Goal: Information Seeking & Learning: Learn about a topic

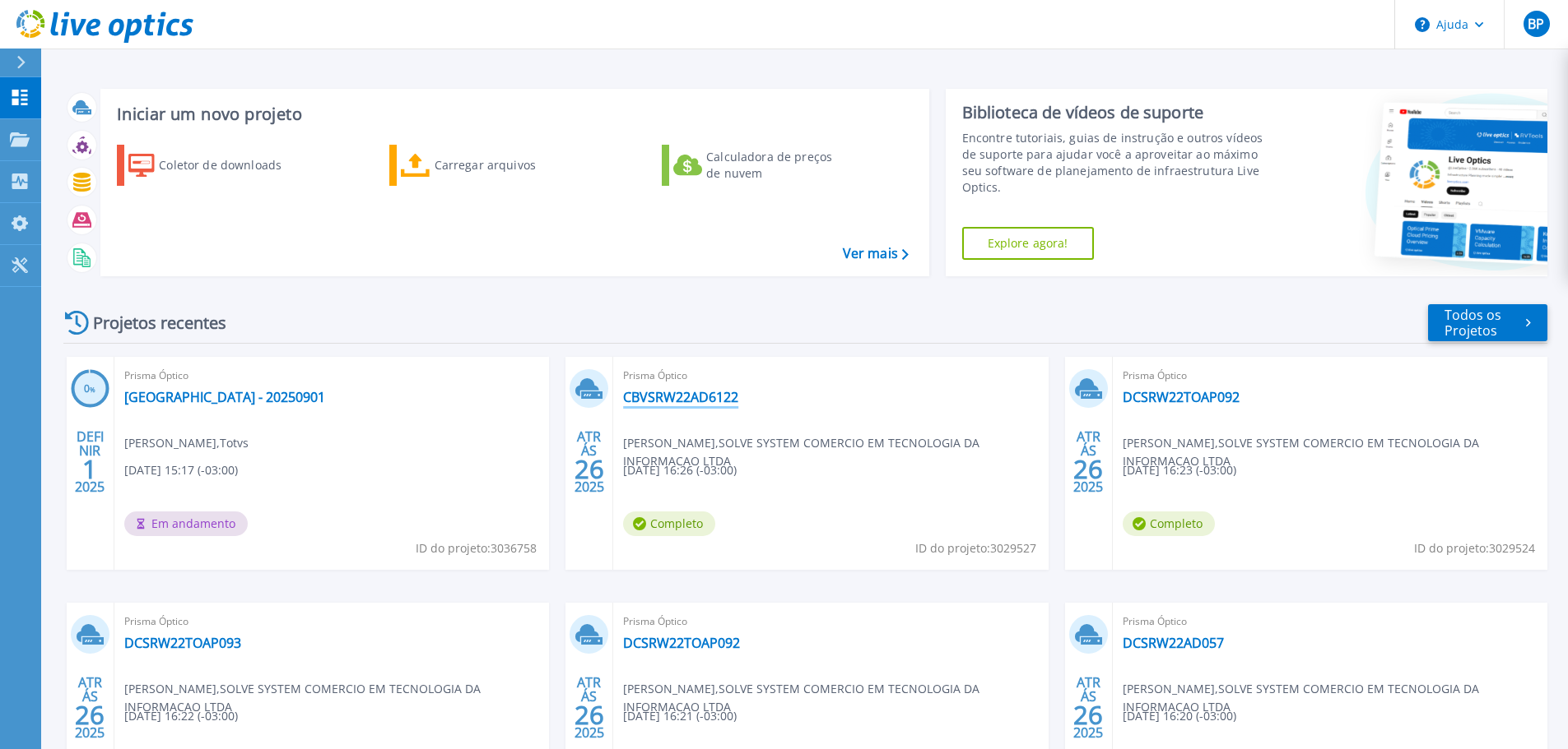
click at [675, 400] on font "CBVSRW22AD6122" at bounding box center [680, 397] width 115 height 18
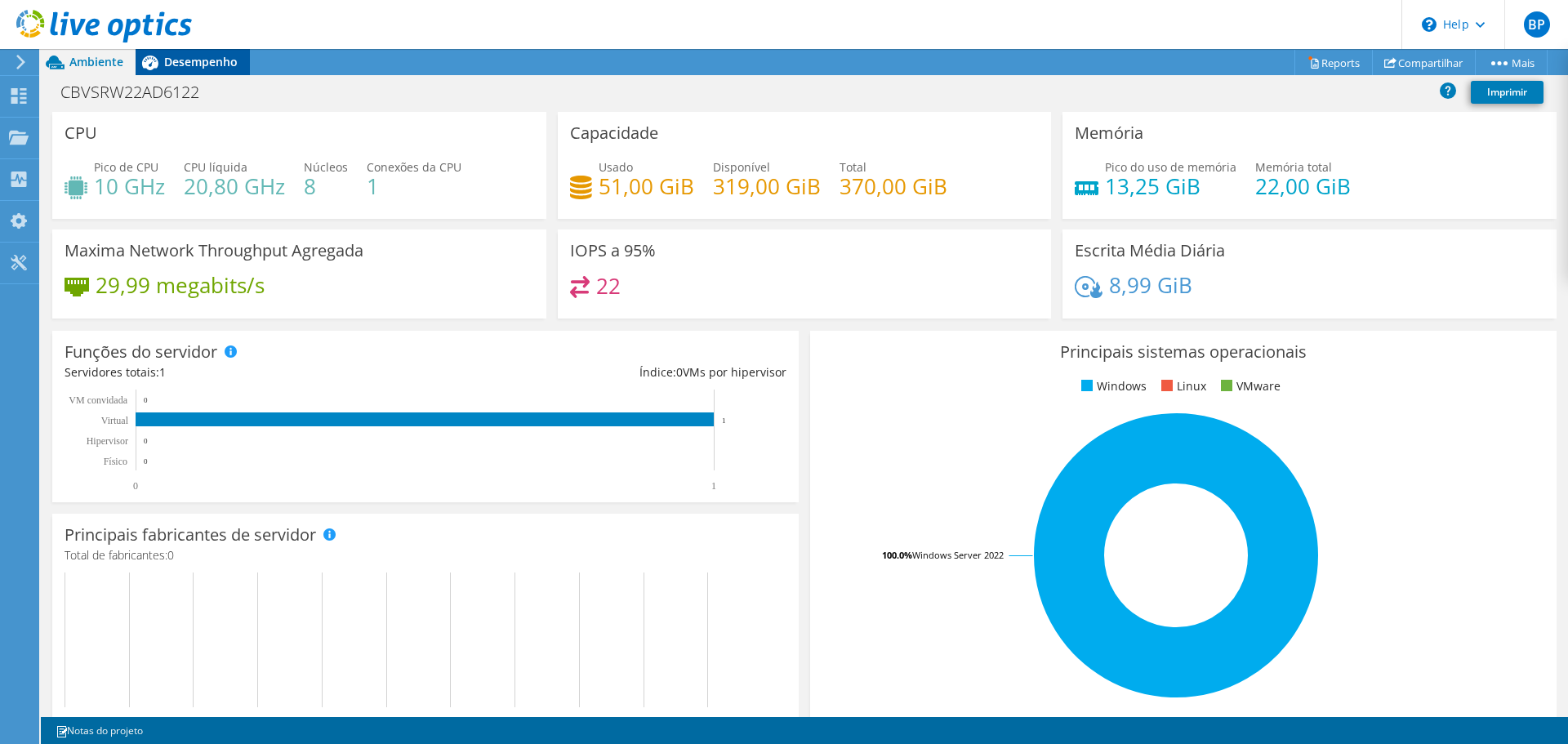
click at [211, 61] on span "Desempenho" at bounding box center [201, 62] width 74 height 15
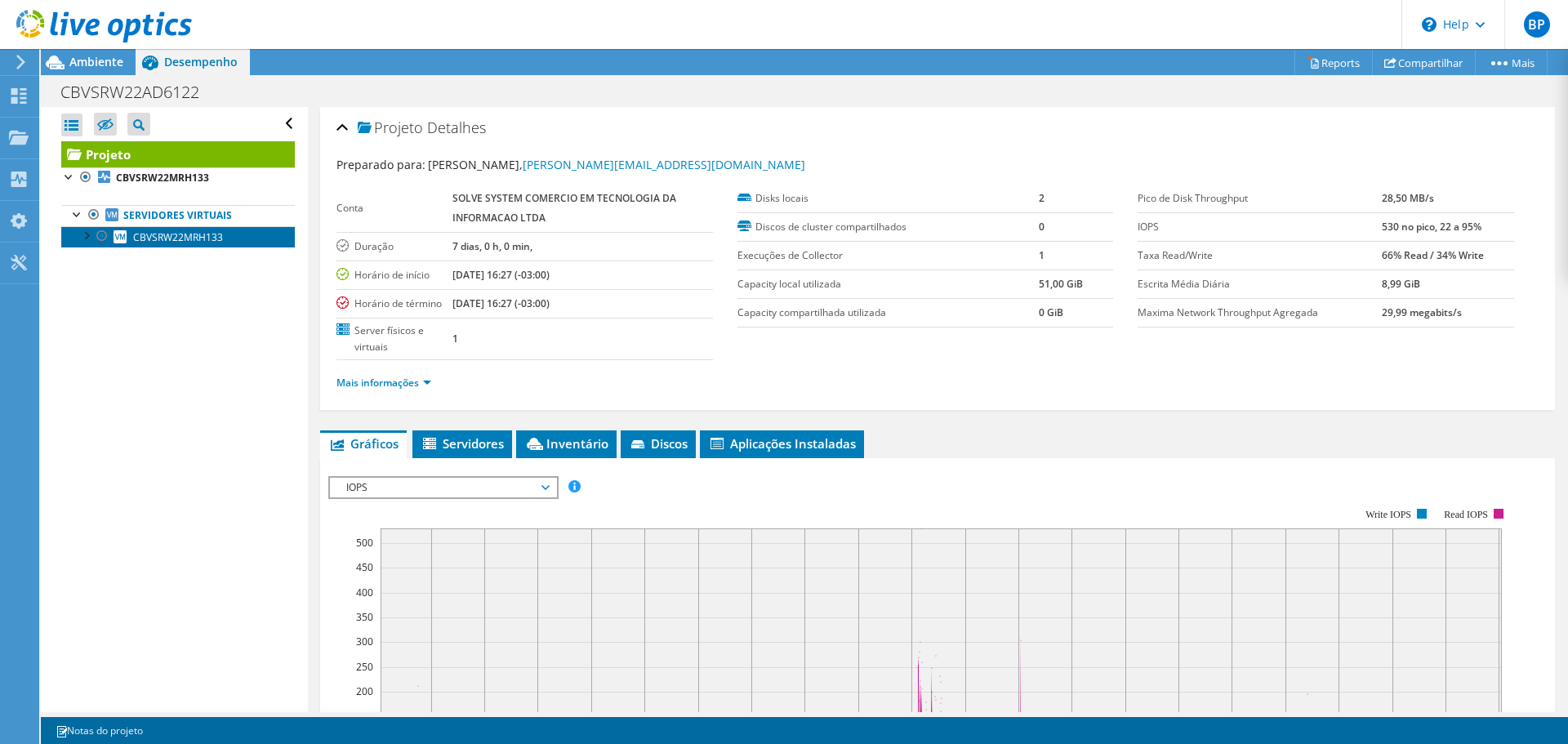
click at [190, 233] on span "CBVSRW22MRH133" at bounding box center [178, 238] width 90 height 14
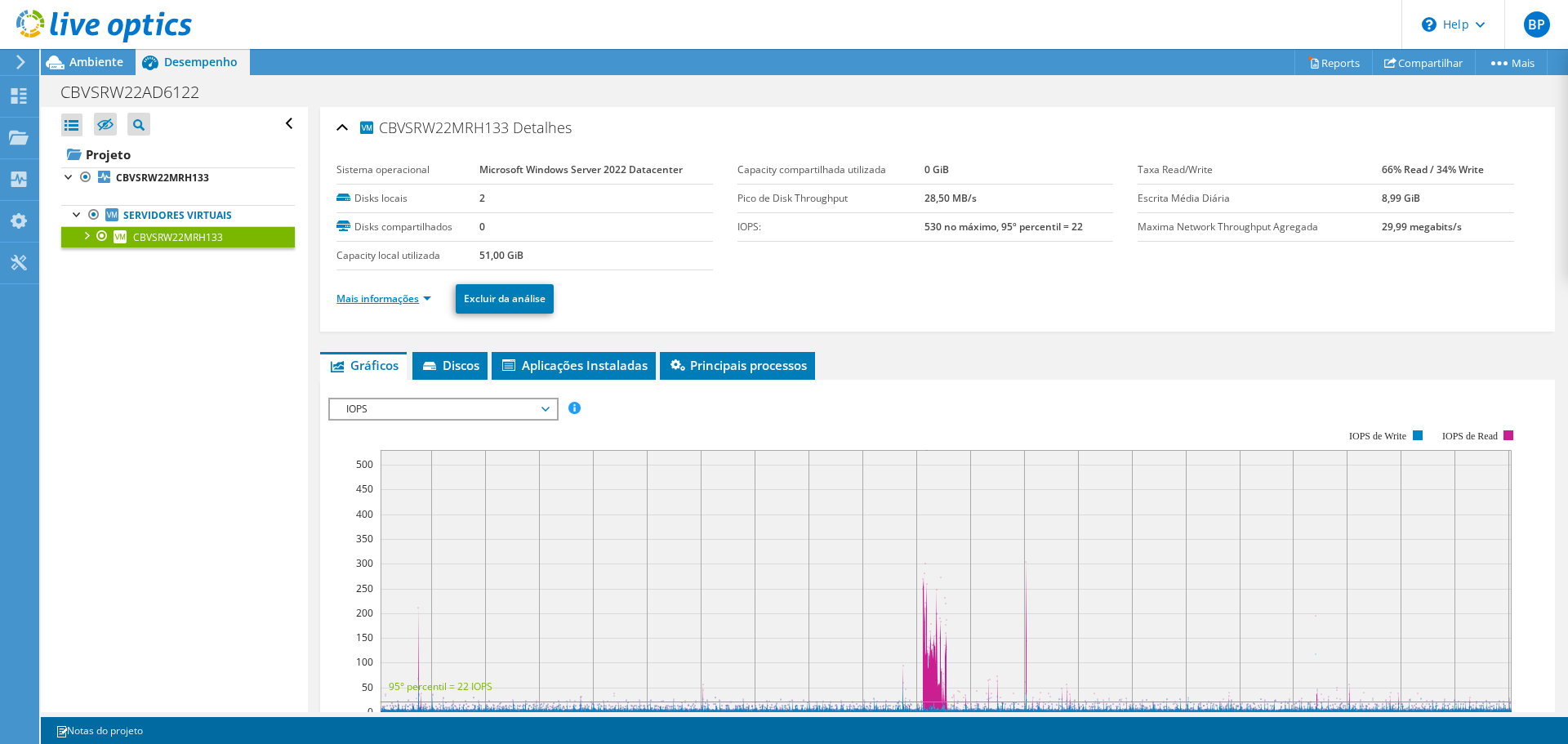
click at [413, 300] on link "Mais informações" at bounding box center [384, 299] width 95 height 14
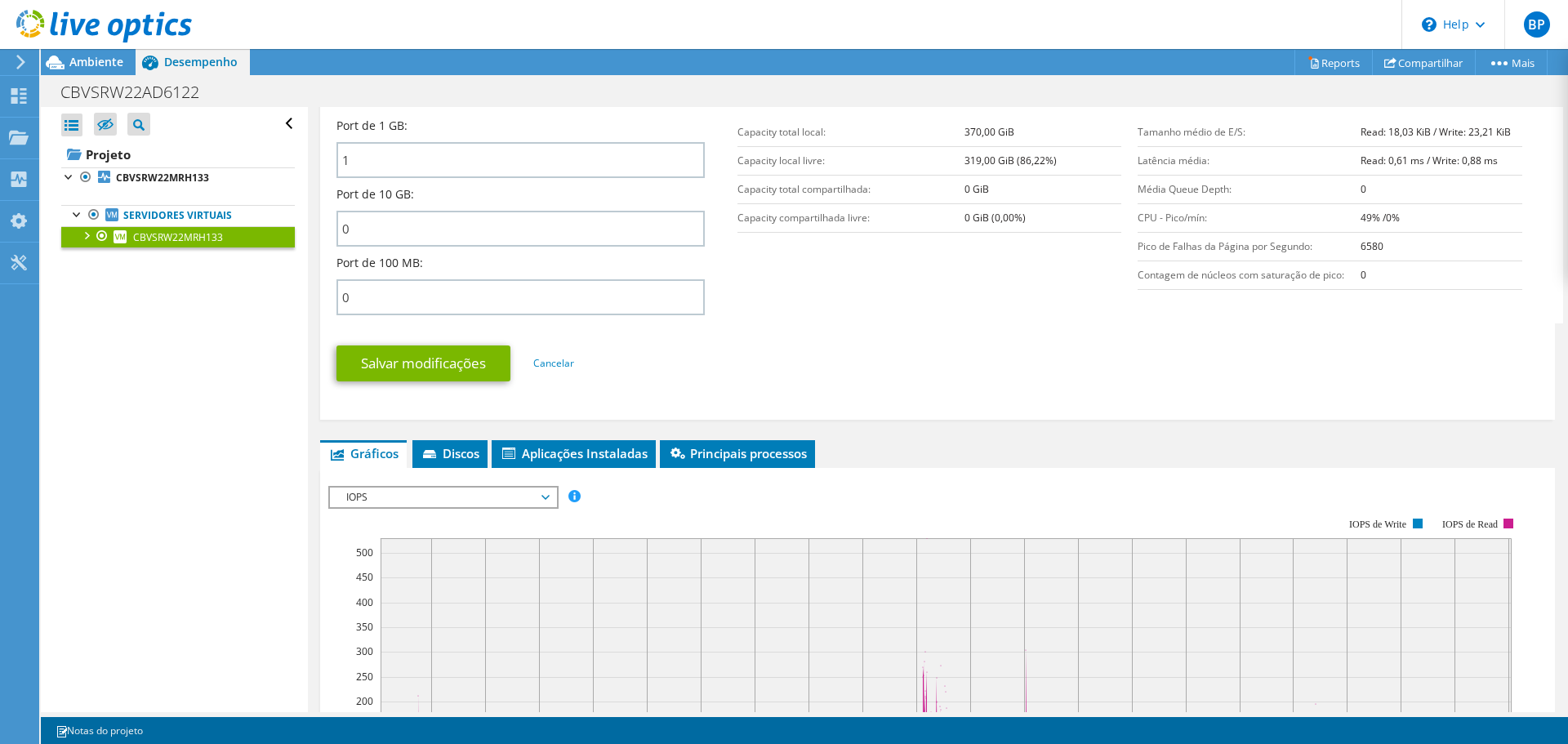
scroll to position [654, 0]
click at [189, 169] on link "CBVSRW22MRH133" at bounding box center [177, 177] width 233 height 21
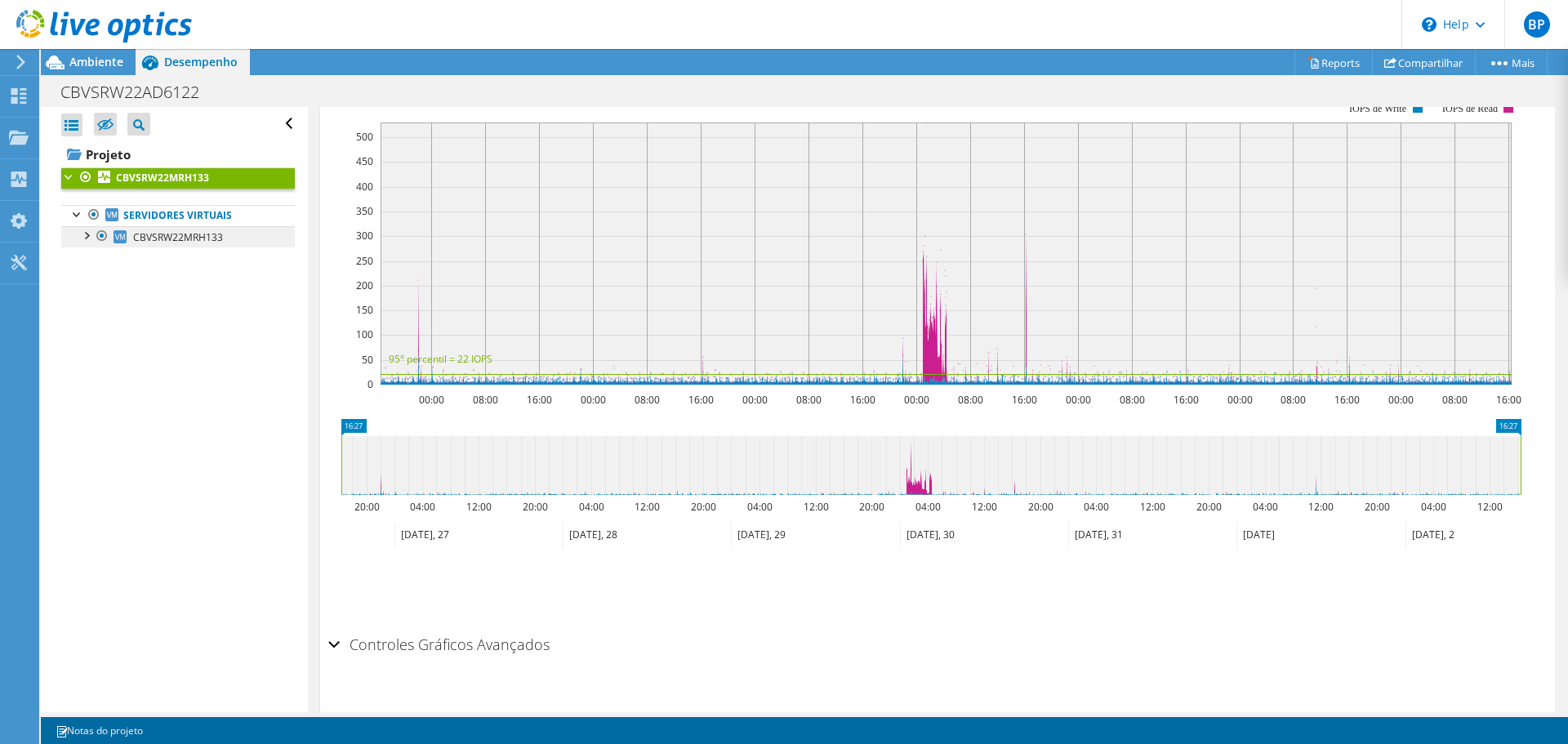
scroll to position [385, 0]
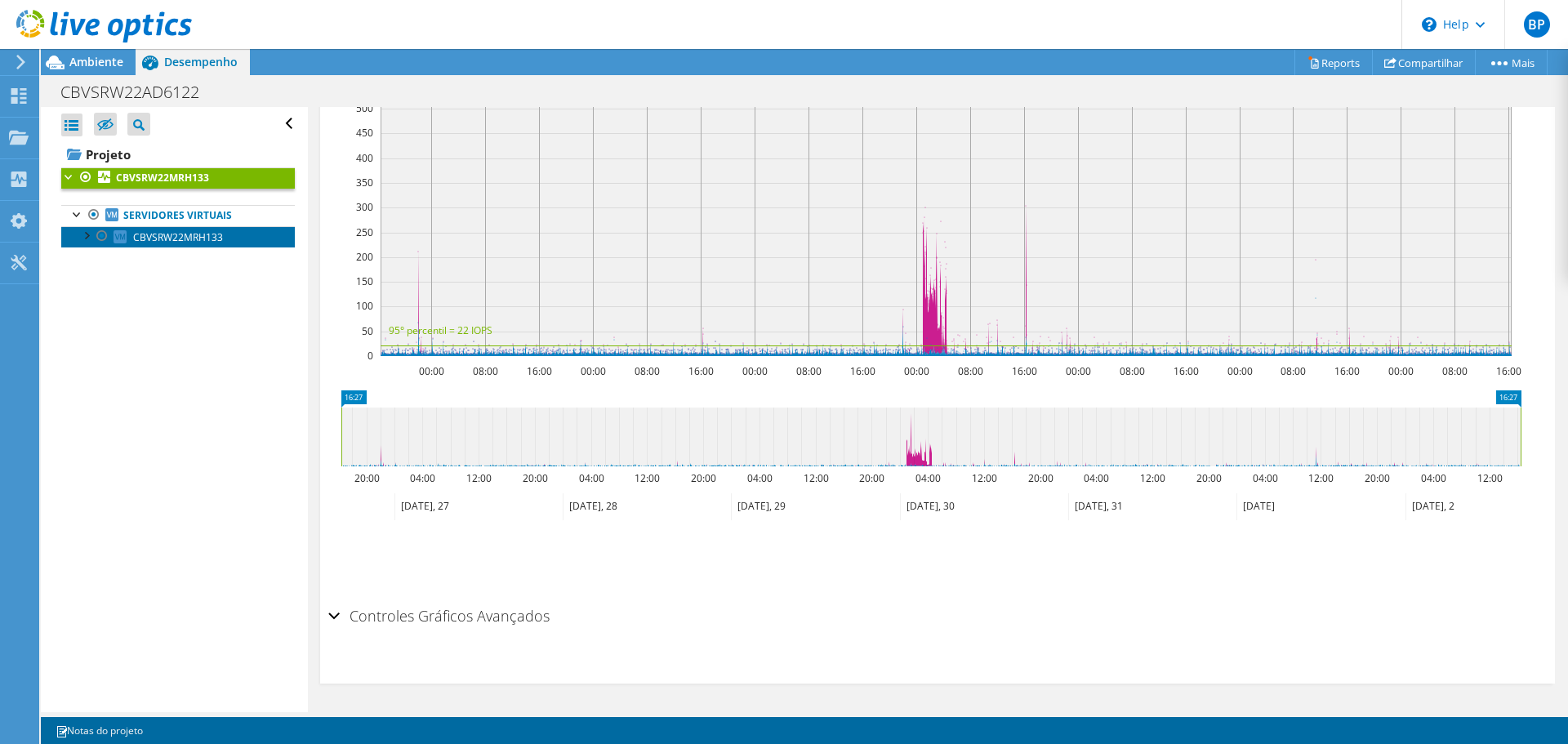
click at [177, 236] on span "CBVSRW22MRH133" at bounding box center [178, 238] width 90 height 14
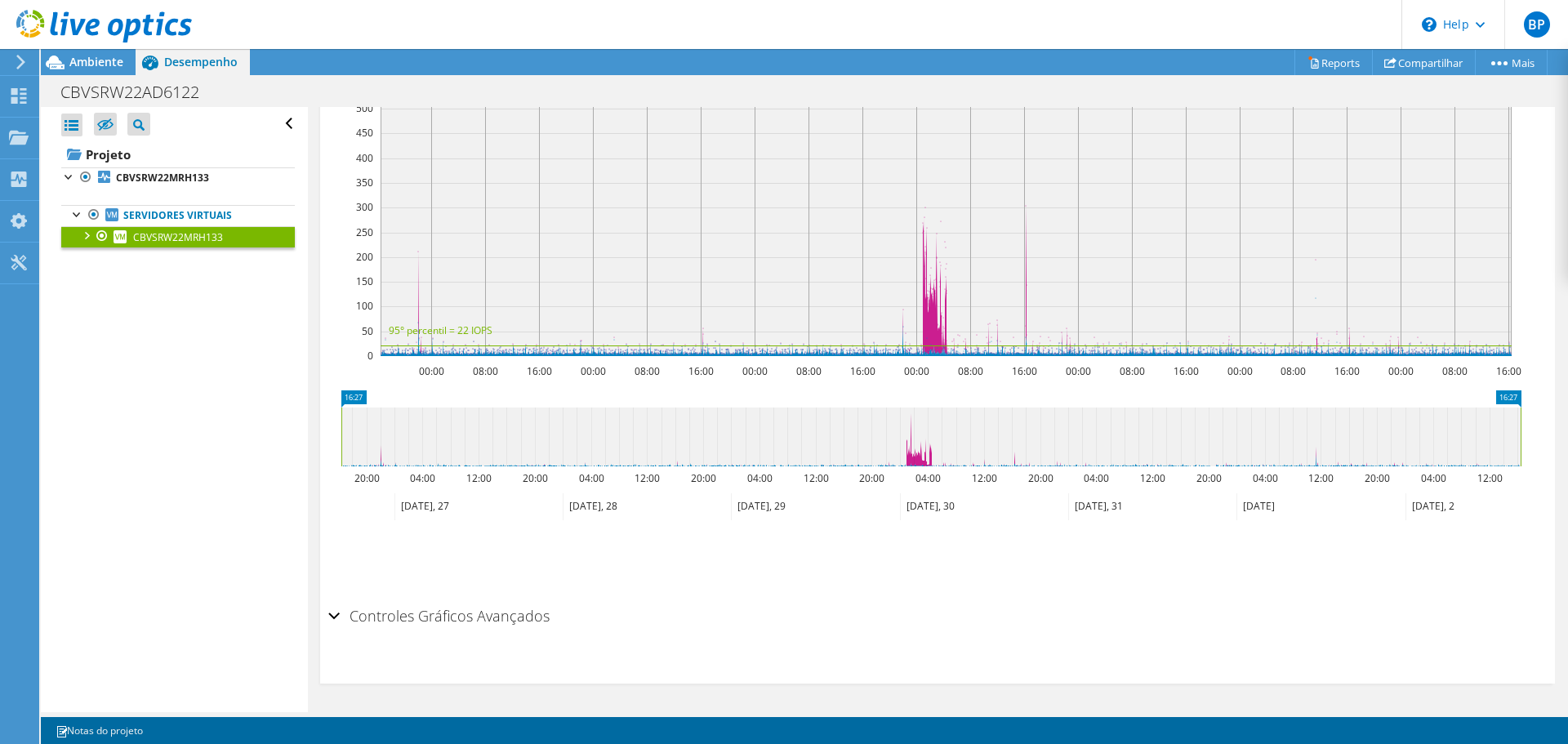
scroll to position [0, 0]
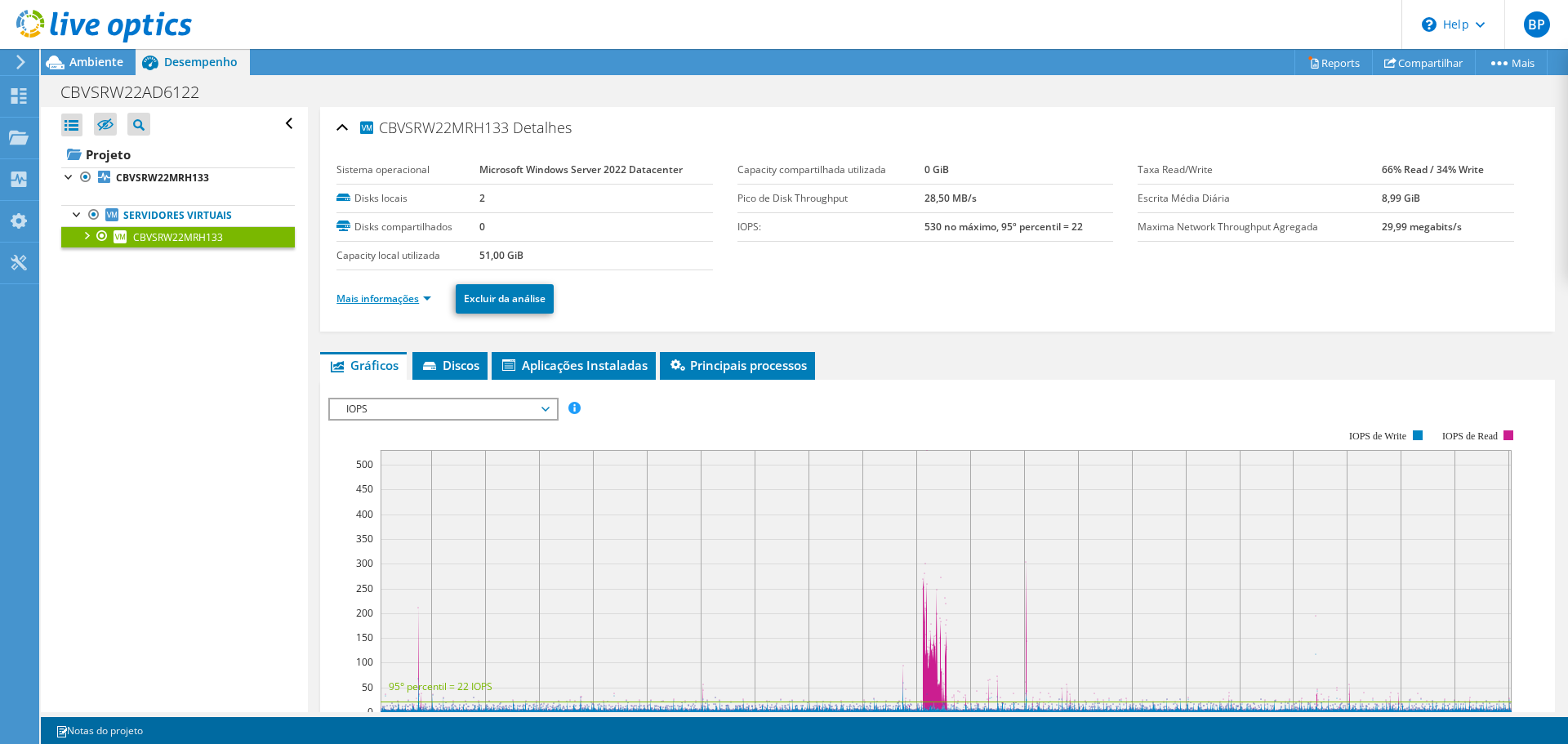
click at [405, 294] on link "Mais informações" at bounding box center [384, 299] width 95 height 14
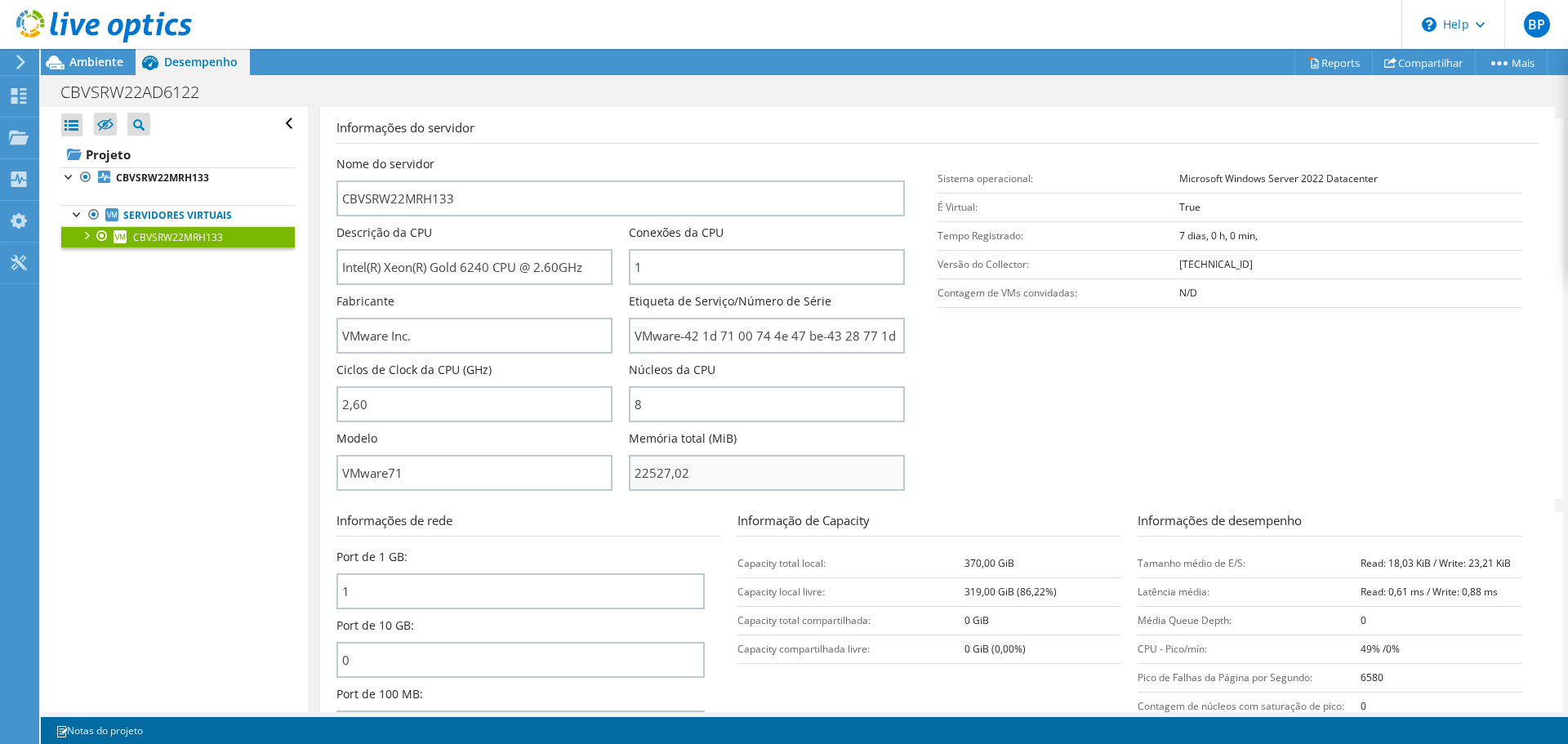
scroll to position [245, 0]
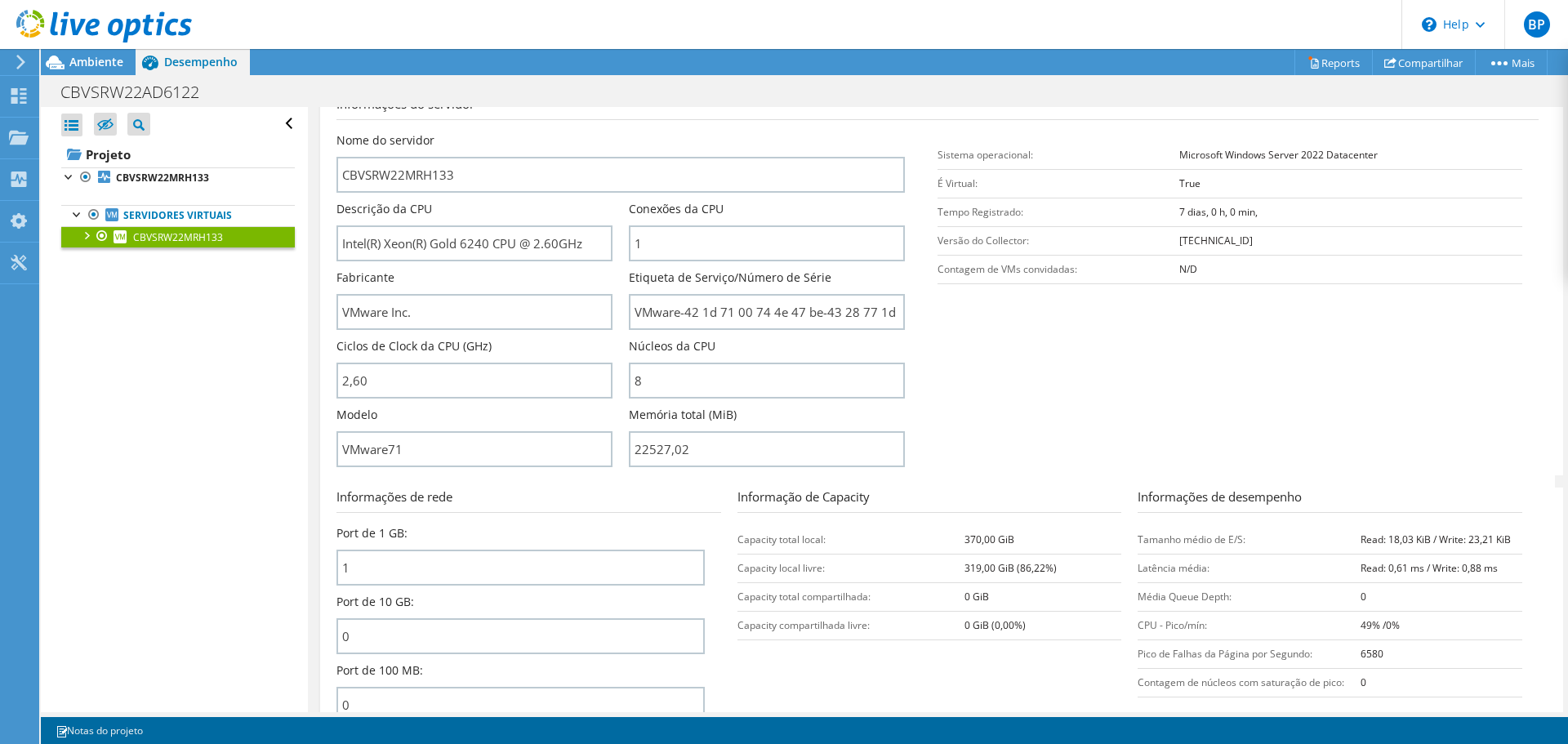
click at [1102, 379] on section "Informações do servidor Nome do servidor CBVSRW22MRH133 Descrição da CPU Intel(…" at bounding box center [941, 285] width 1210 height 381
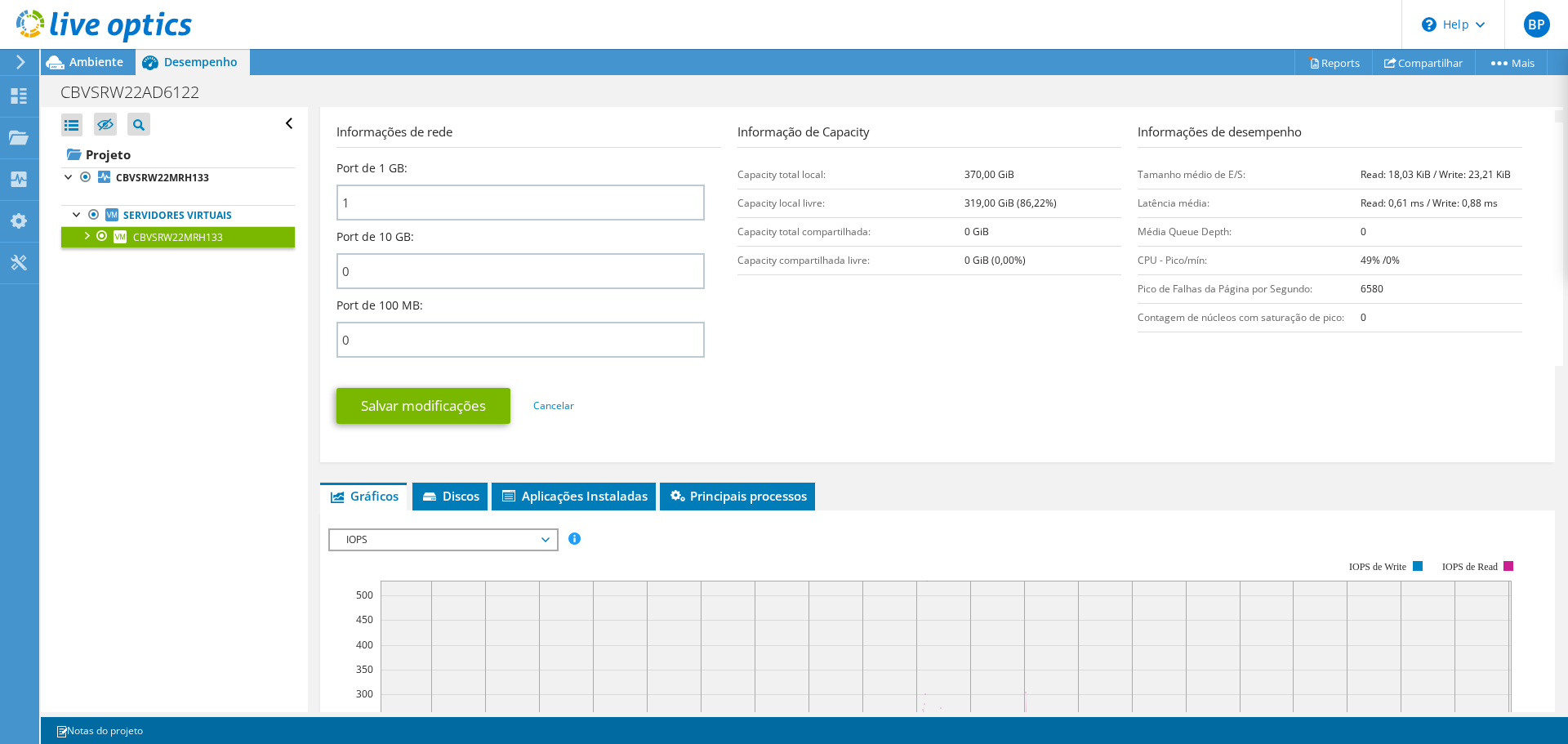
scroll to position [817, 0]
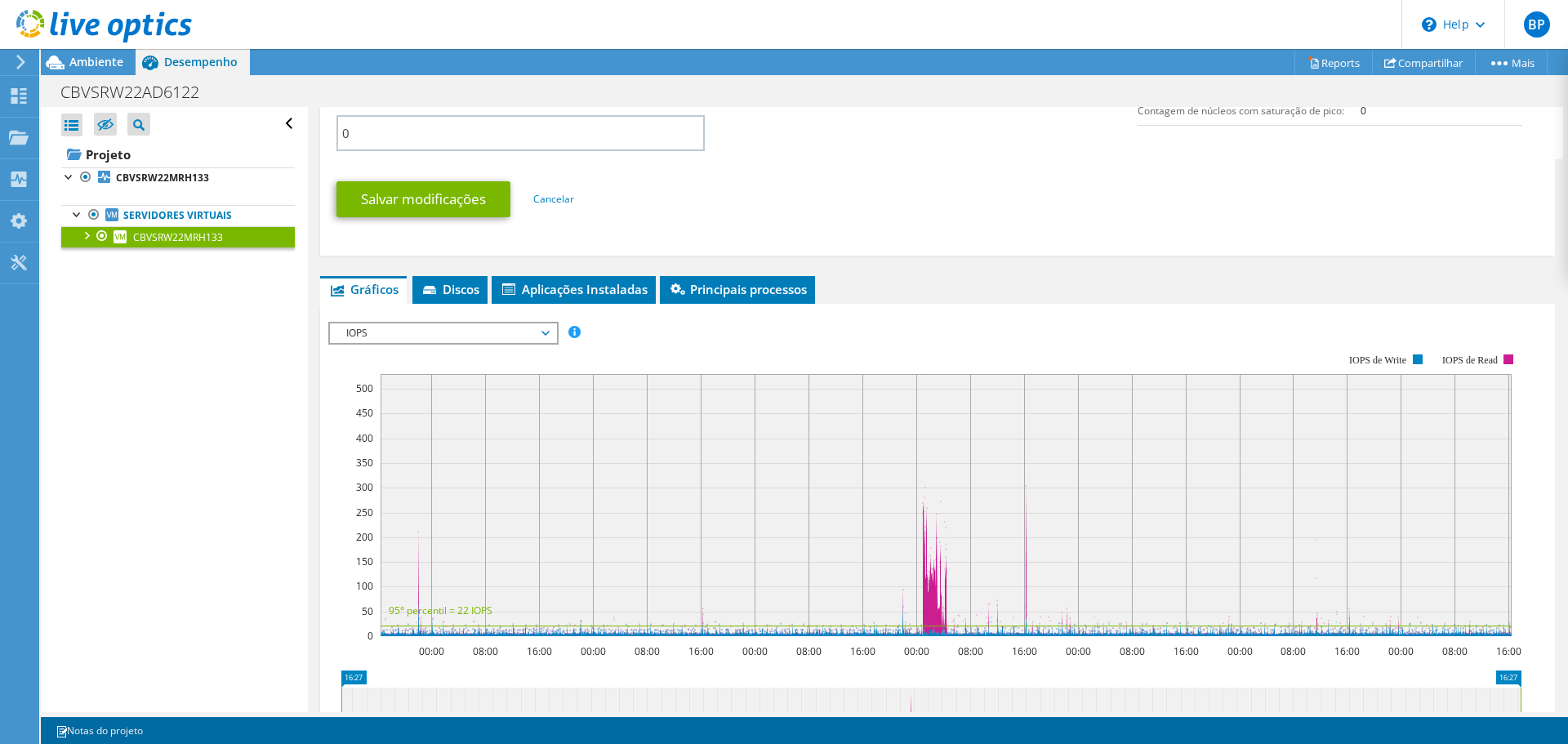
click at [405, 344] on div "IOPS IOPS Disk Throughput Tamanho de E/S Latência Profundidade da fila Porcenta…" at bounding box center [444, 333] width 231 height 23
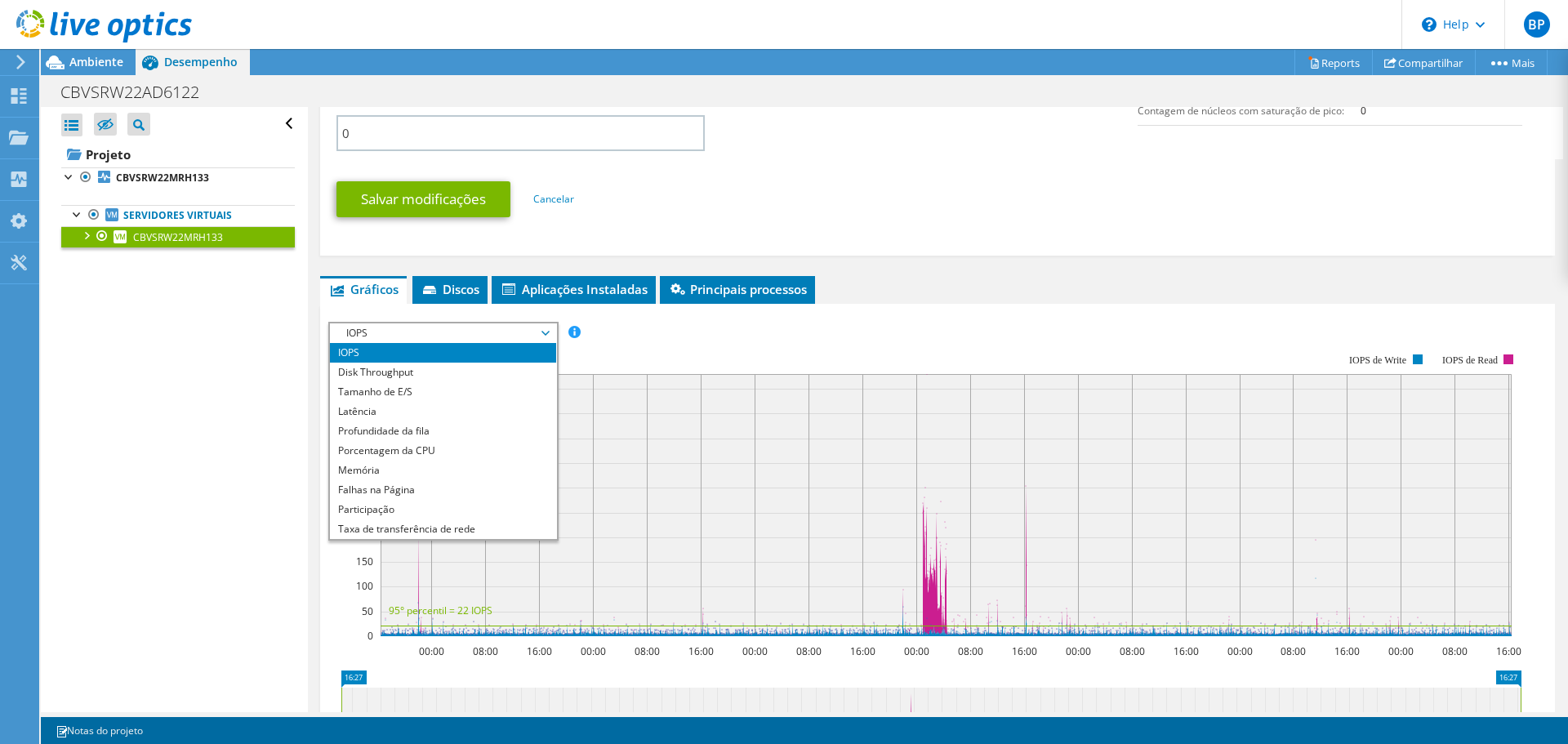
click at [328, 467] on div "IOPS IOPS Disk Throughput Tamanho de E/S Latência Profundidade da fila Porcenta…" at bounding box center [444, 432] width 231 height 219
click at [333, 467] on li "Memória" at bounding box center [443, 470] width 226 height 20
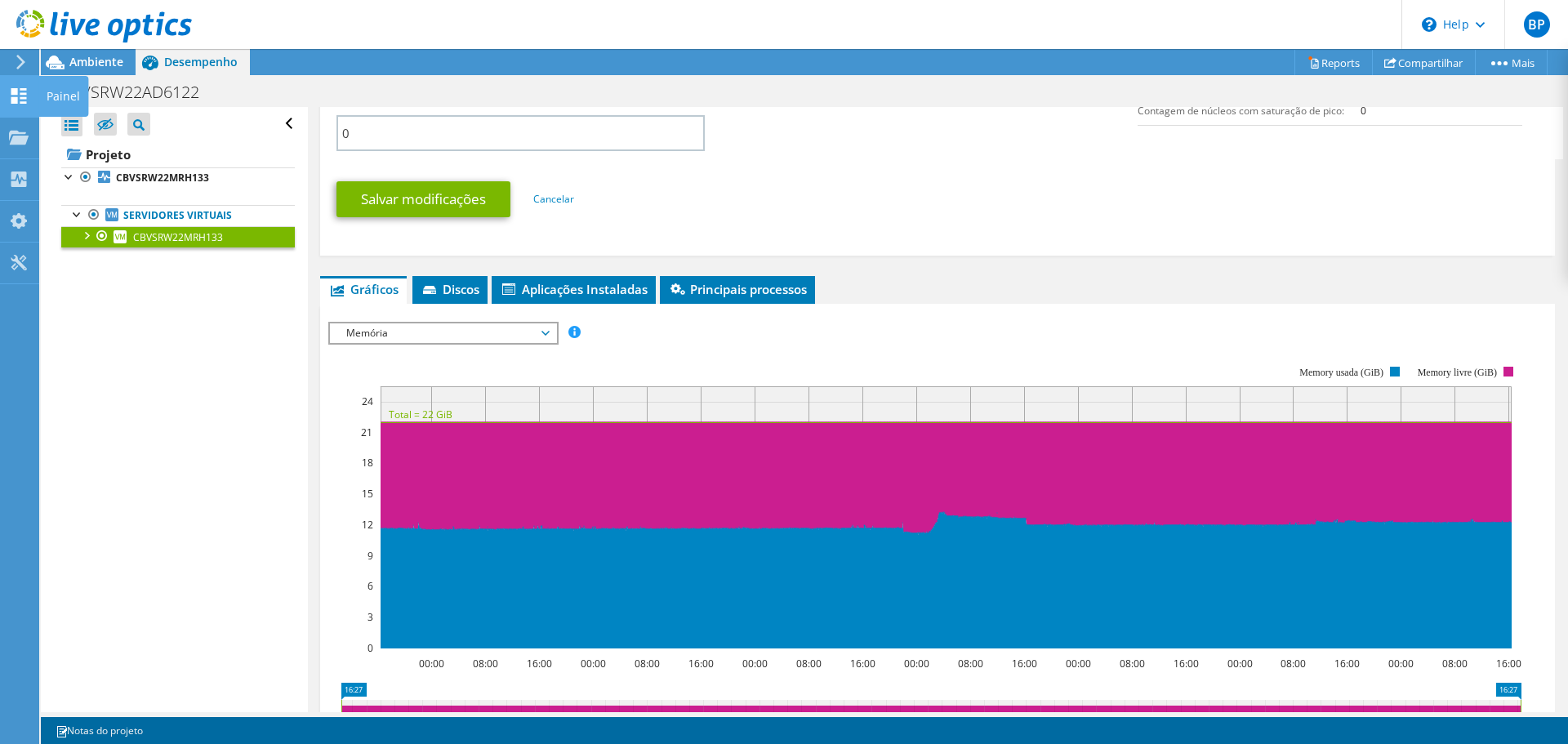
click at [16, 94] on use at bounding box center [19, 96] width 15 height 15
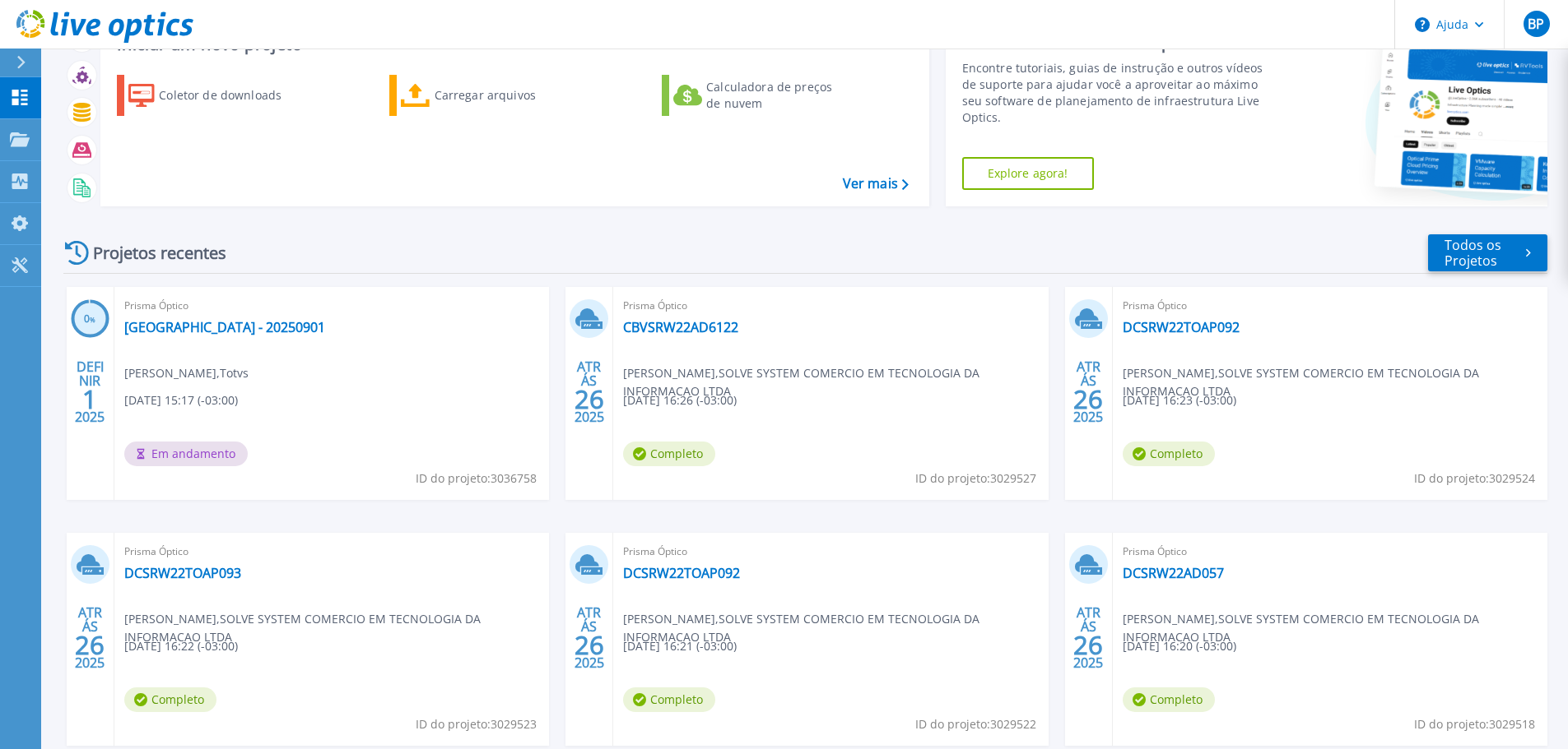
scroll to position [82, 0]
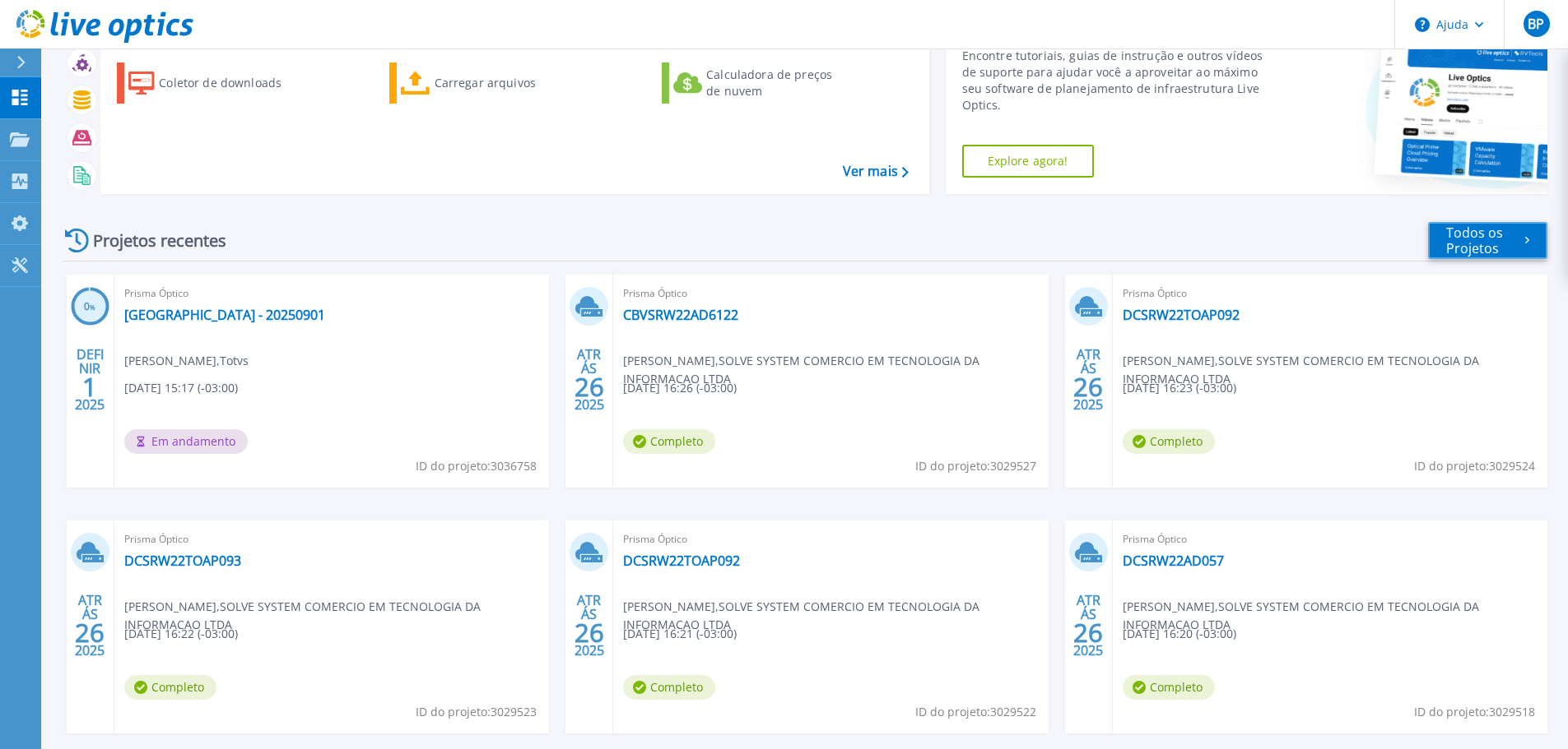
click at [1474, 242] on font "Todos os Projetos" at bounding box center [1474, 240] width 56 height 33
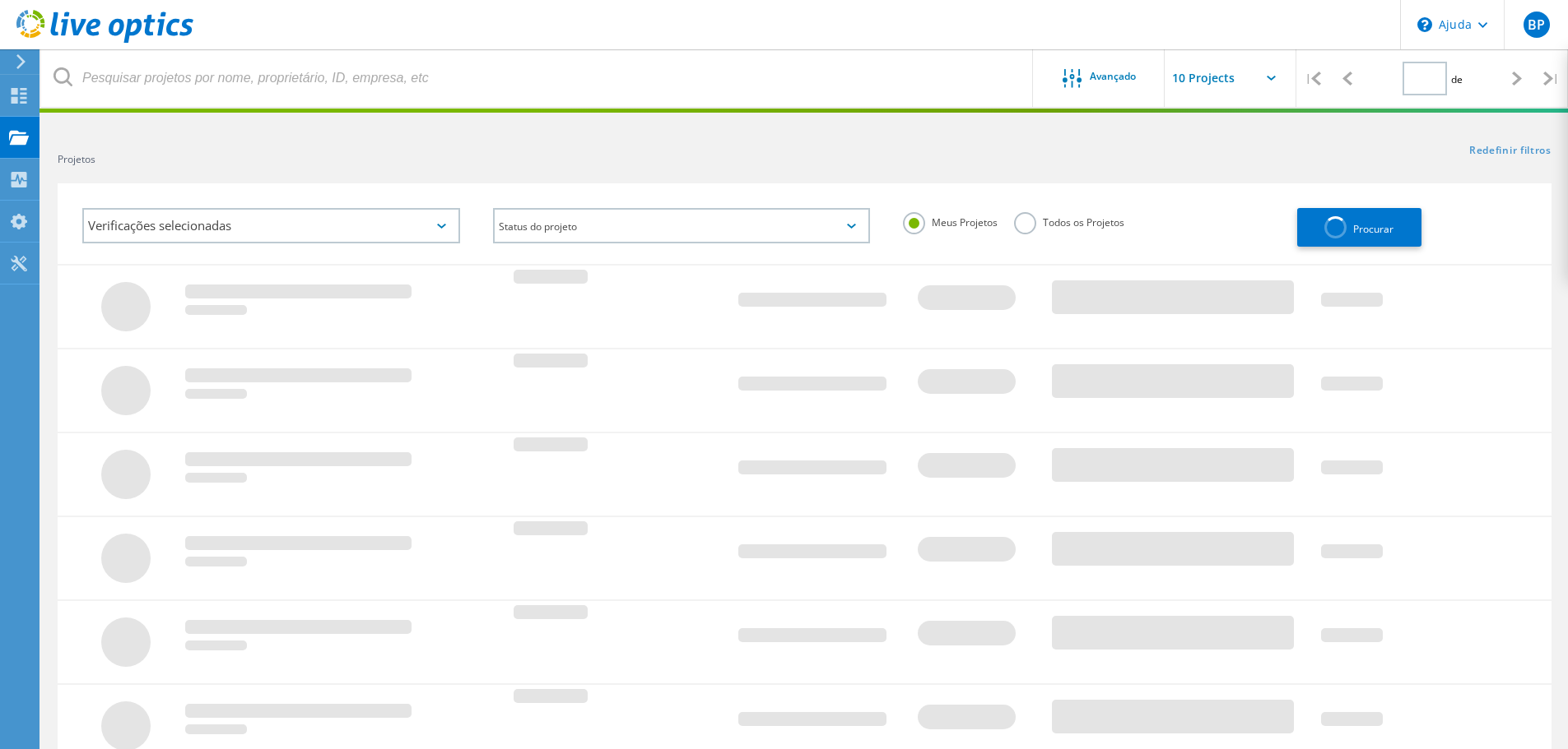
type input "1"
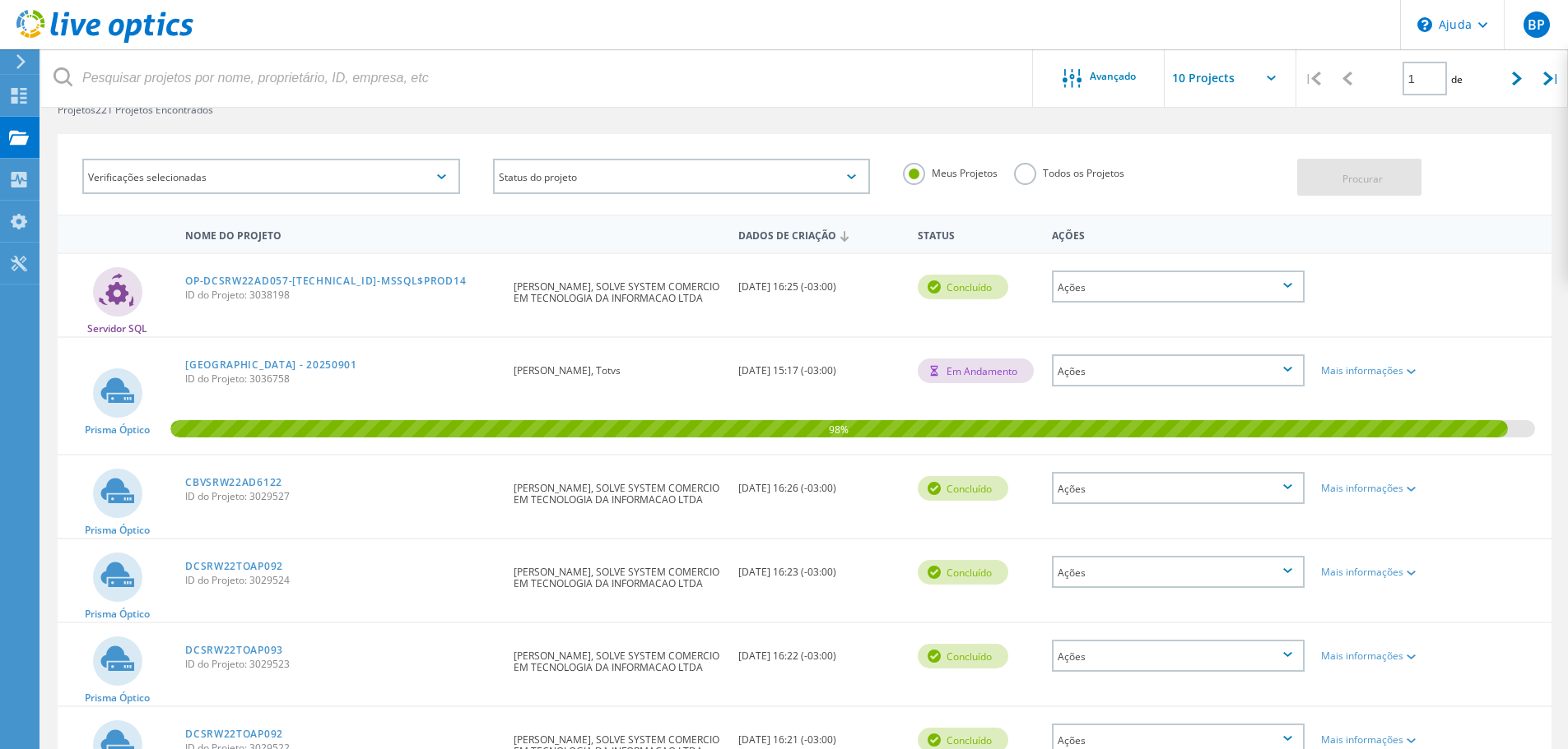
scroll to position [165, 0]
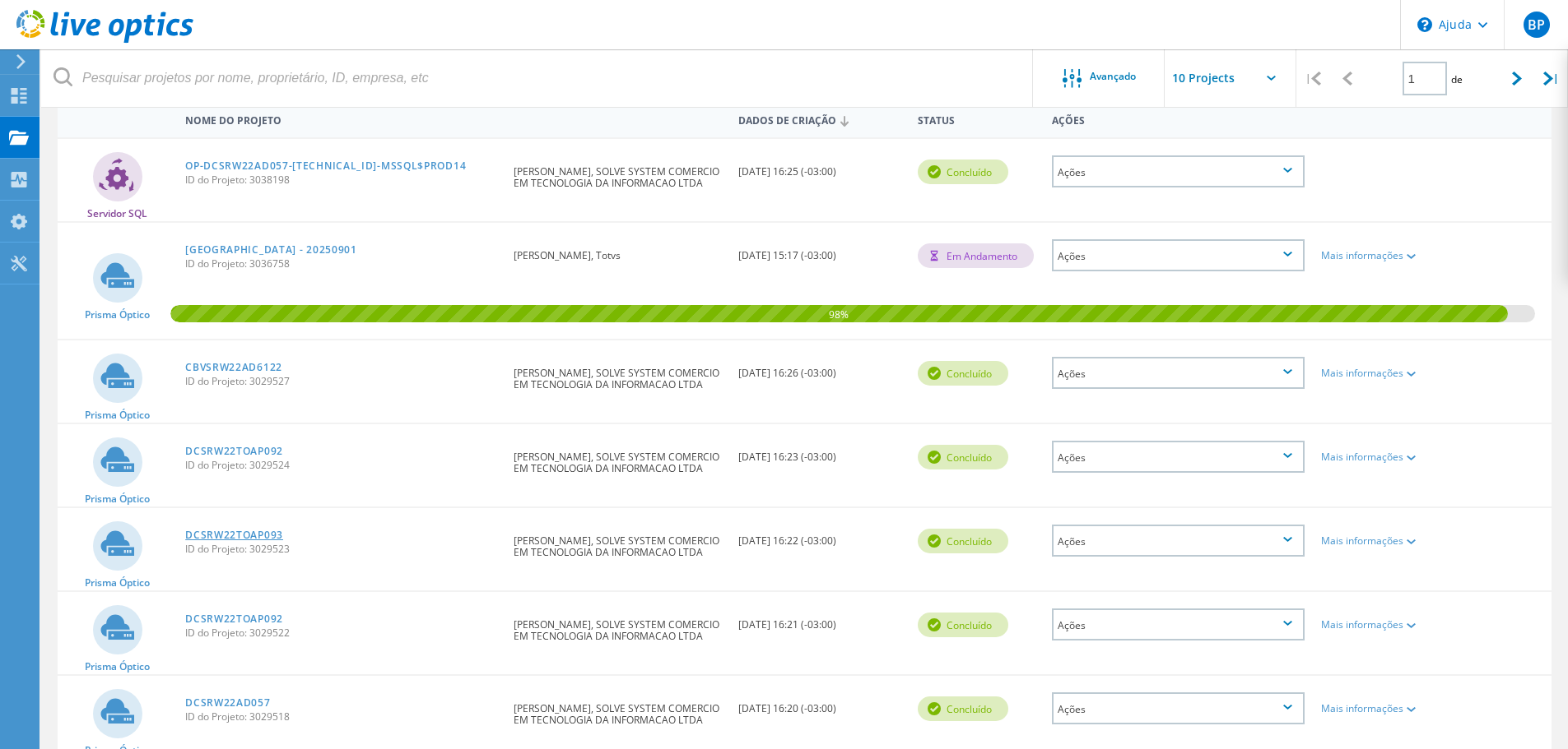
click at [244, 535] on font "DCSRW22TOAP093" at bounding box center [234, 535] width 98 height 14
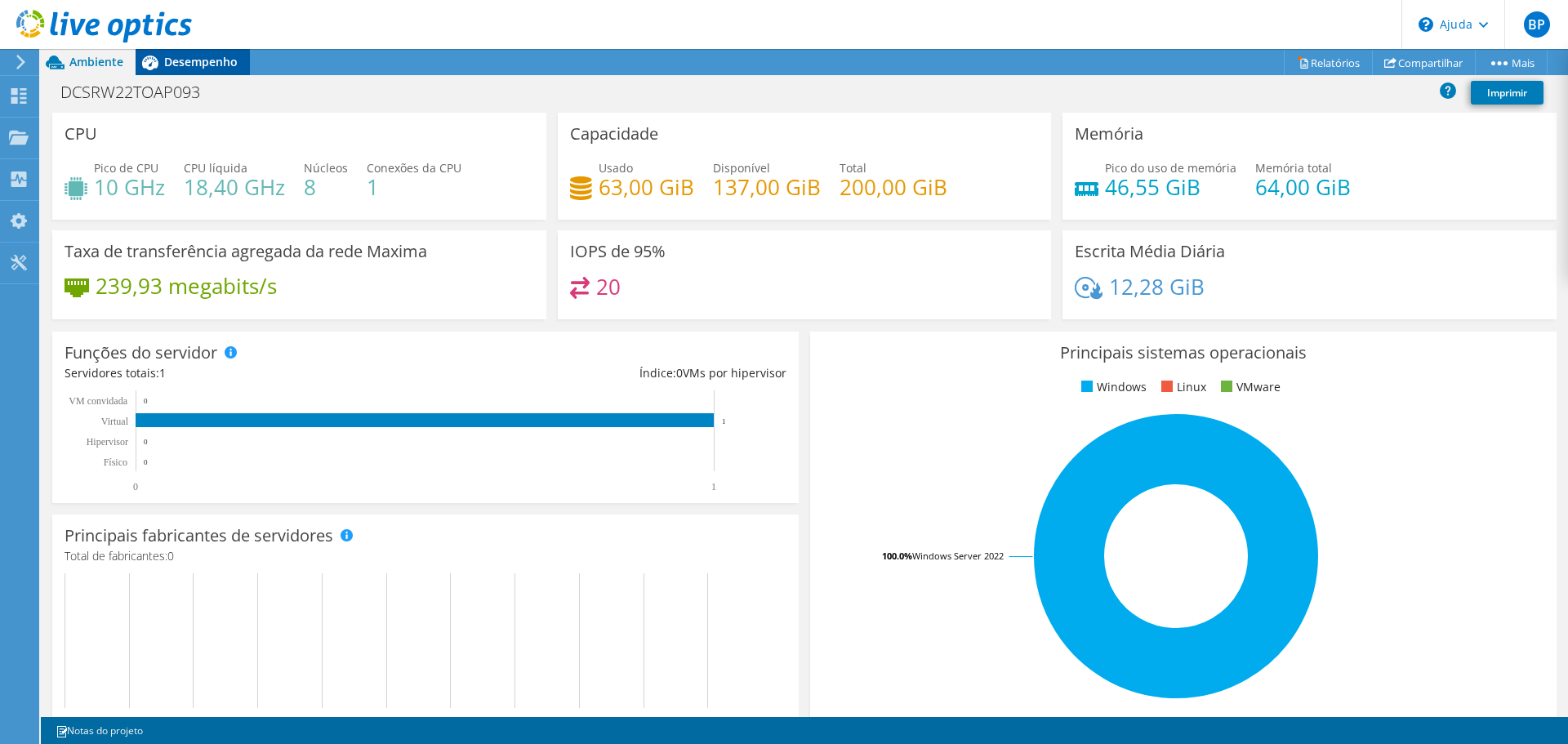
click at [181, 64] on font "Desempenho" at bounding box center [201, 62] width 74 height 15
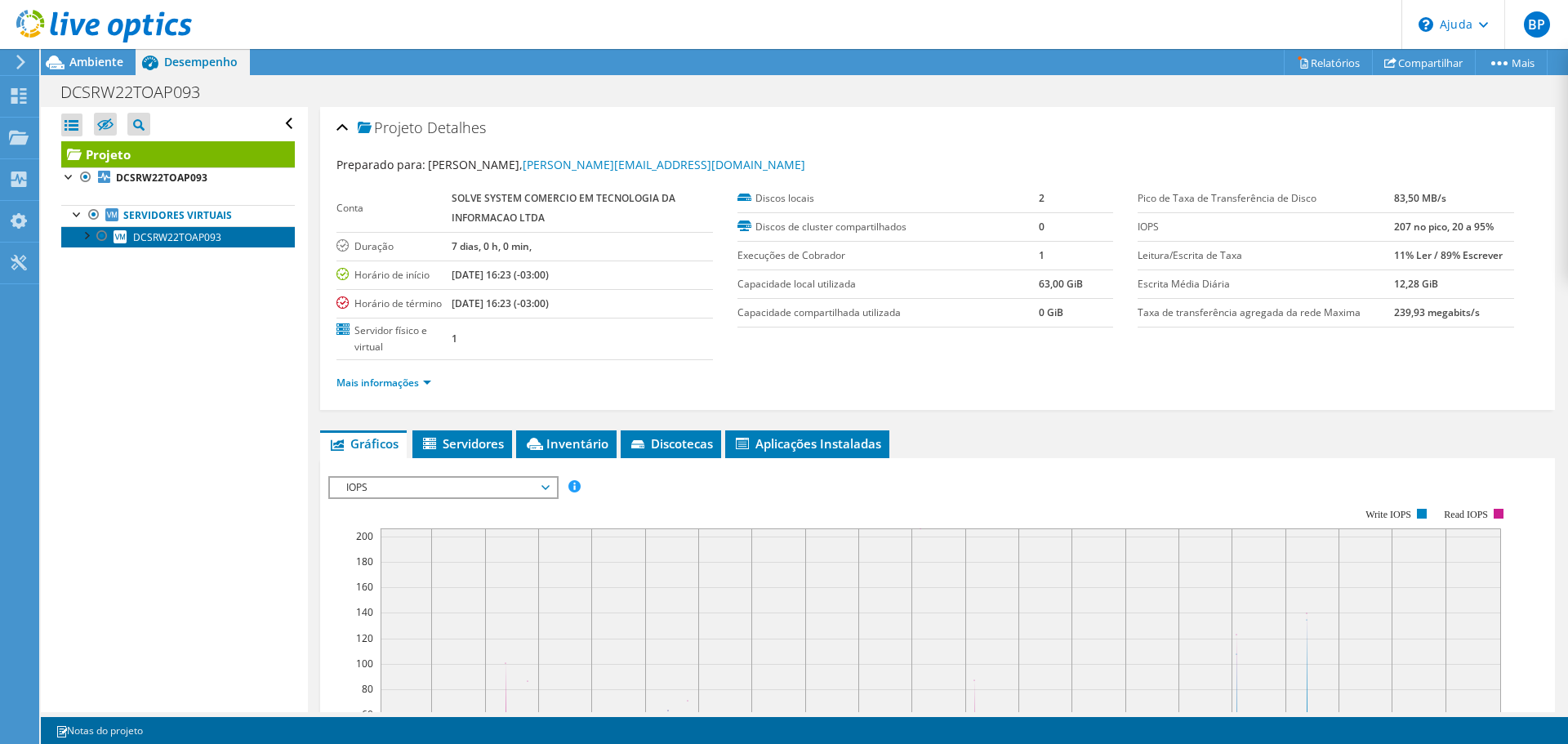
click at [170, 239] on font "DCSRW22TOAP093" at bounding box center [177, 238] width 88 height 14
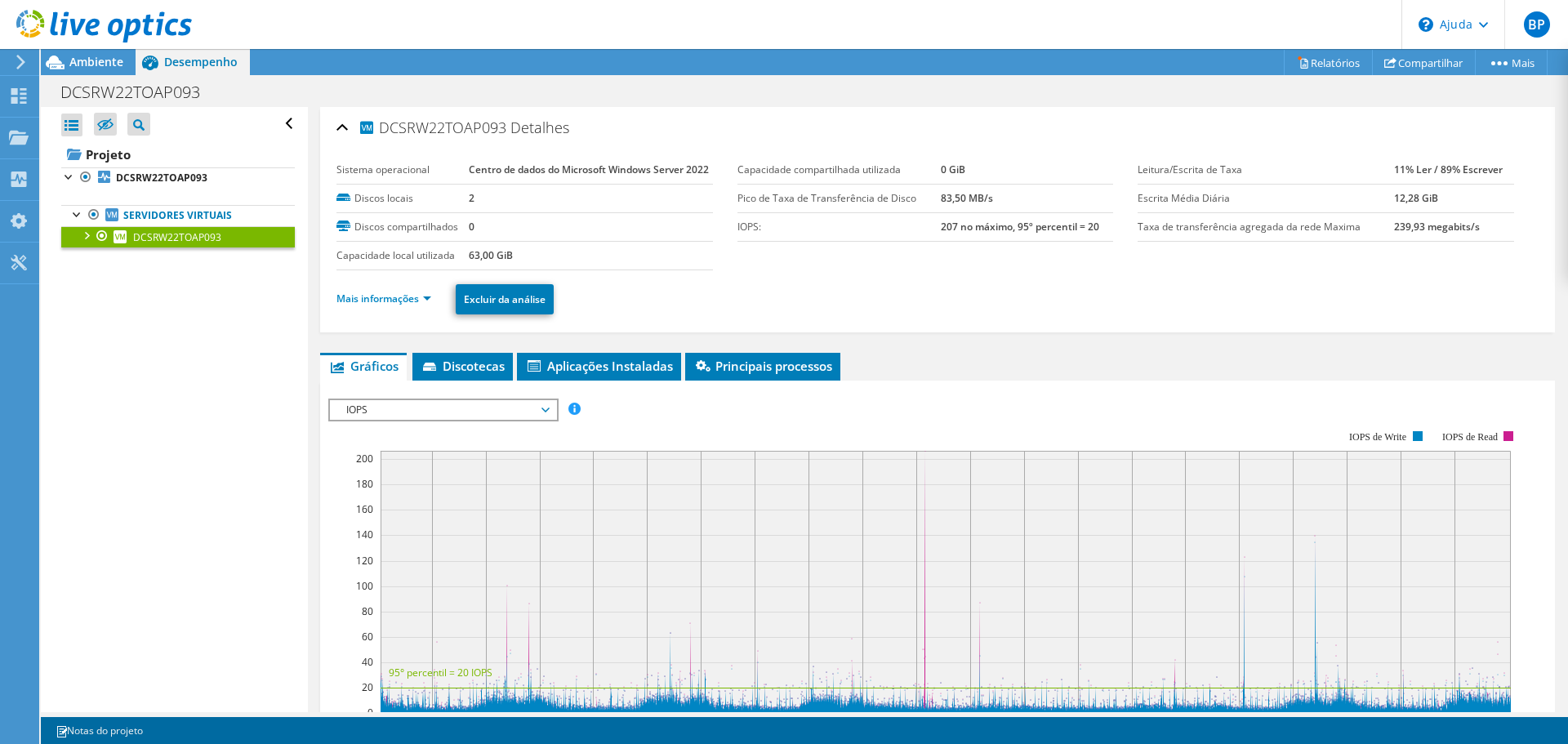
click at [425, 264] on label "Capacidade local utilizada" at bounding box center [403, 255] width 132 height 16
click at [415, 305] on font "Mais informações" at bounding box center [377, 299] width 82 height 14
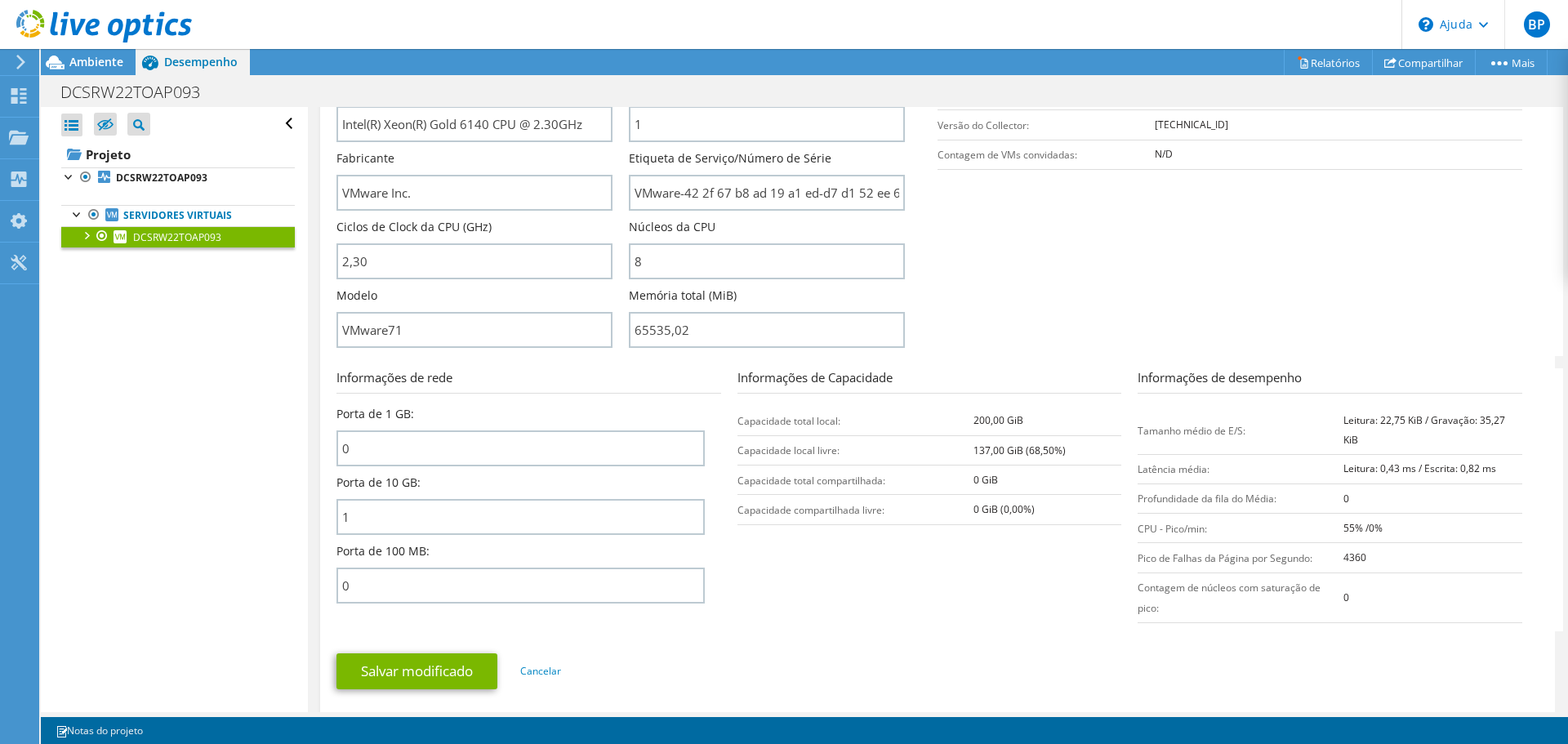
scroll to position [327, 0]
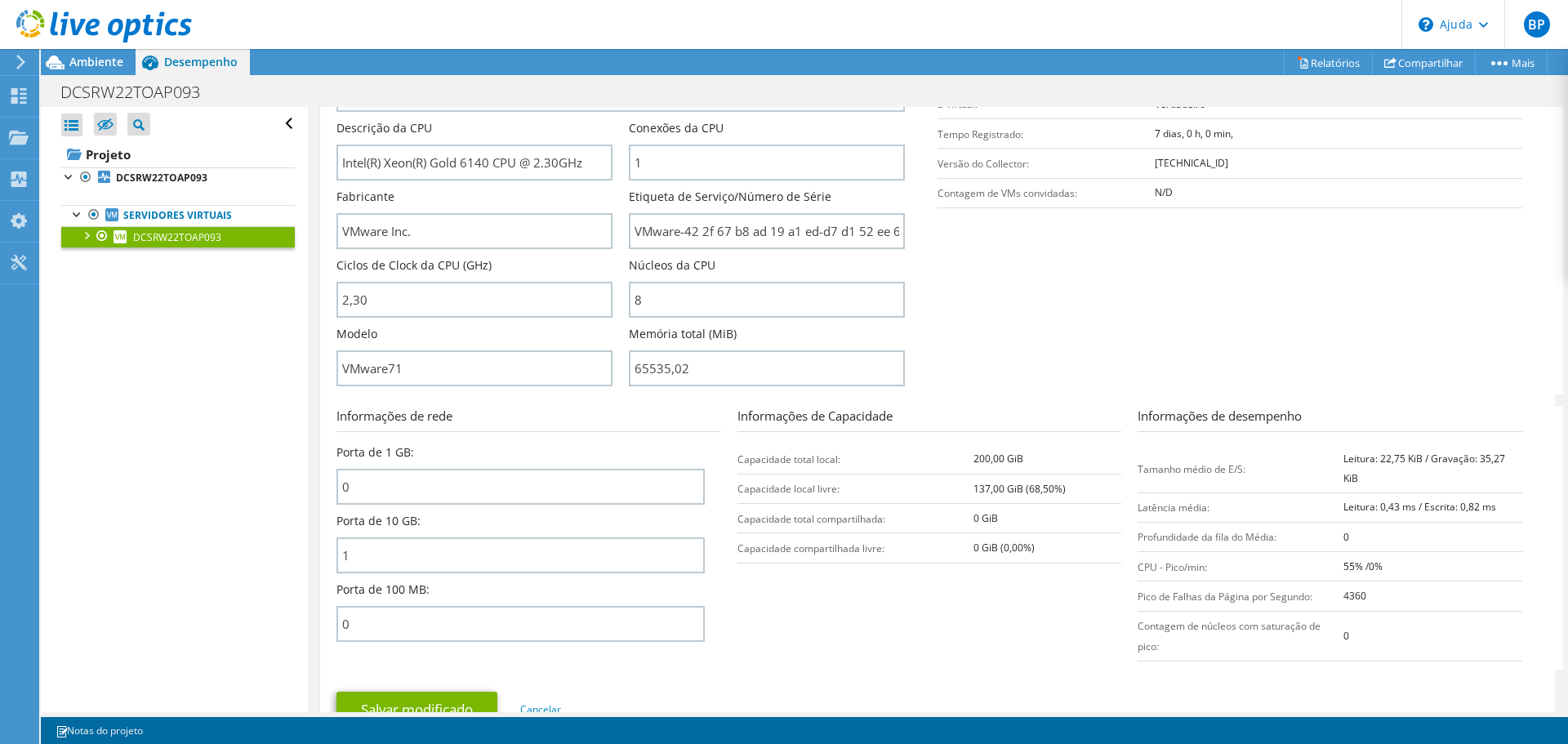
click at [1069, 360] on section "Informações do servidor Nome do servidor DCSRW22TOAP093 Descrição da CPU Intel(…" at bounding box center [941, 204] width 1210 height 381
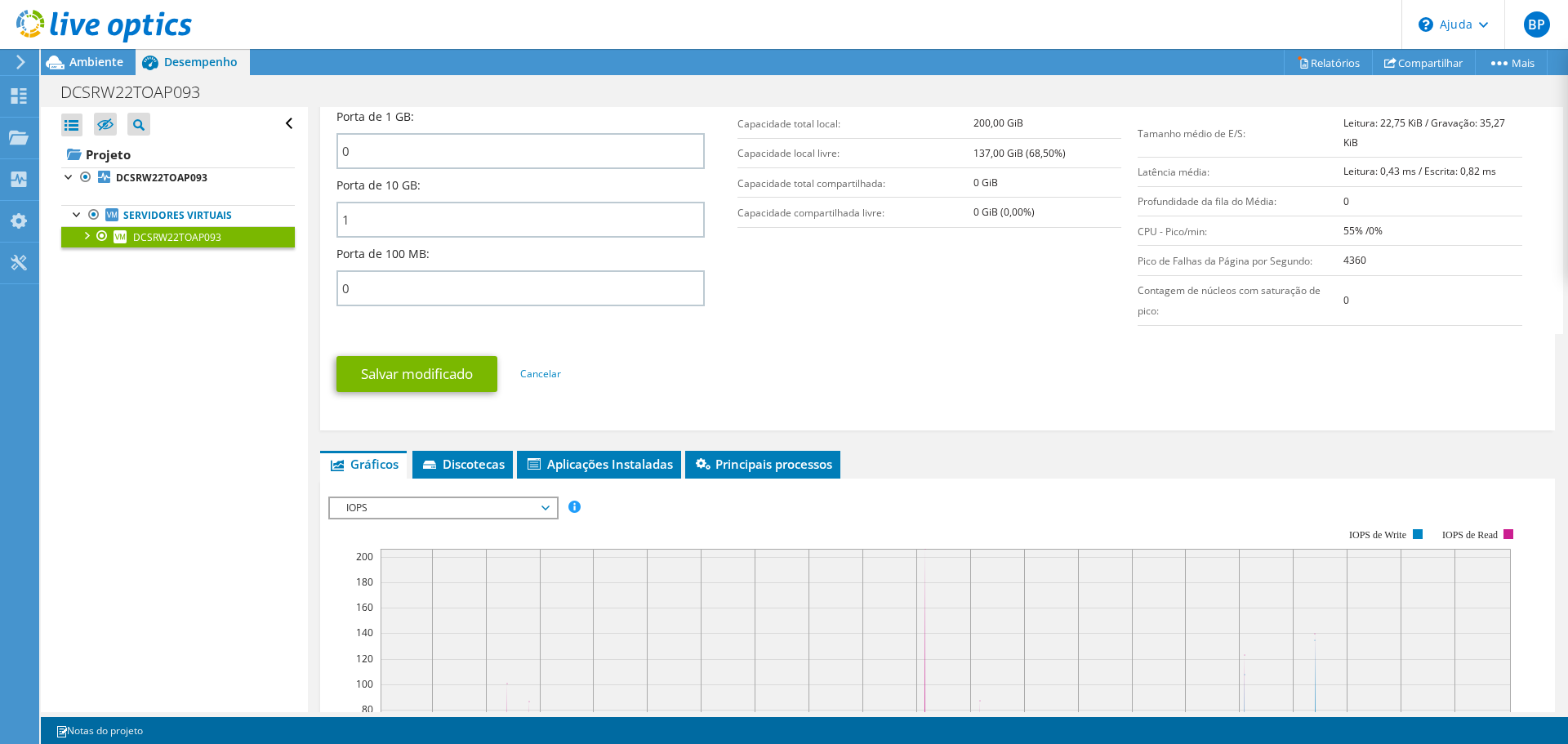
scroll to position [817, 0]
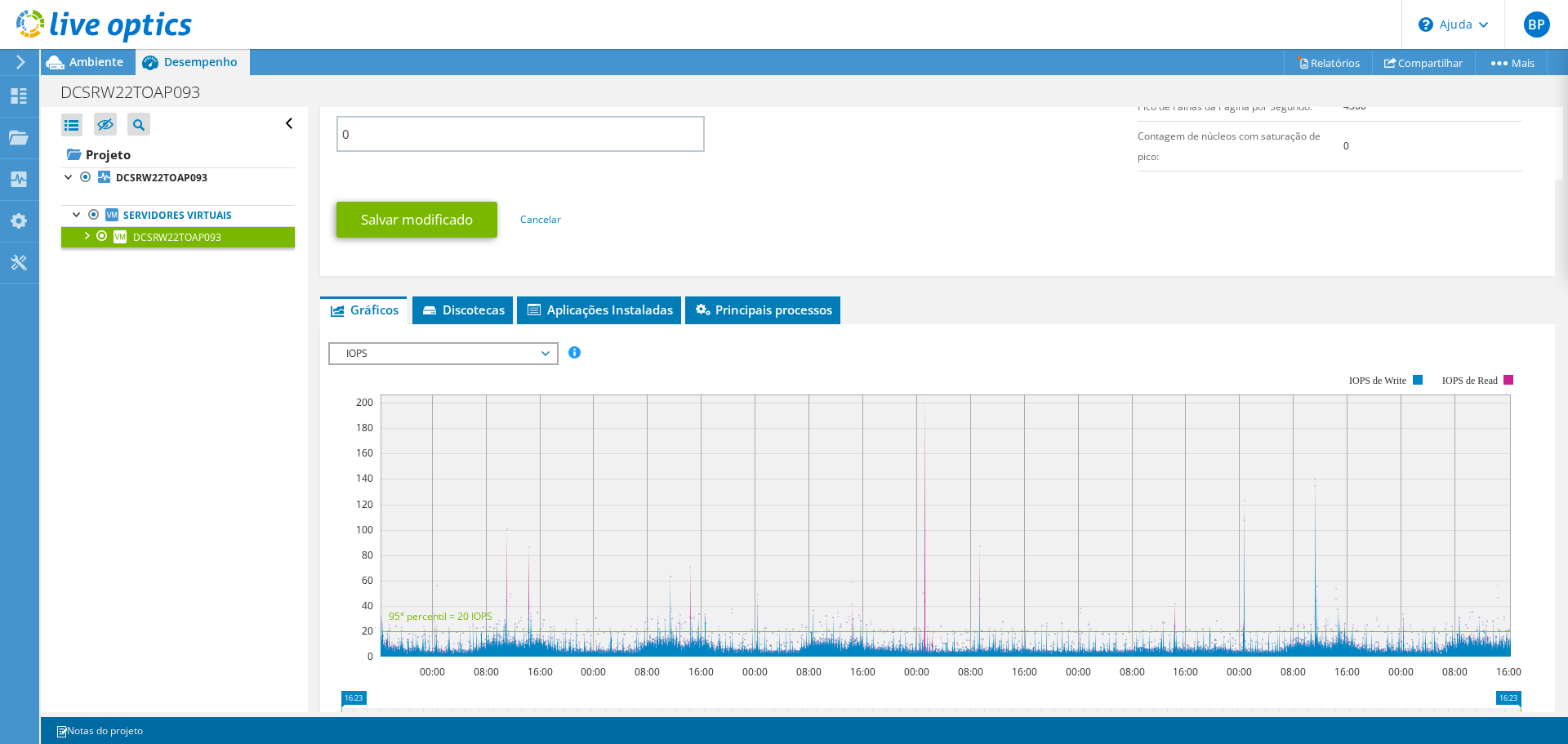
click at [463, 364] on span "IOPS" at bounding box center [444, 354] width 210 height 20
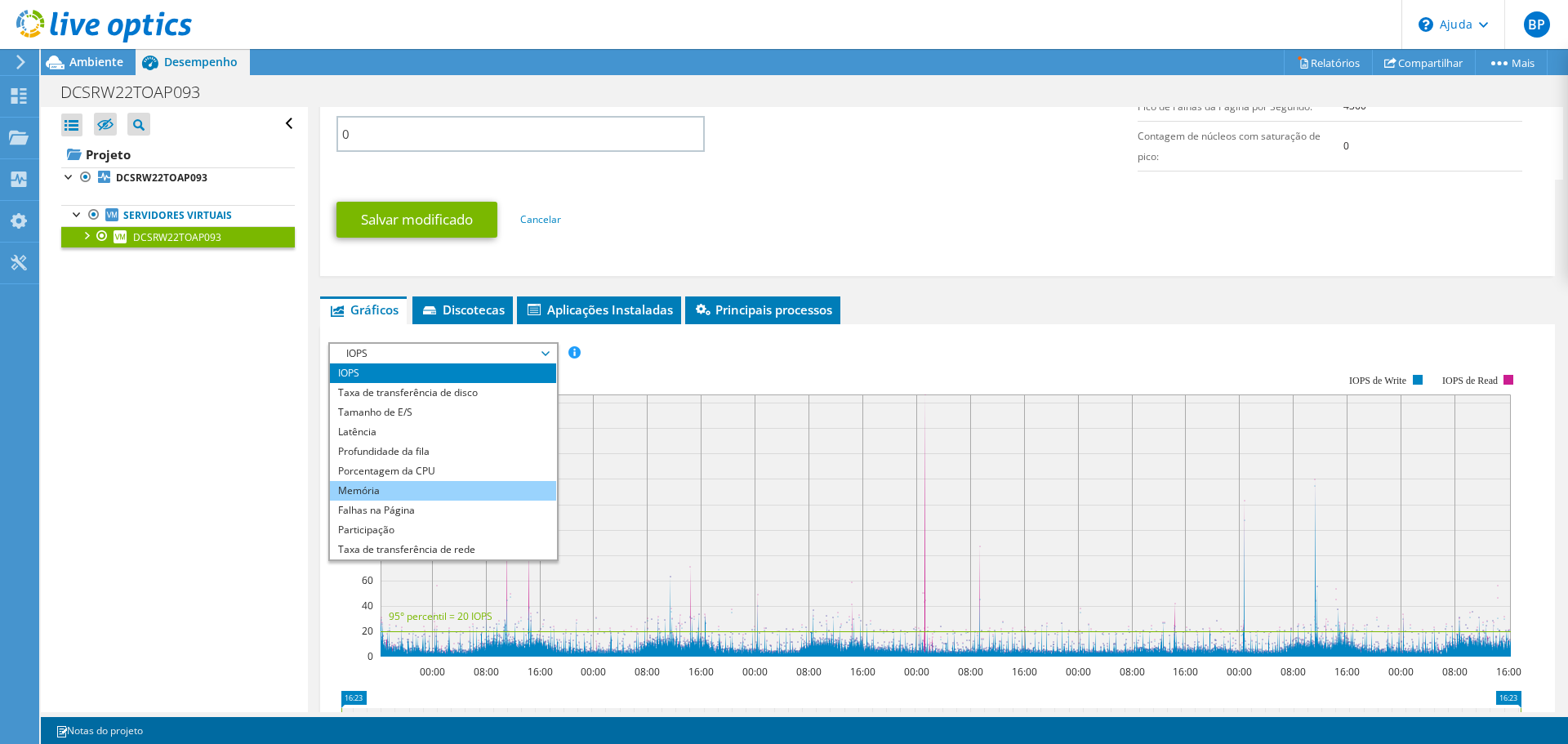
click at [333, 501] on li "Memória" at bounding box center [443, 490] width 226 height 20
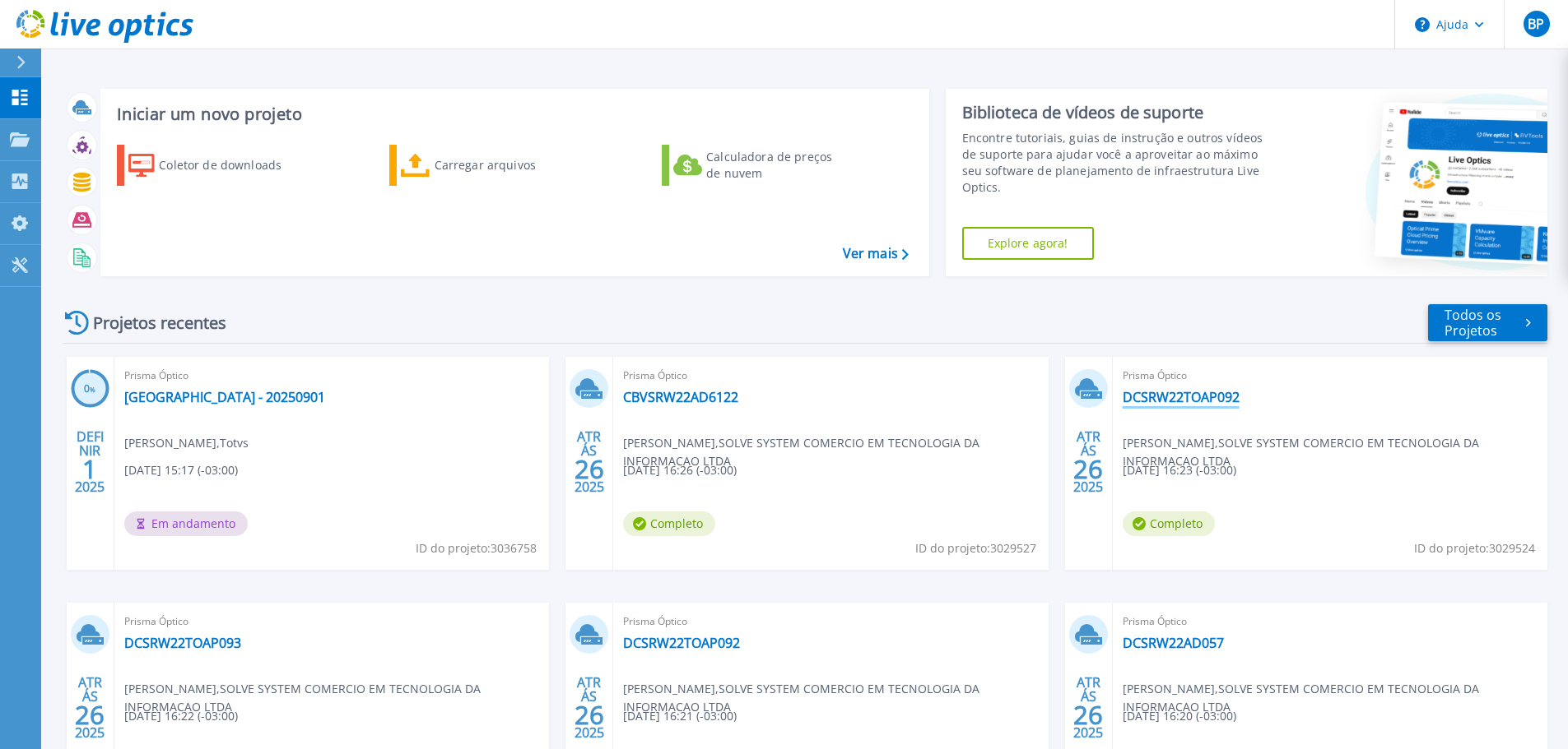
click at [1201, 395] on font "DCSRW22TOAP092" at bounding box center [1181, 397] width 117 height 18
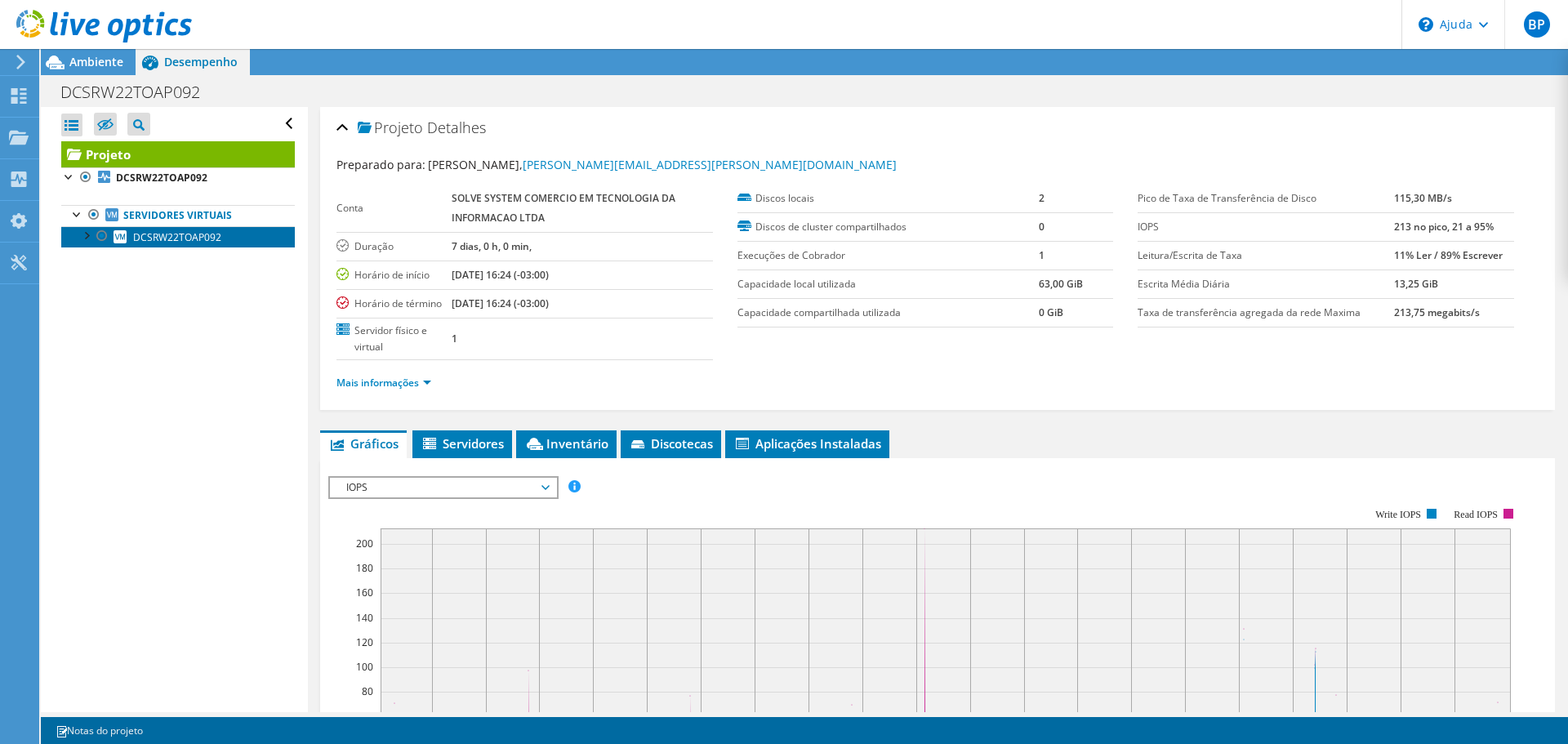
click at [175, 239] on font "DCSRW22TOAP092" at bounding box center [177, 238] width 88 height 14
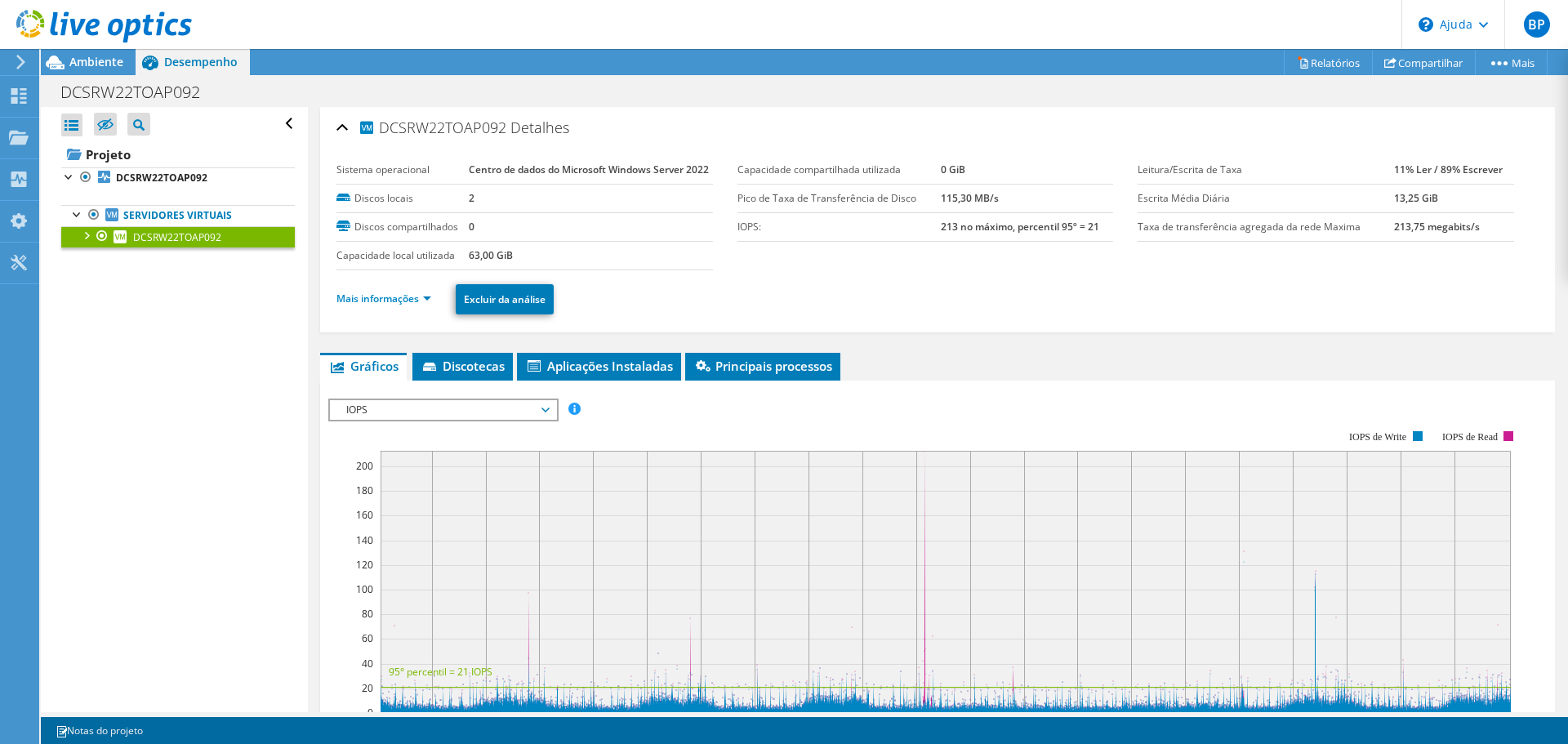
click at [431, 420] on span "IOPS" at bounding box center [444, 410] width 210 height 20
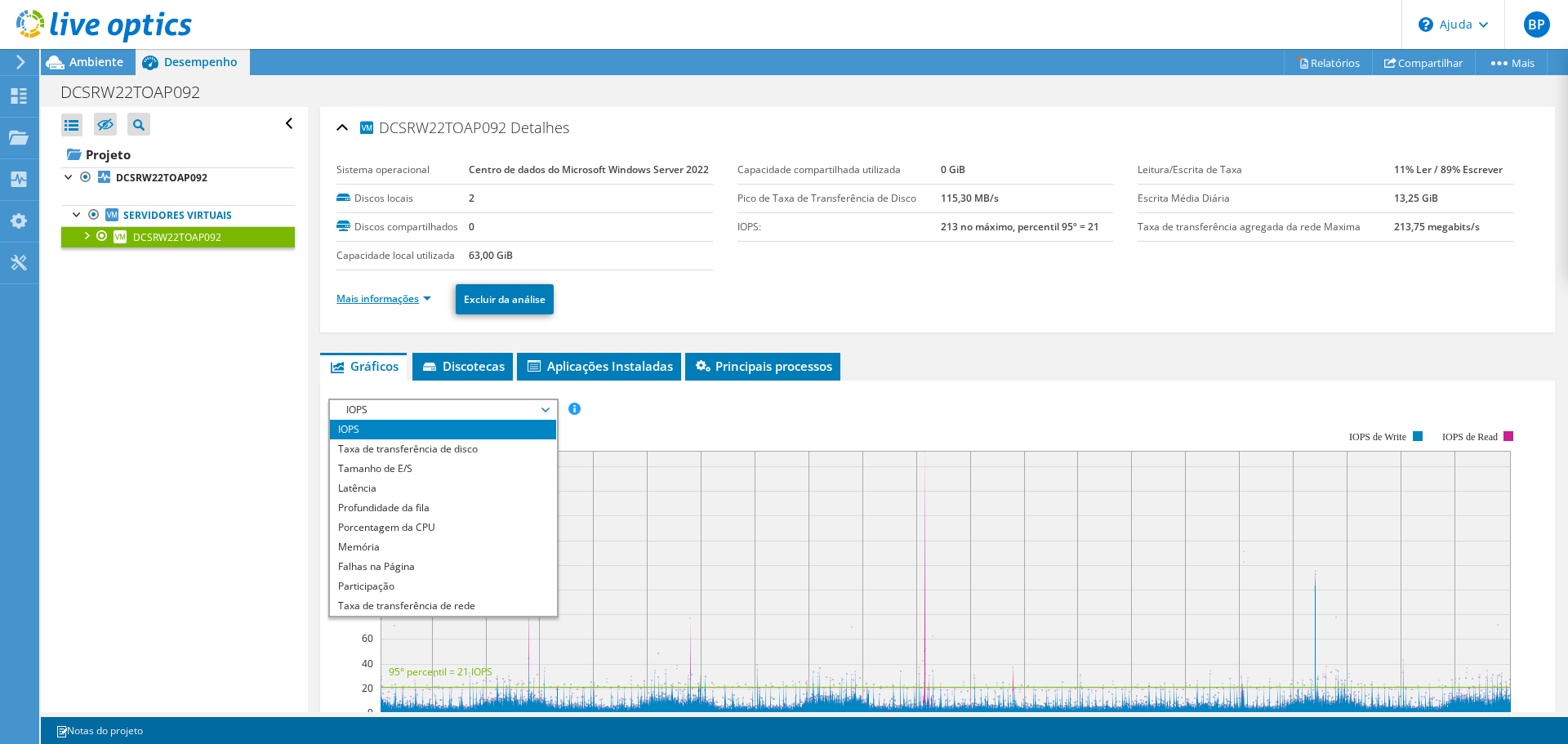
click at [407, 305] on font "Mais informações" at bounding box center [377, 299] width 82 height 14
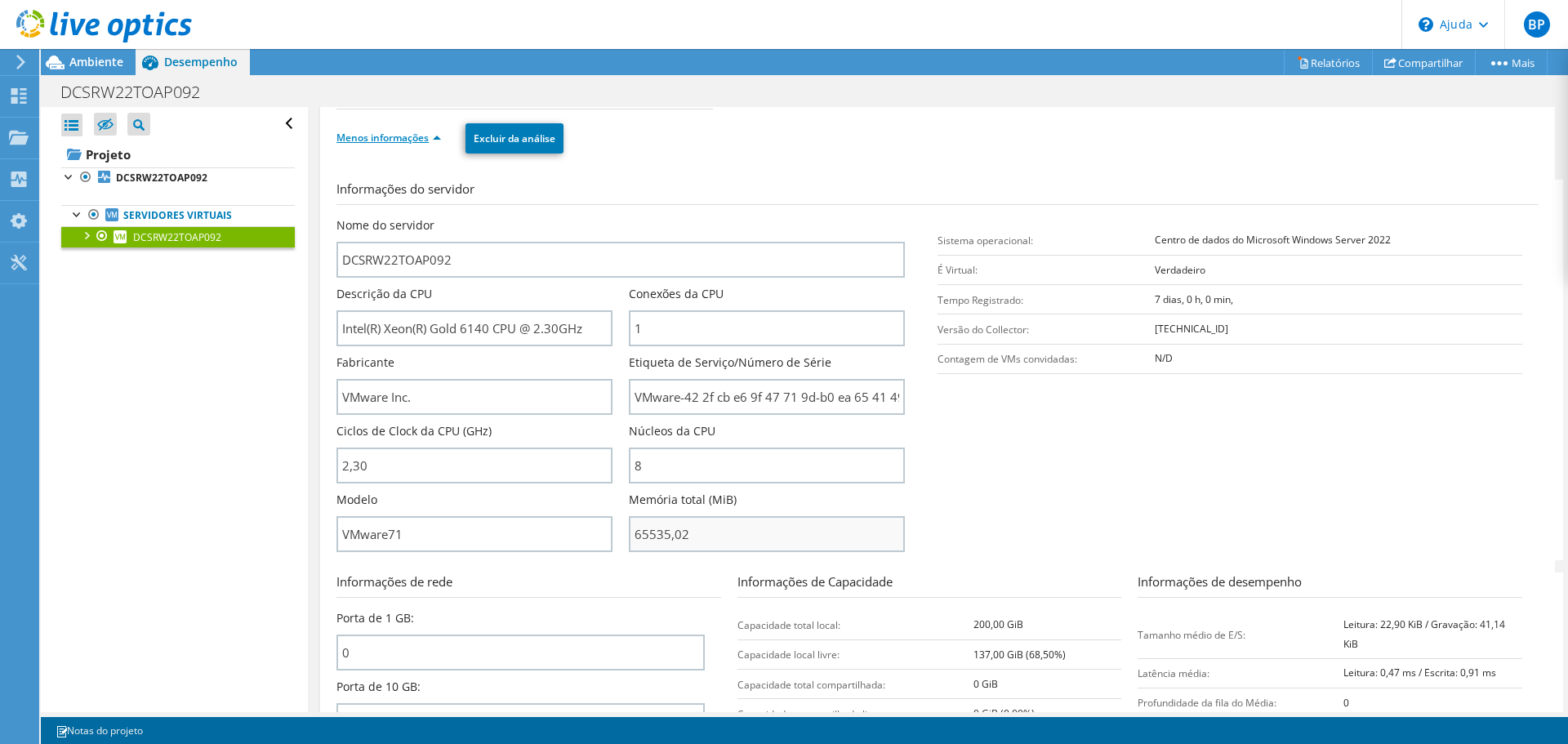
scroll to position [245, 0]
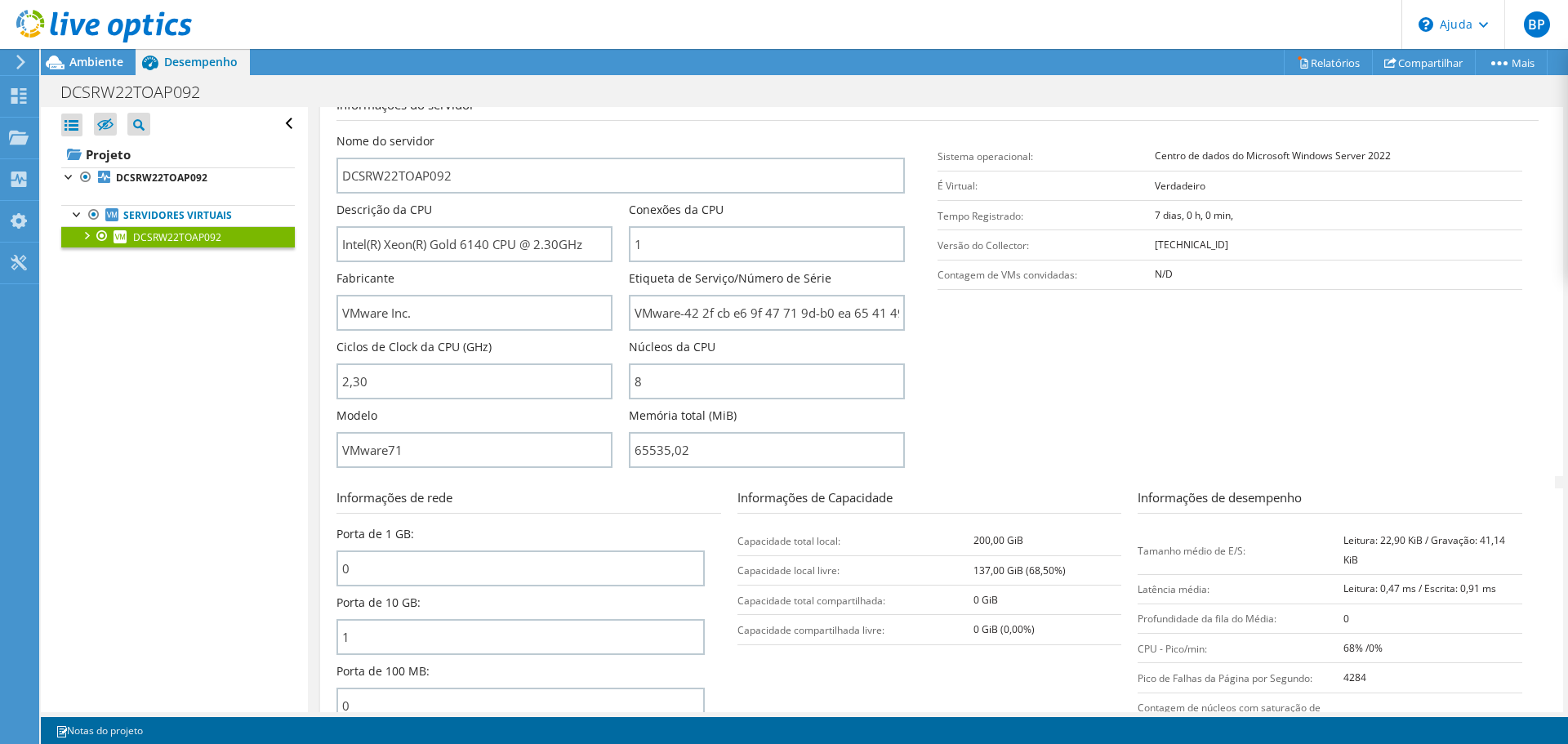
click at [1017, 429] on section "Informações do servidor Nome do servidor DCSRW22TOAP092 Descrição da CPU Intel(…" at bounding box center [941, 286] width 1210 height 381
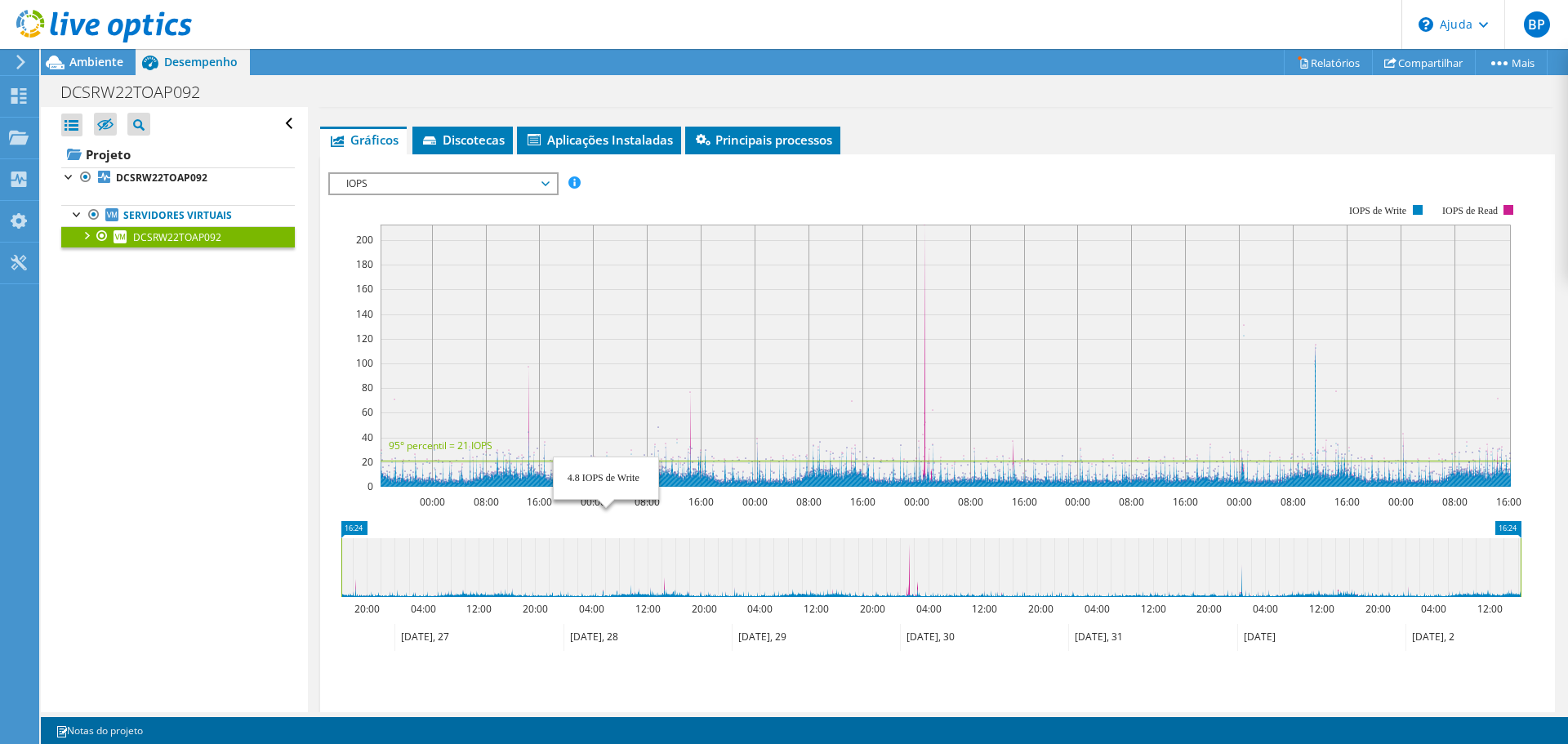
scroll to position [824, 0]
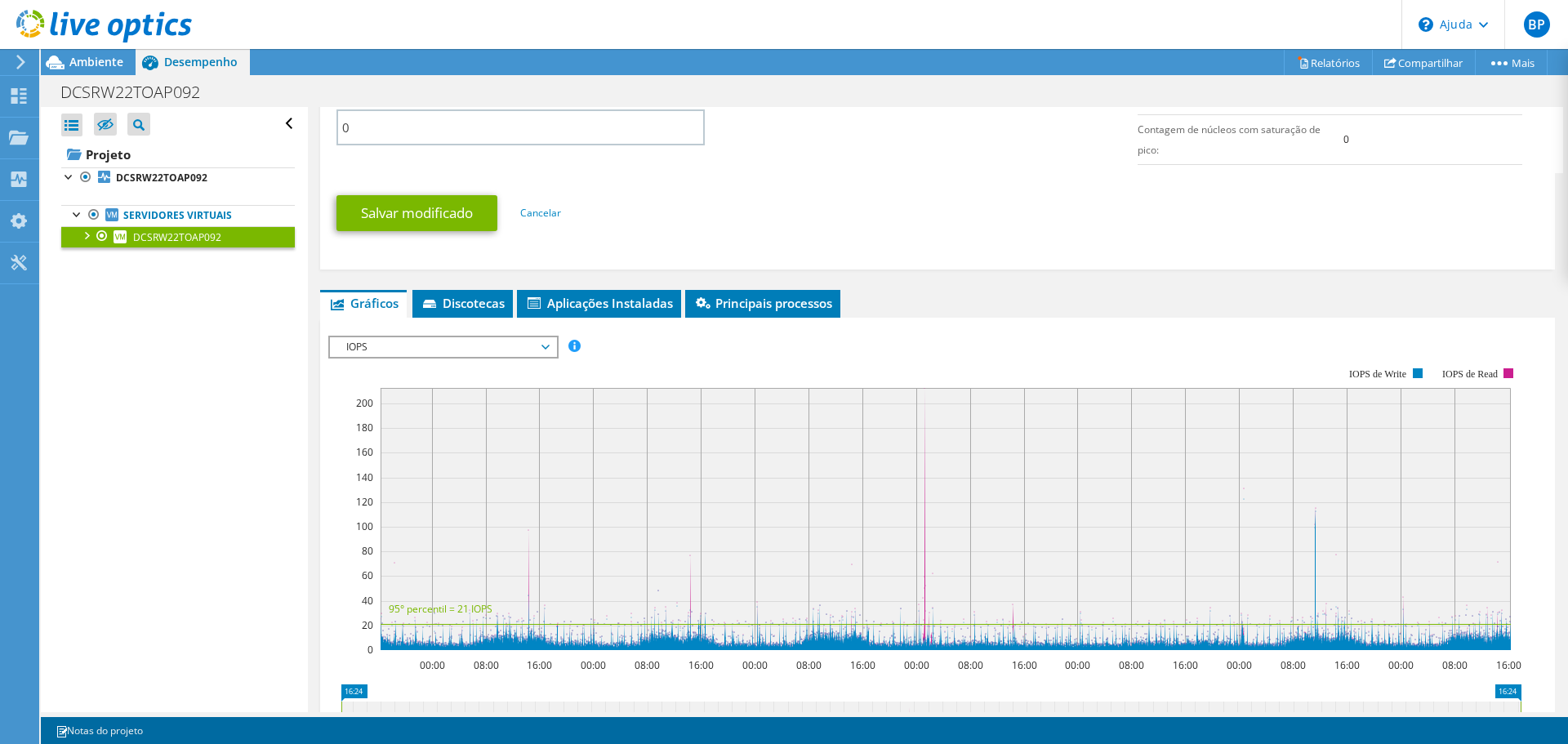
click at [383, 357] on span "IOPS" at bounding box center [444, 347] width 210 height 20
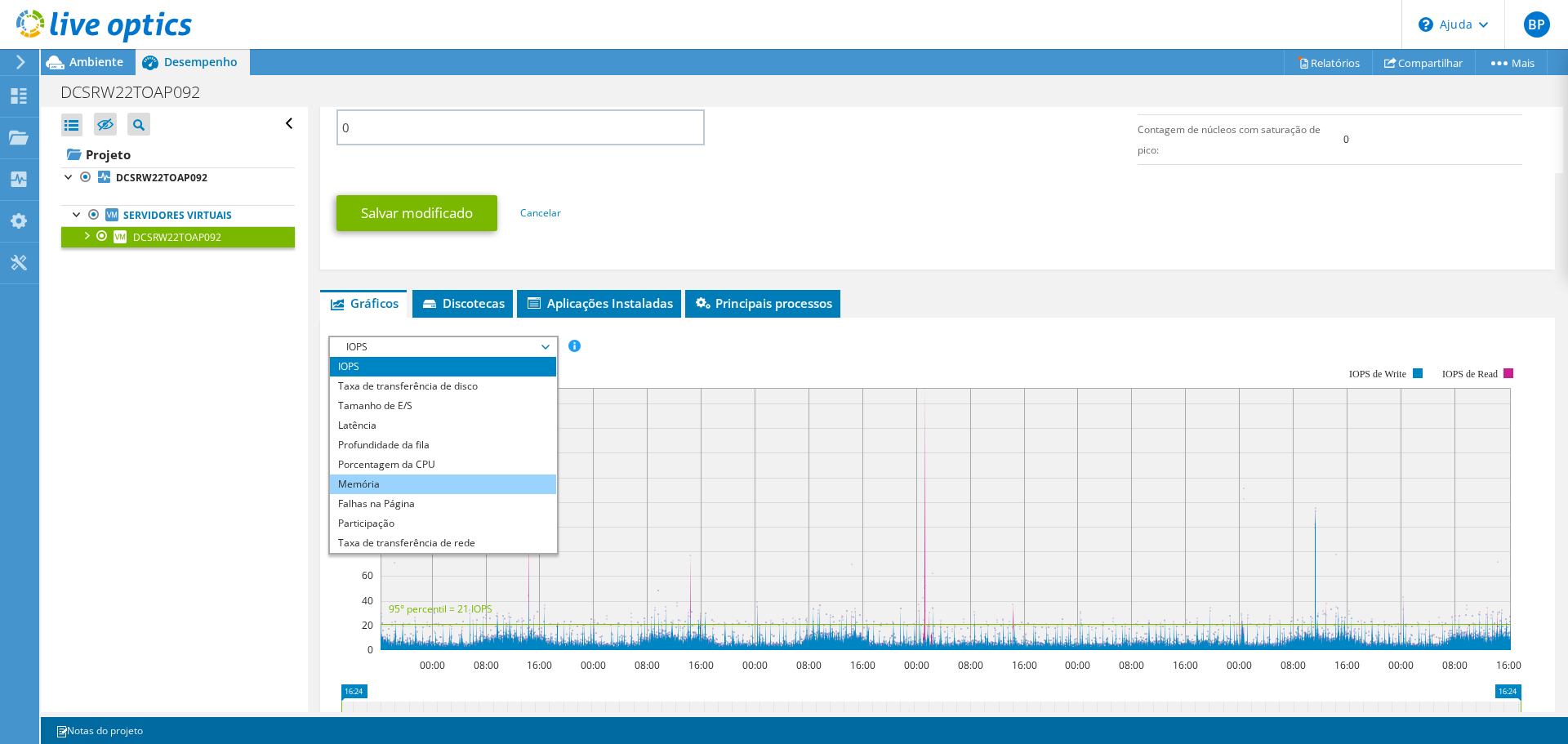
click at [335, 495] on li "Memória" at bounding box center [443, 484] width 226 height 20
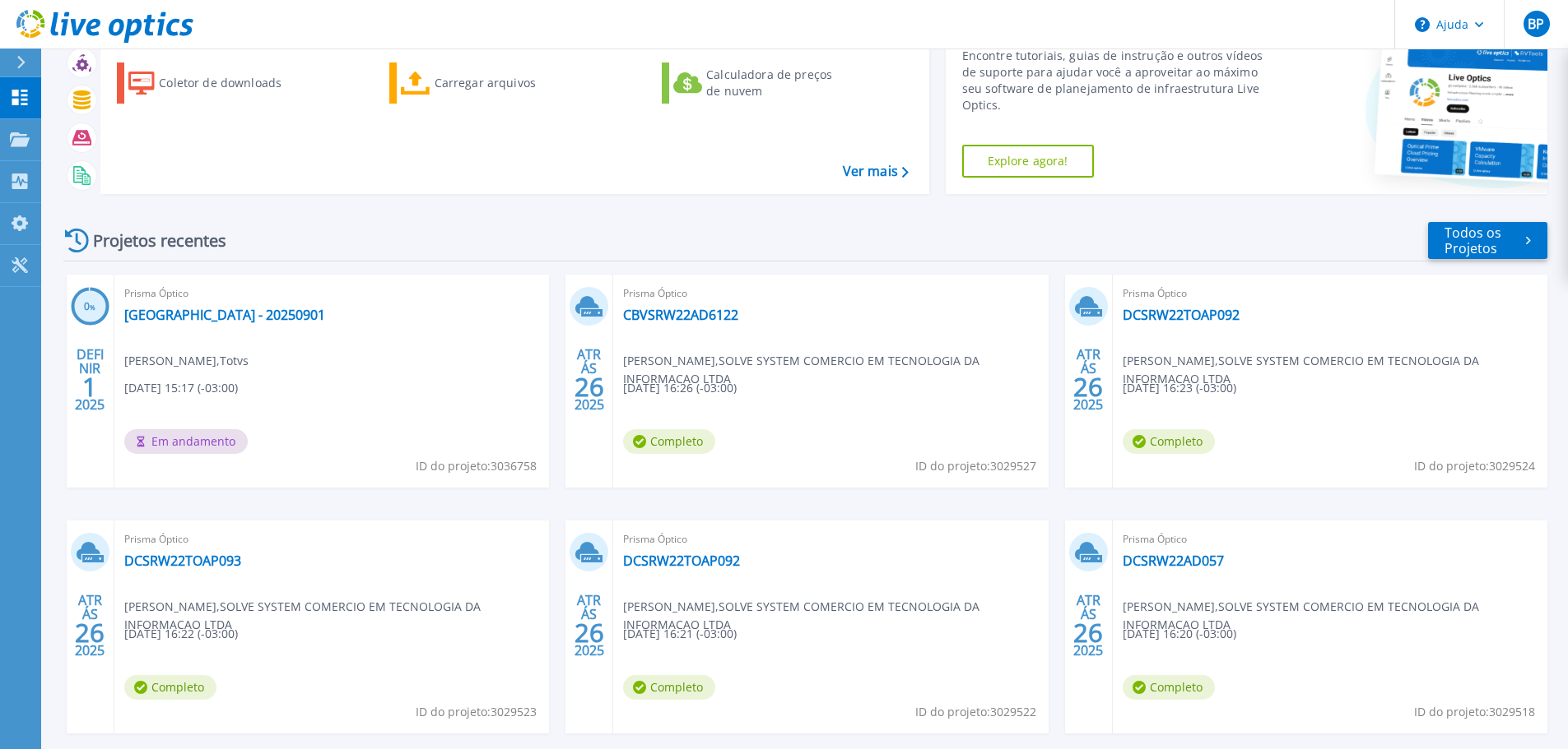
scroll to position [162, 0]
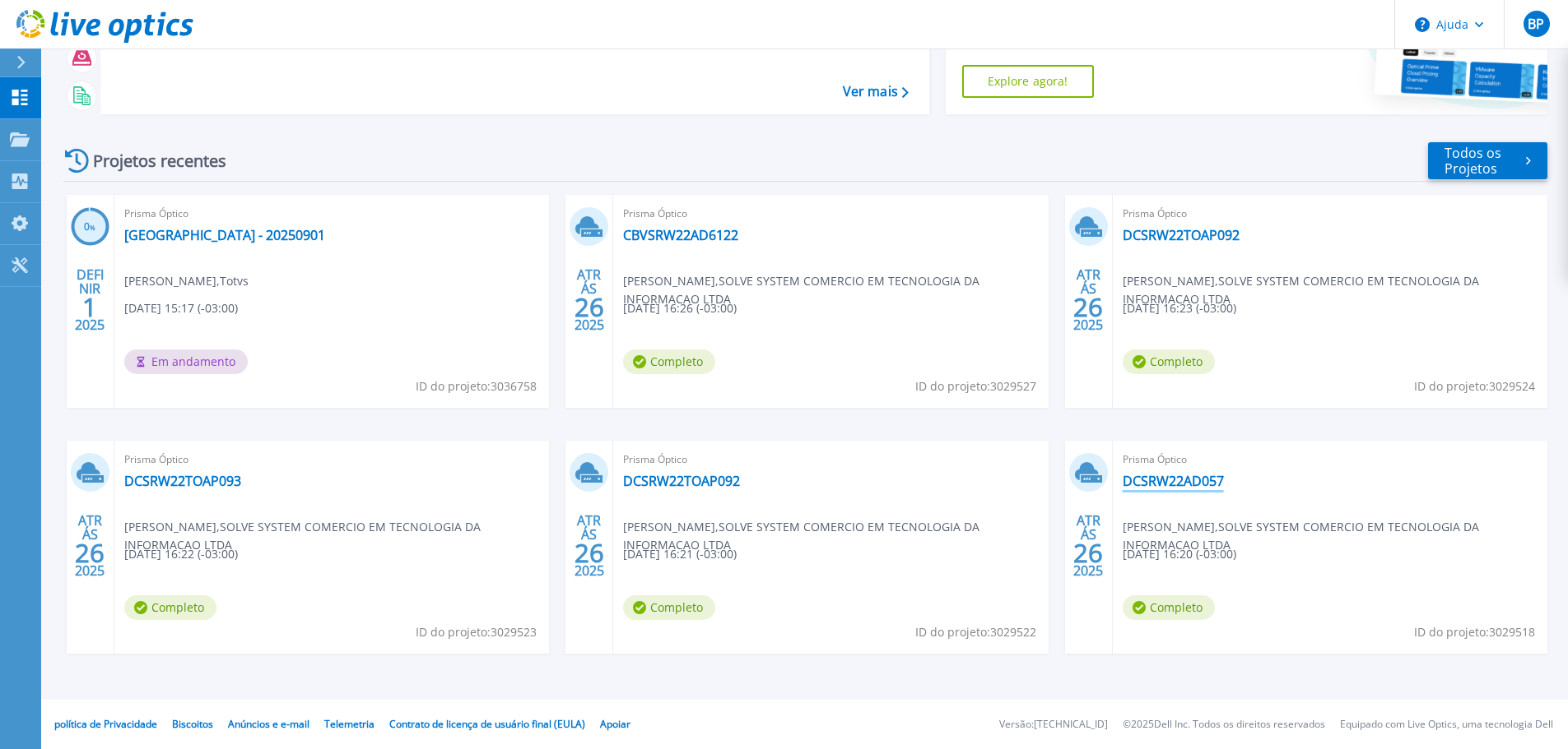
click at [1216, 477] on font "DCSRW22AD057" at bounding box center [1173, 481] width 101 height 18
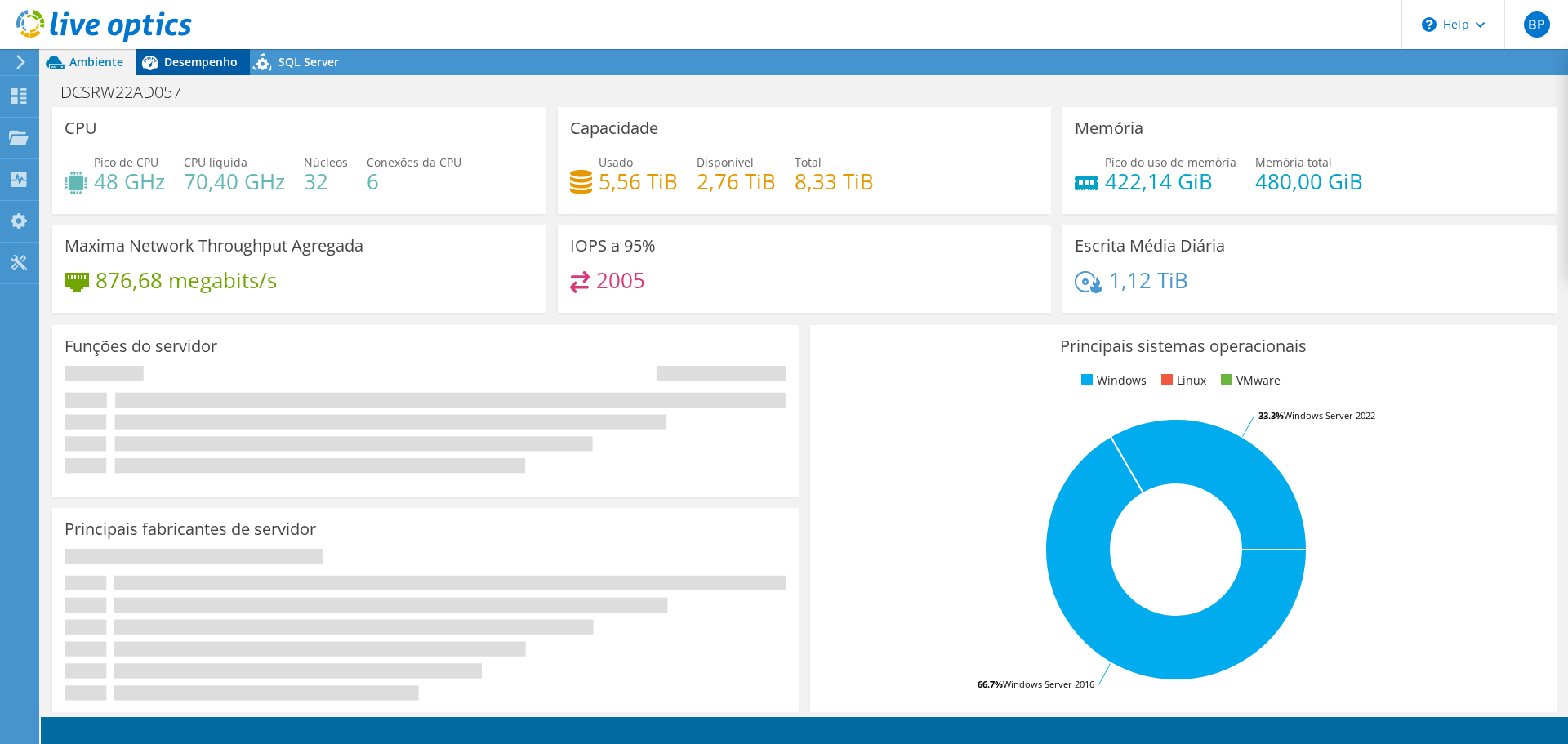
click at [192, 68] on span "Desempenho" at bounding box center [201, 62] width 74 height 15
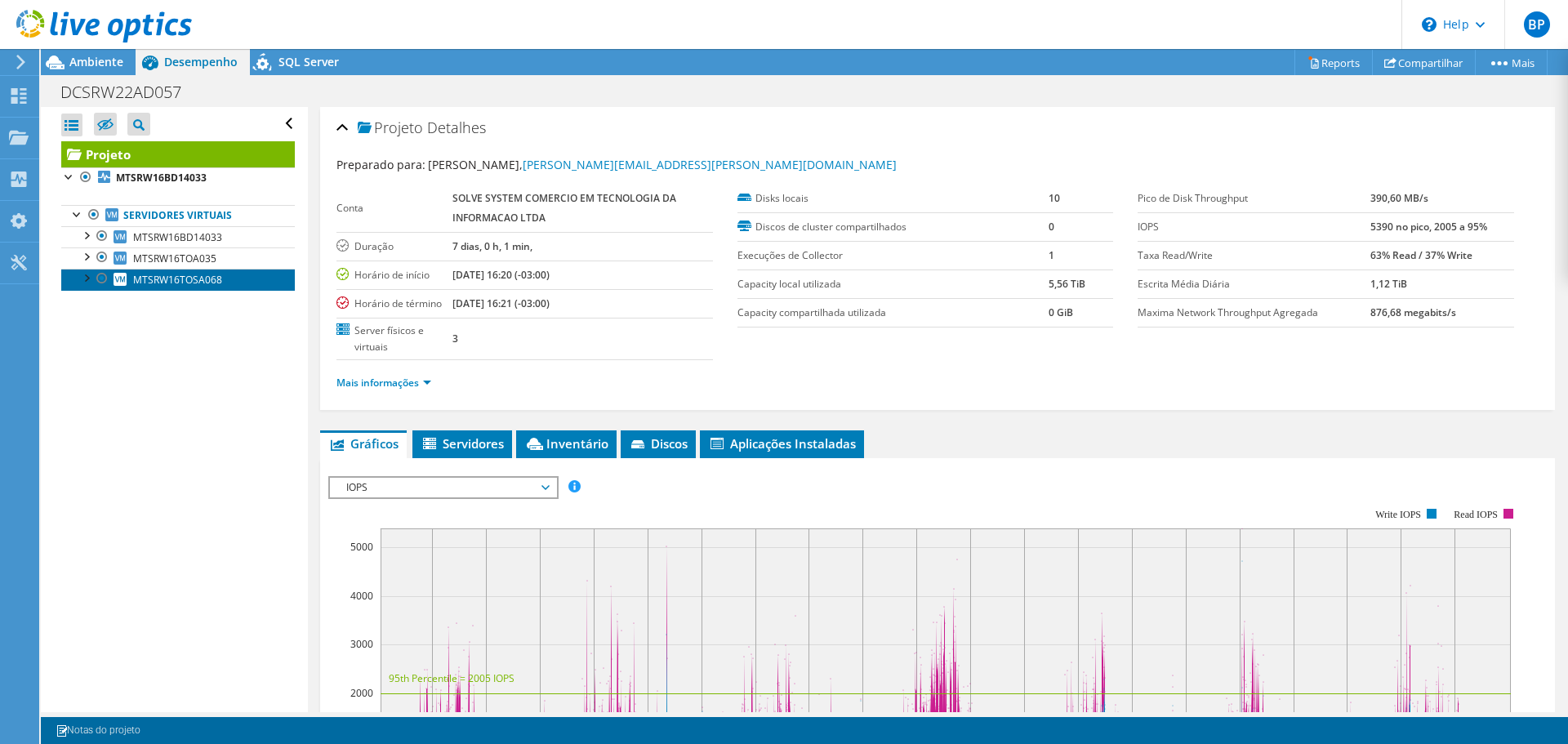
click at [196, 277] on span "MTSRW16TOSA068" at bounding box center [177, 280] width 89 height 14
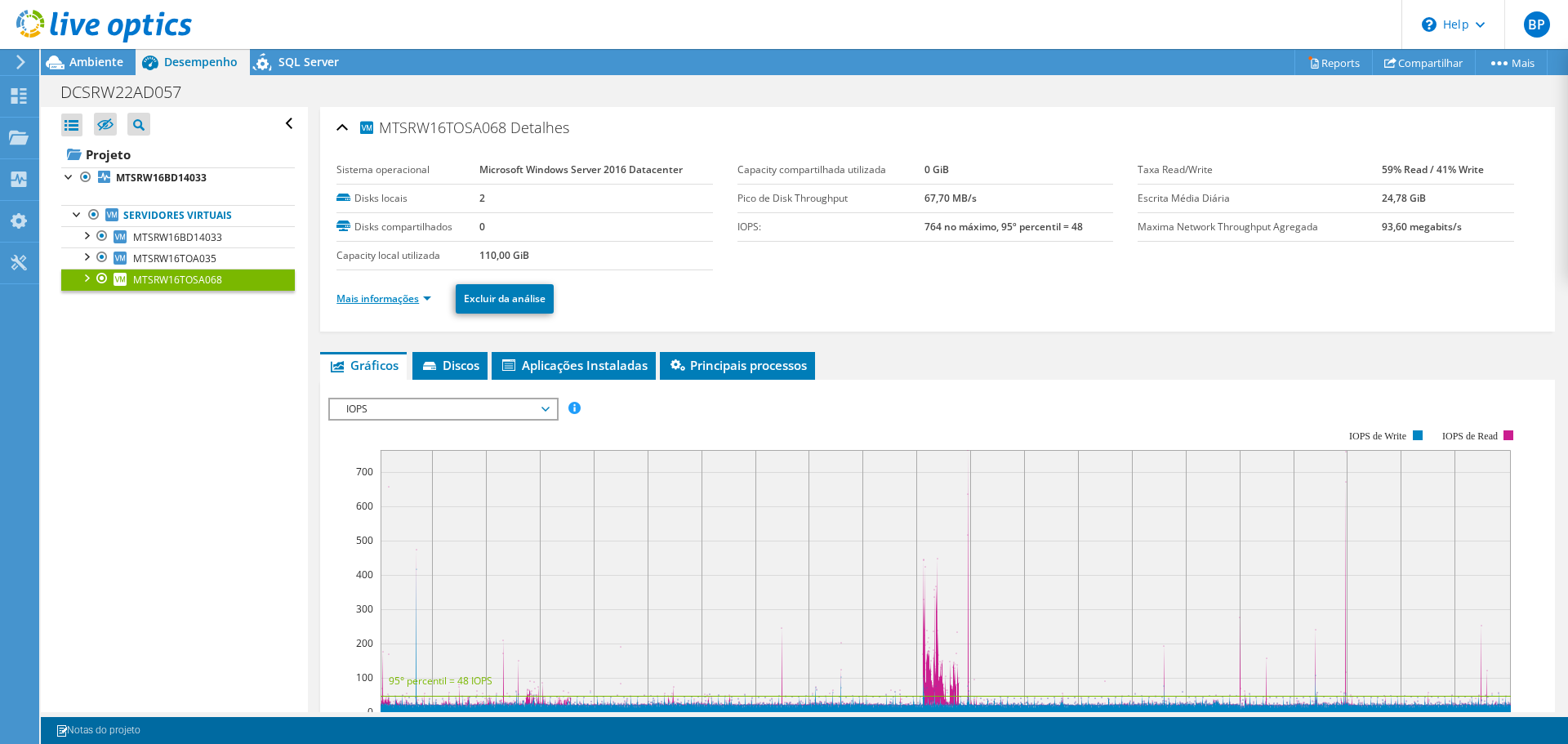
click at [412, 296] on link "Mais informações" at bounding box center [384, 299] width 95 height 14
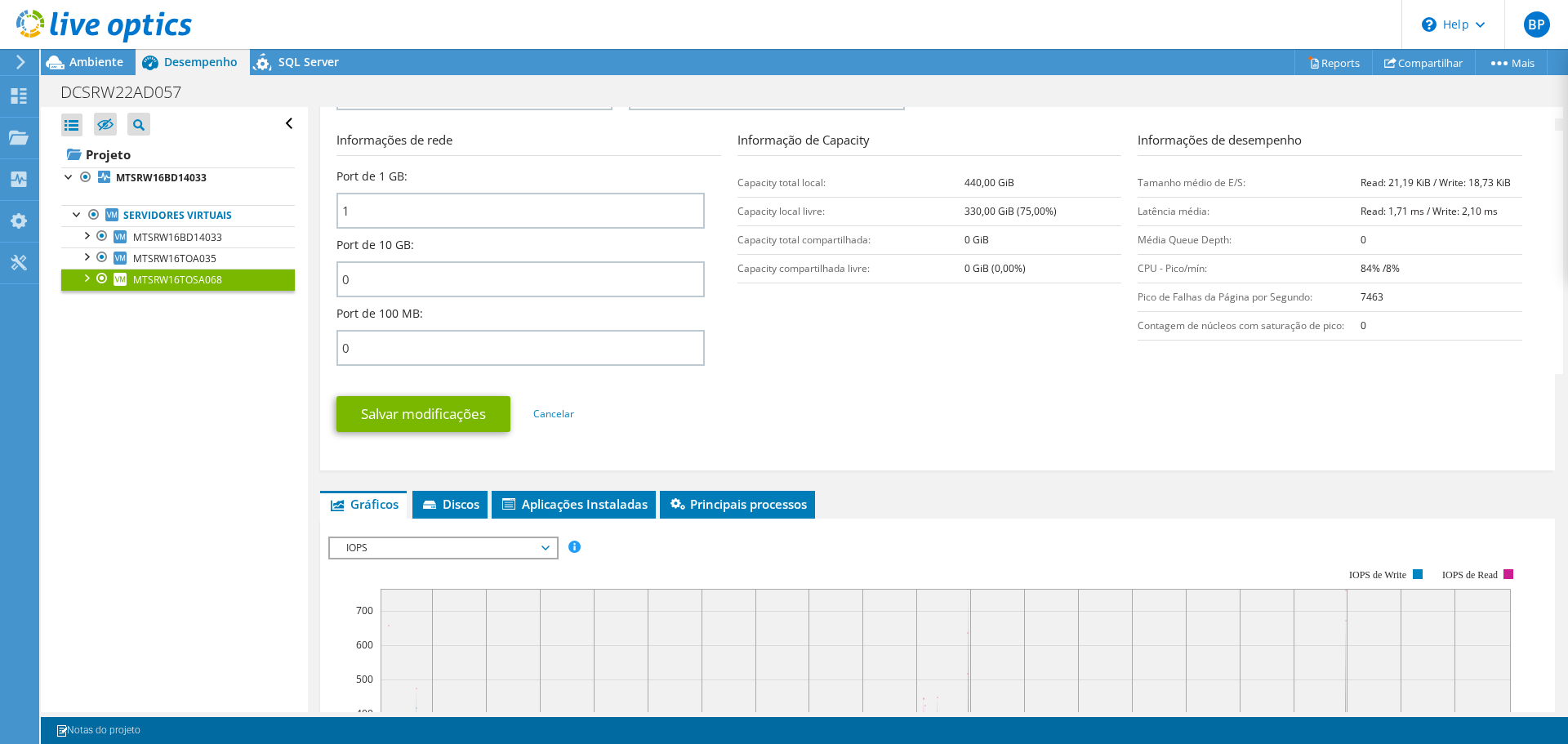
scroll to position [736, 0]
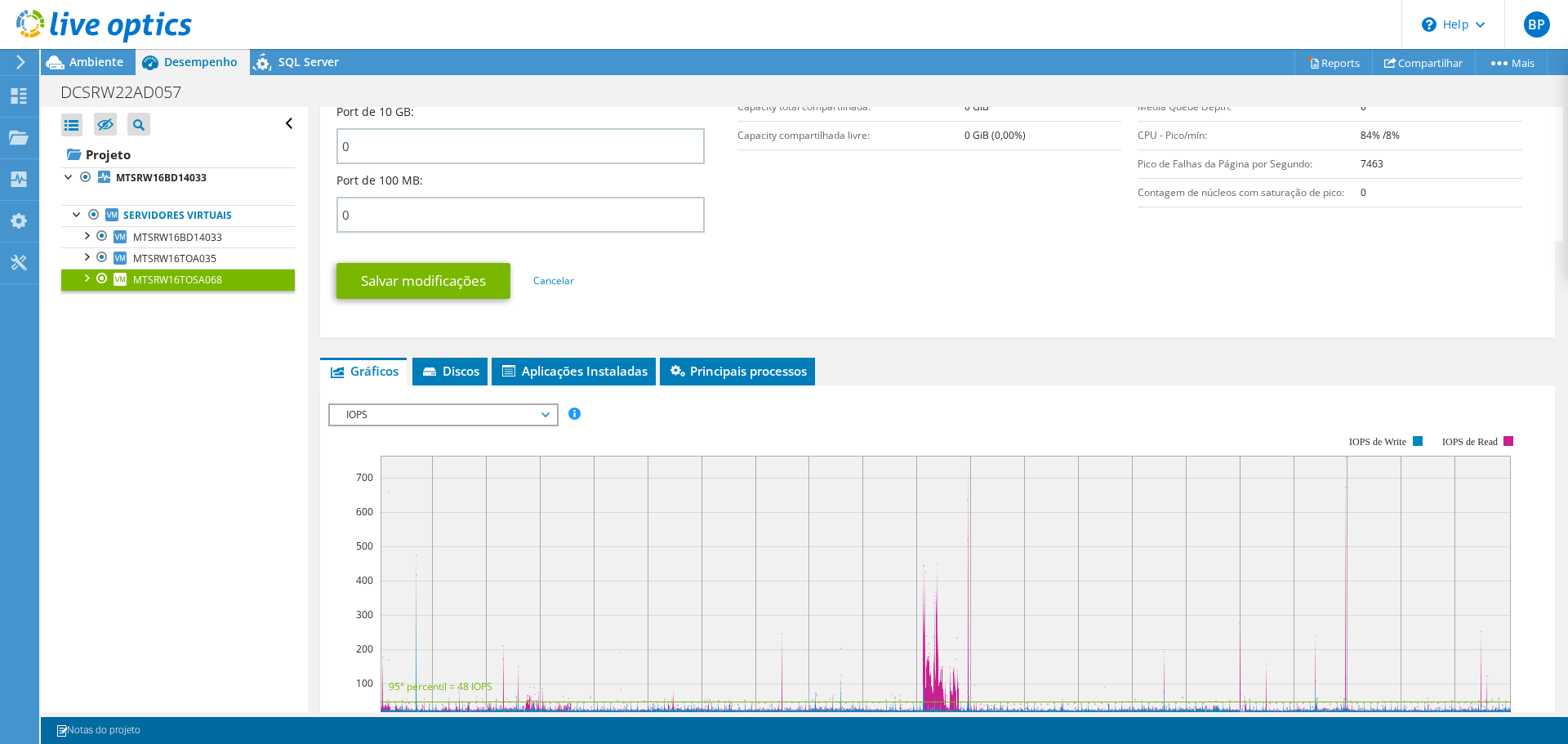
click at [430, 406] on span "IOPS" at bounding box center [444, 415] width 210 height 20
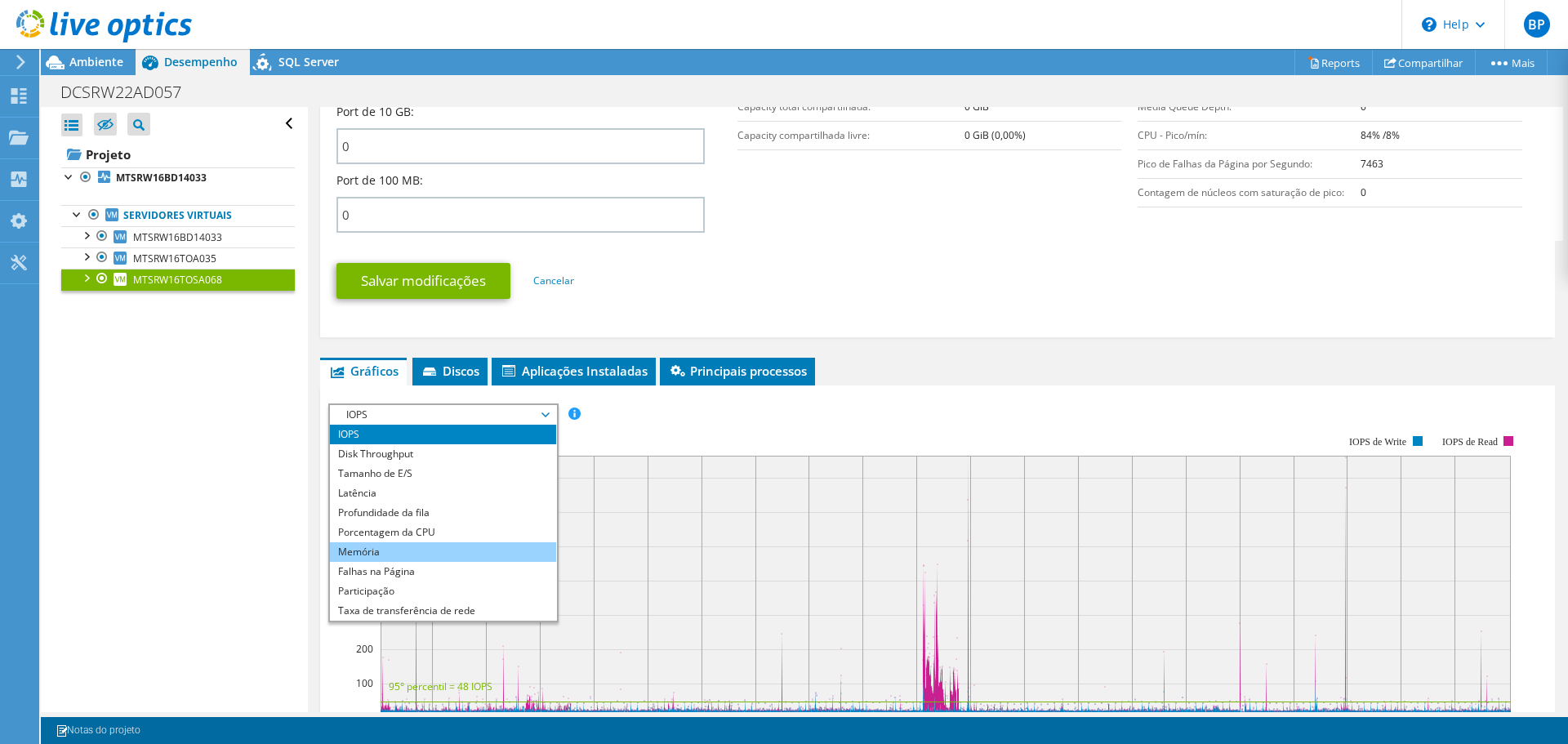
click at [332, 552] on li "Memória" at bounding box center [443, 552] width 226 height 20
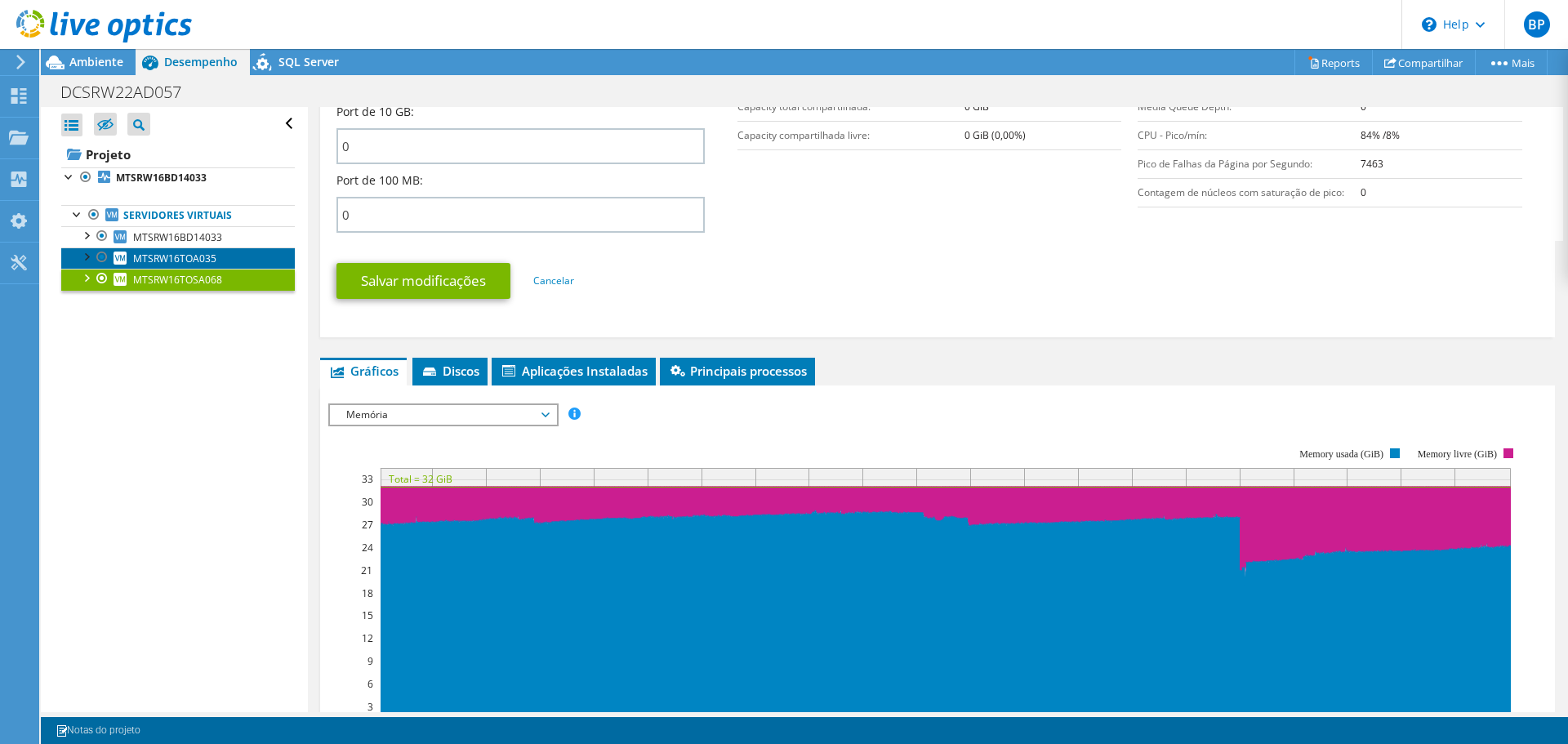
click at [205, 263] on span "MTSRW16TOA035" at bounding box center [175, 259] width 83 height 14
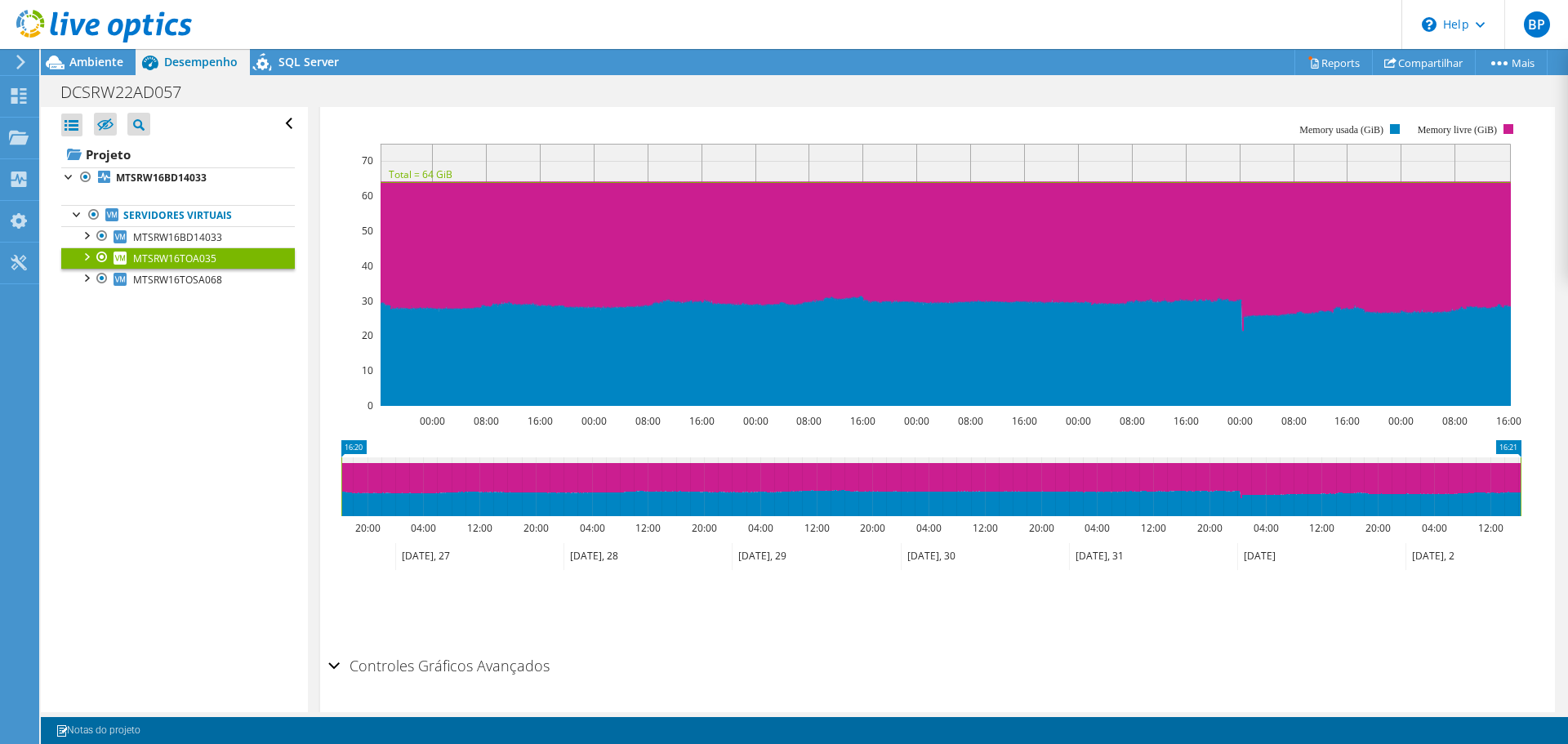
scroll to position [205, 0]
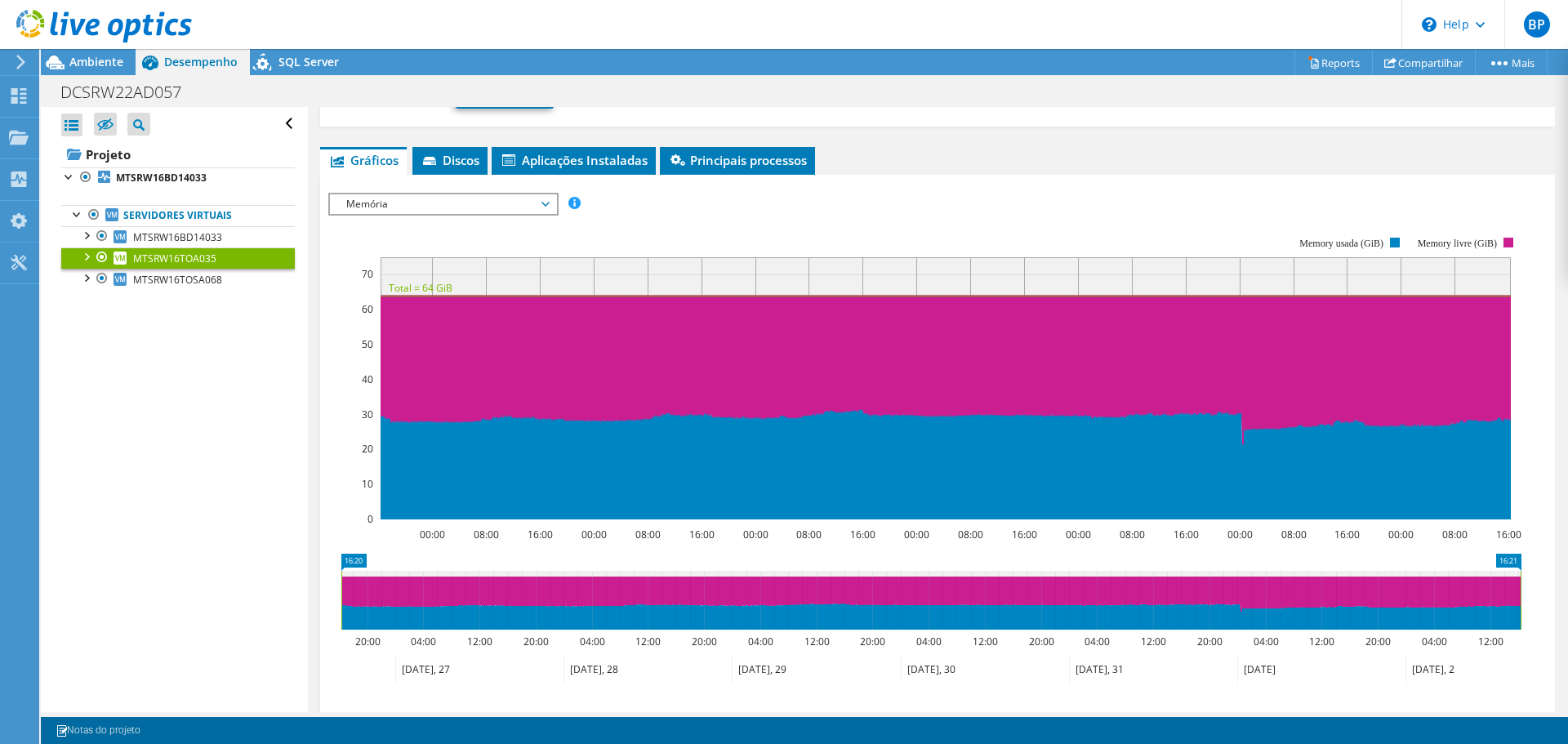
click at [549, 232] on rect at bounding box center [924, 378] width 1193 height 327
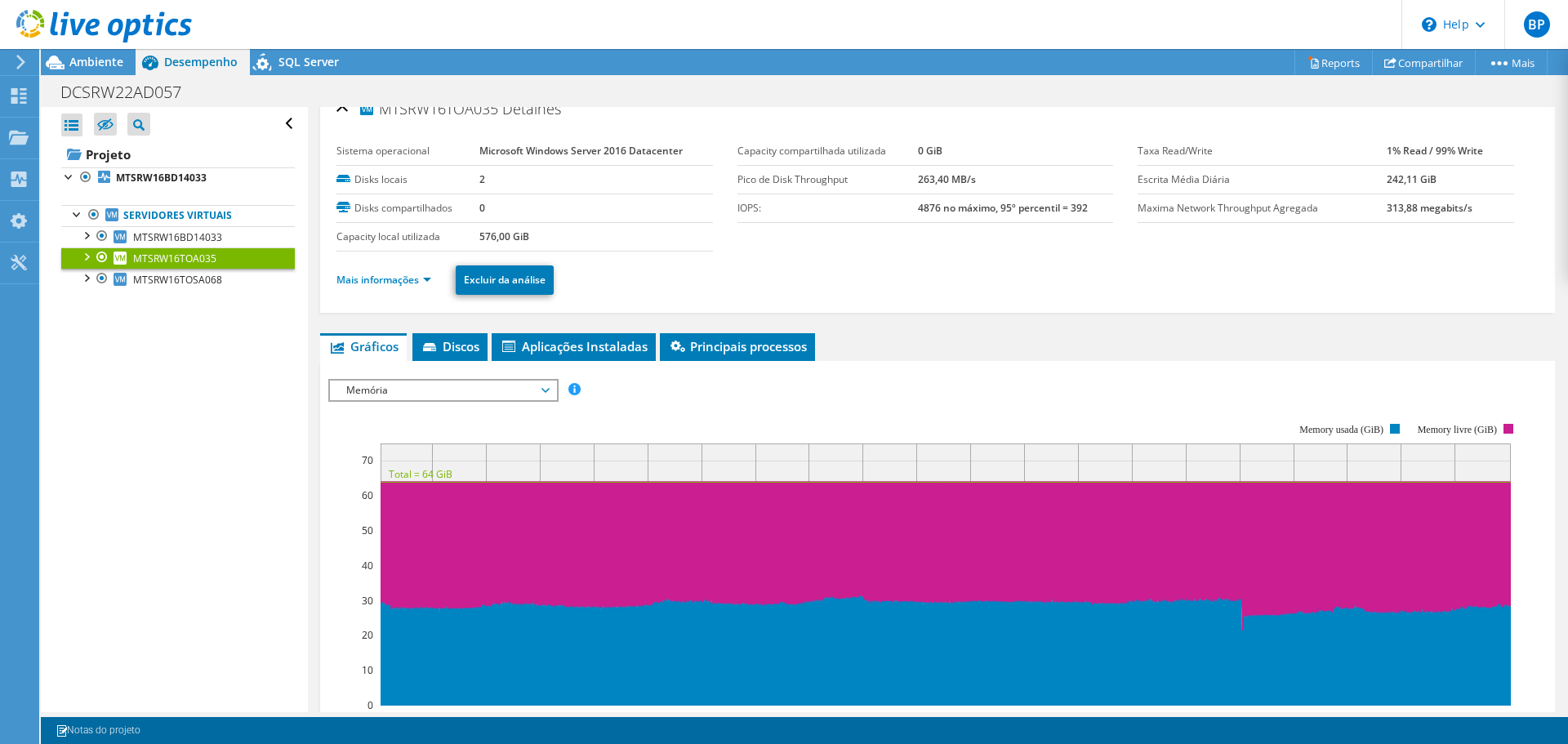
scroll to position [0, 0]
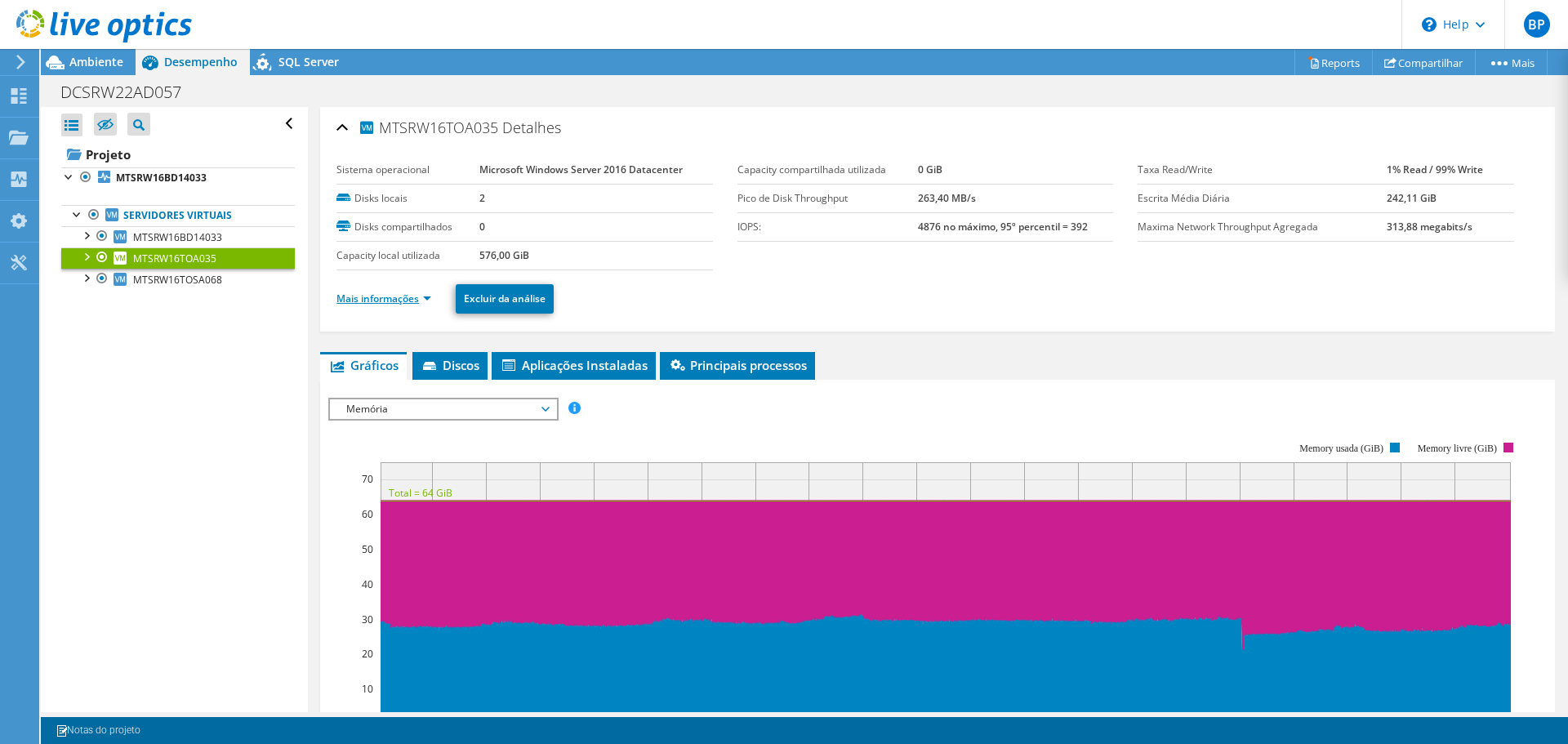
click at [395, 299] on link "Mais informações" at bounding box center [384, 299] width 95 height 14
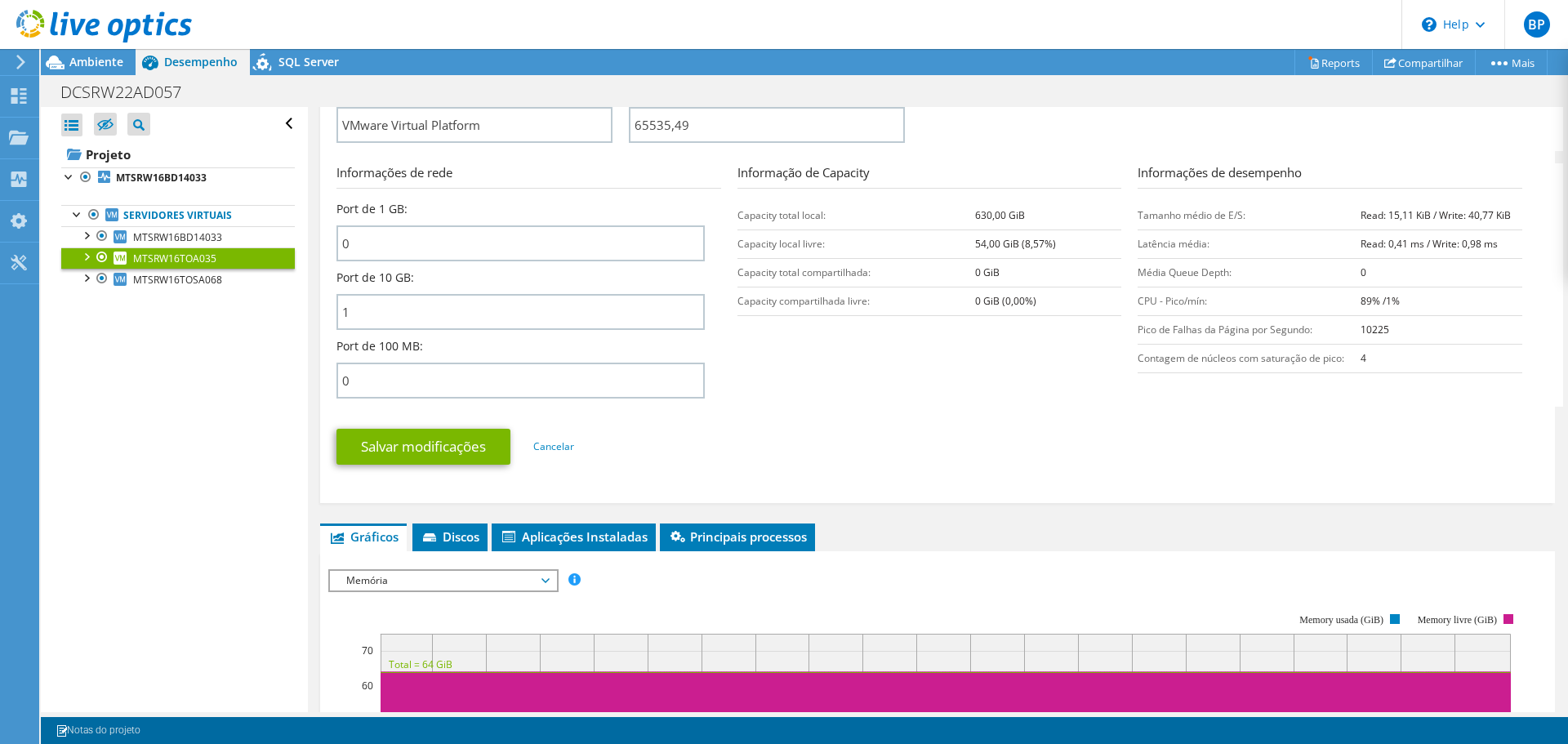
scroll to position [572, 0]
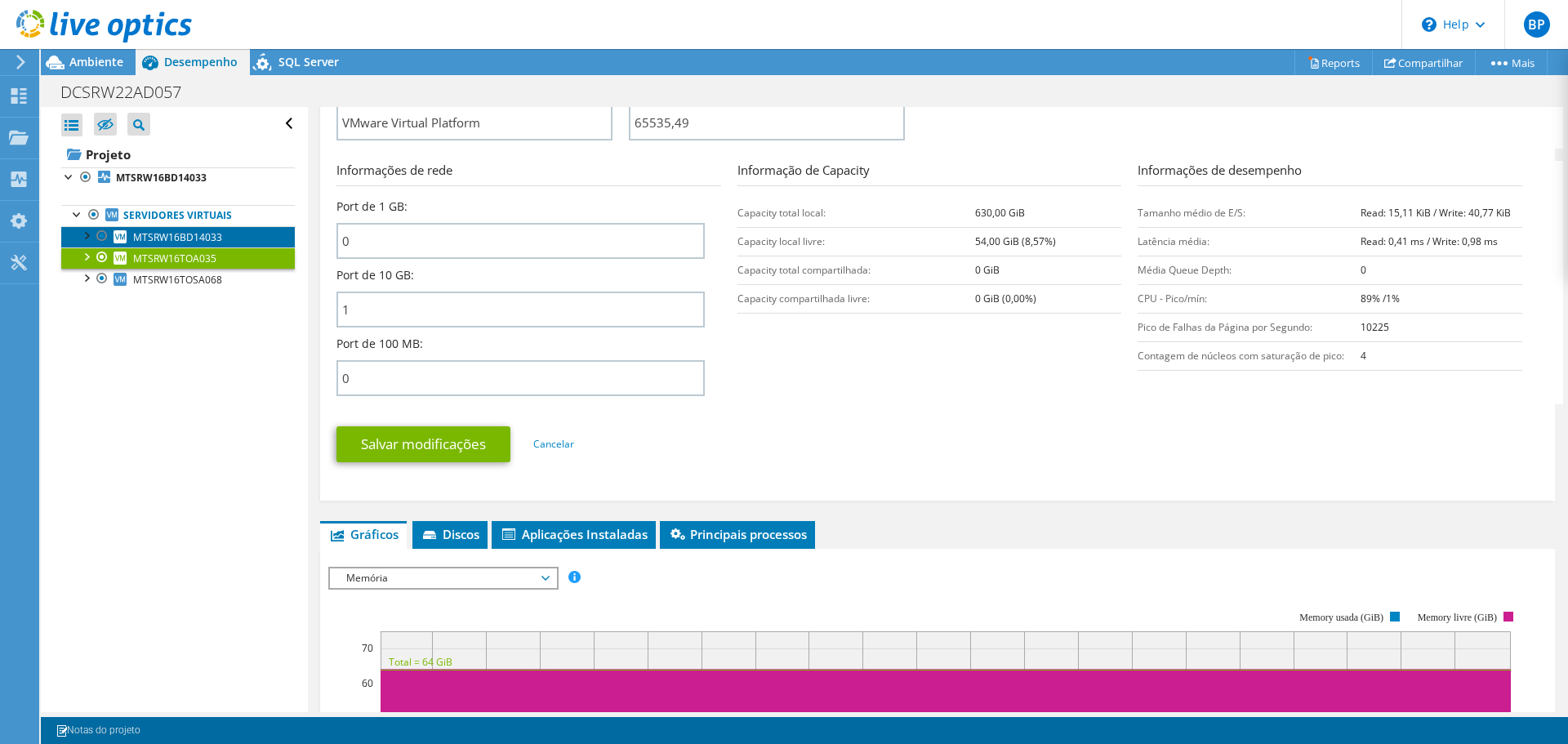
click at [194, 242] on span "MTSRW16BD14033" at bounding box center [177, 238] width 89 height 14
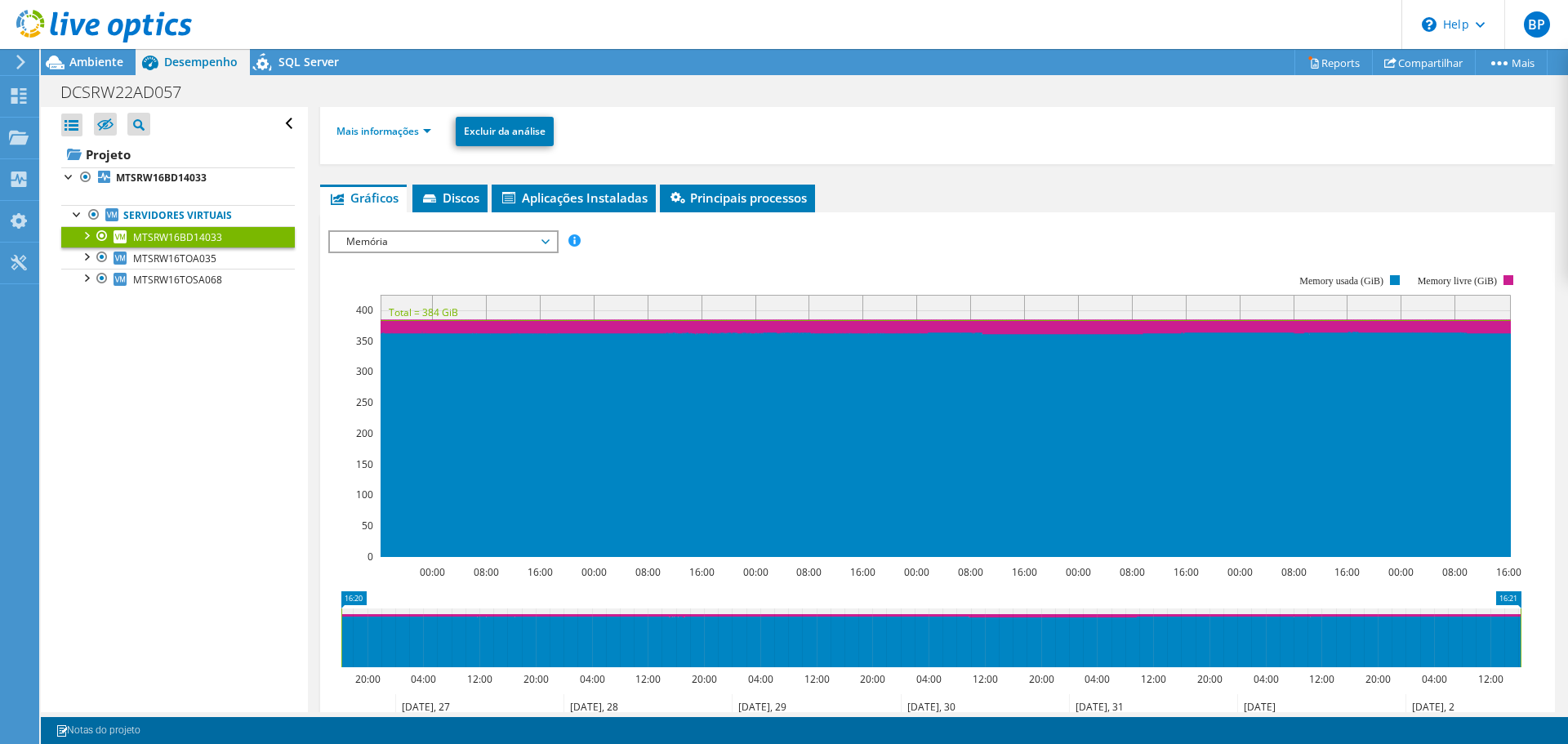
scroll to position [123, 0]
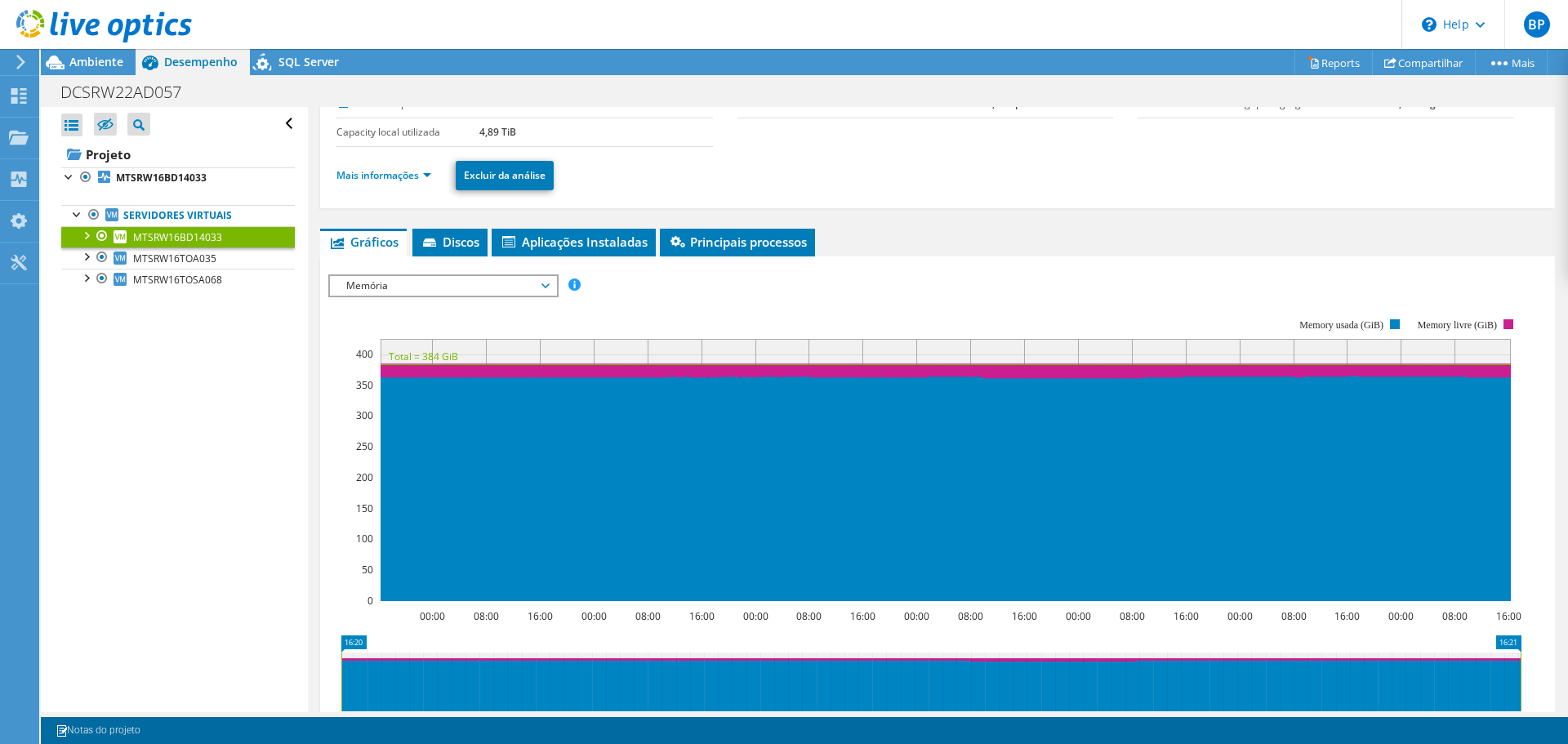
click at [726, 316] on rect at bounding box center [924, 460] width 1193 height 327
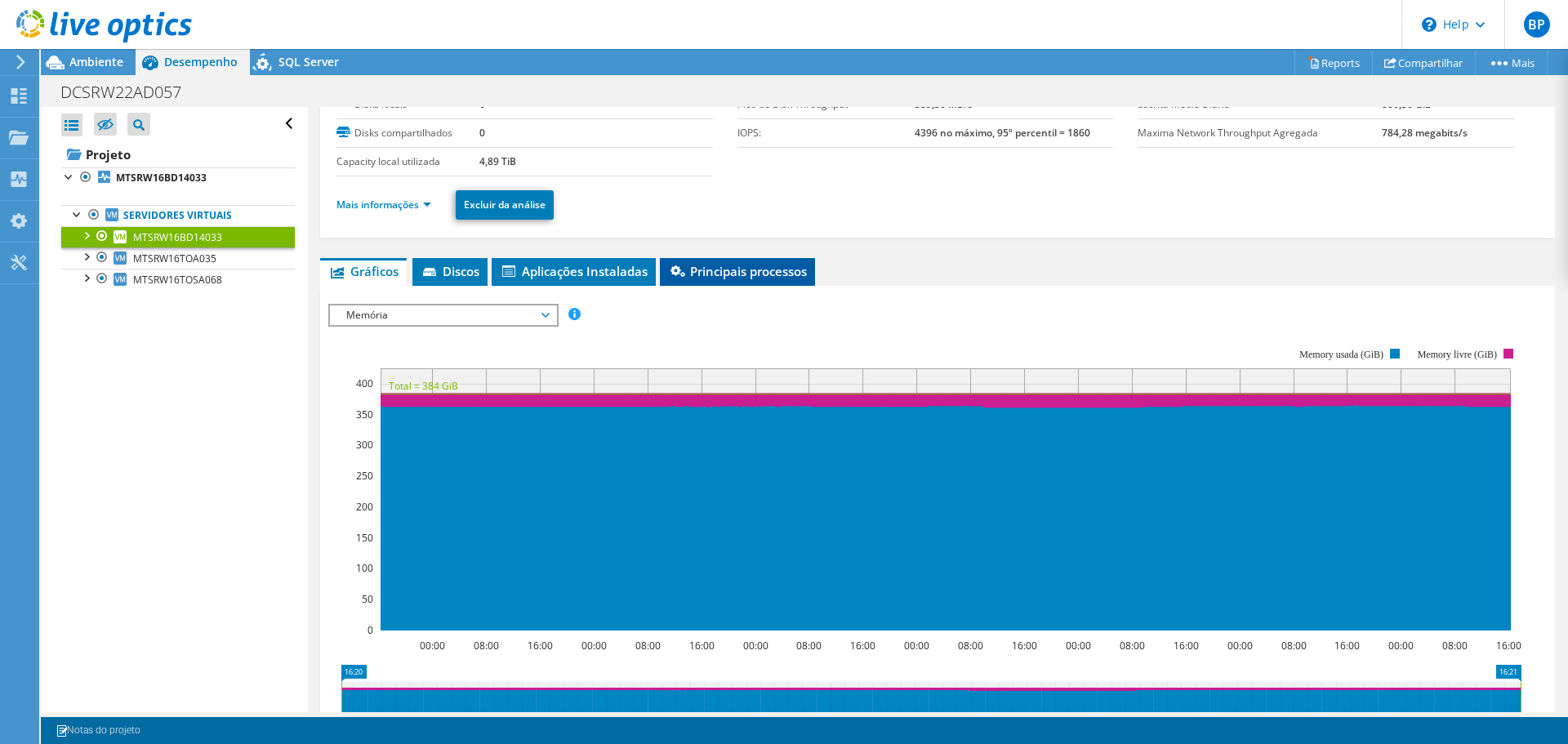
scroll to position [0, 0]
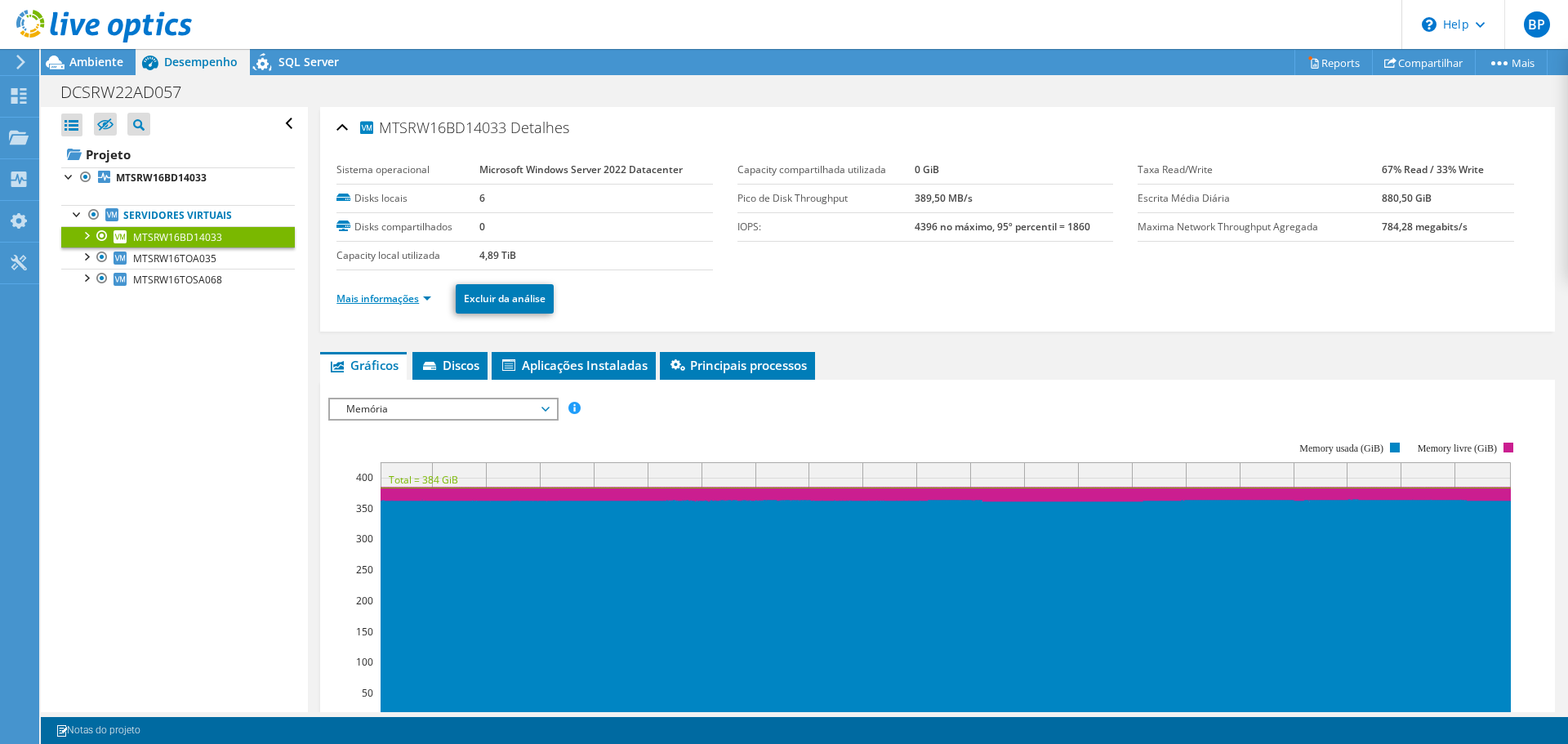
click at [405, 303] on link "Mais informações" at bounding box center [384, 299] width 95 height 14
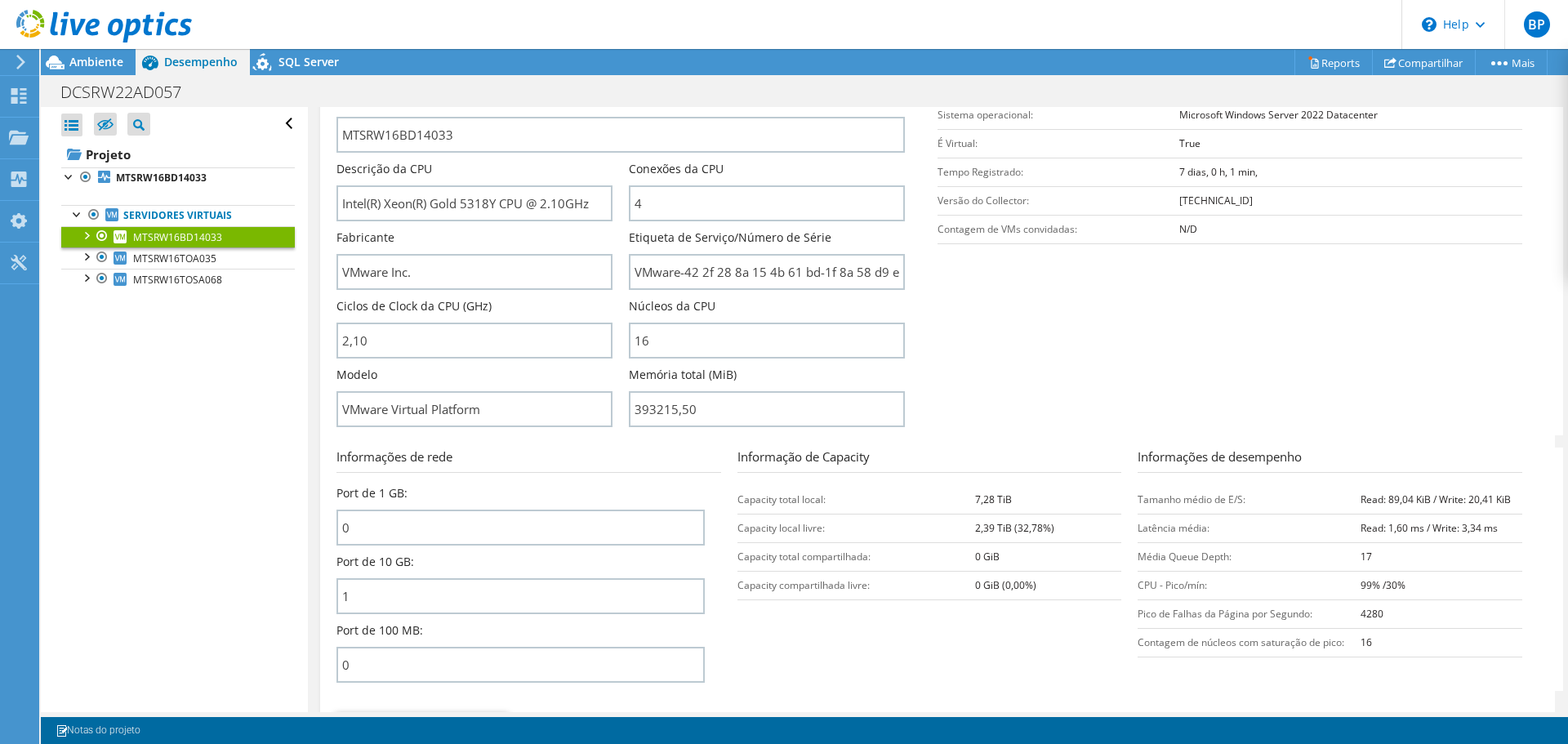
scroll to position [327, 0]
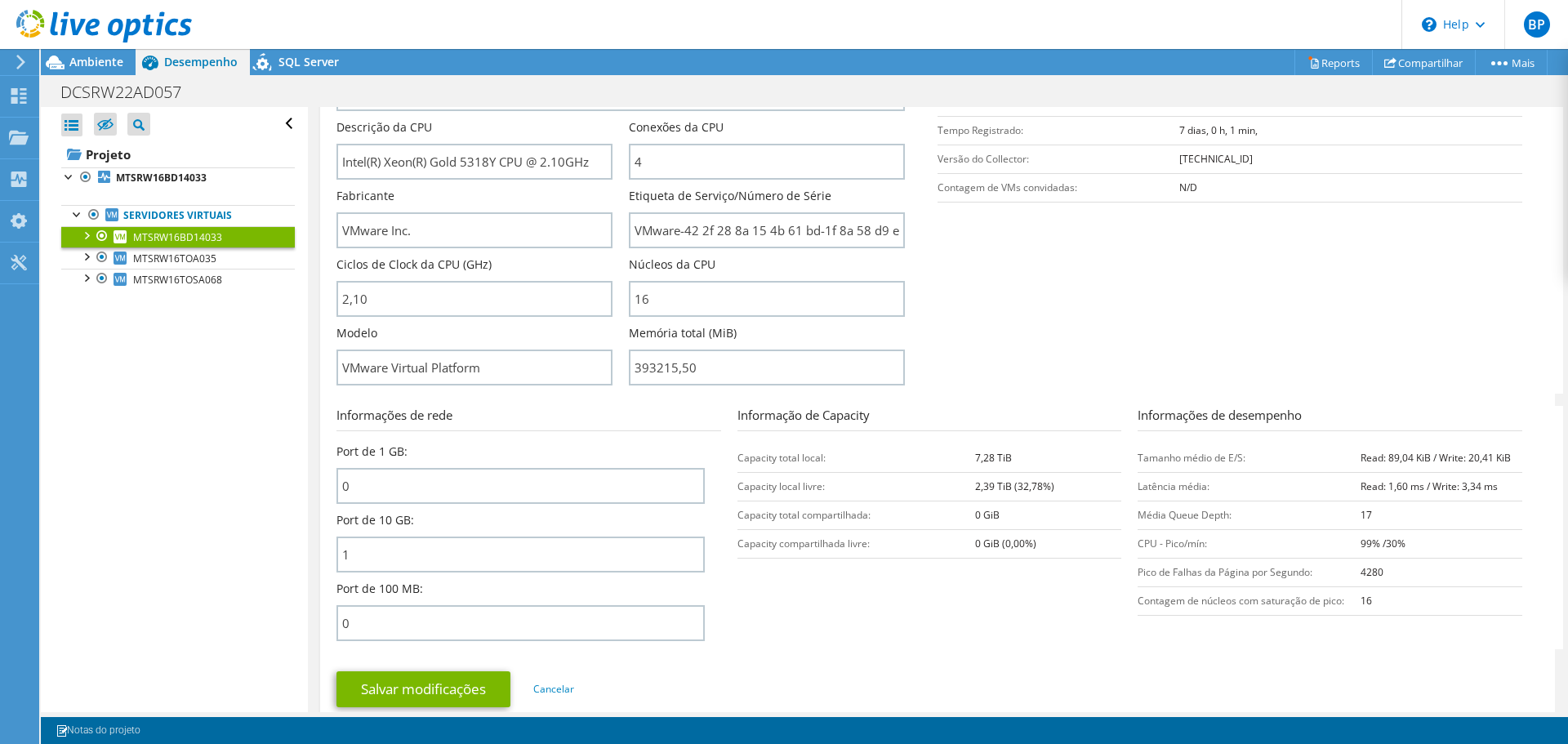
click at [828, 610] on section "Informações de rede Port de 1 GB: 0 Port de 10 GB: 1 Port de 100 MB: 0 Informaç…" at bounding box center [941, 528] width 1210 height 243
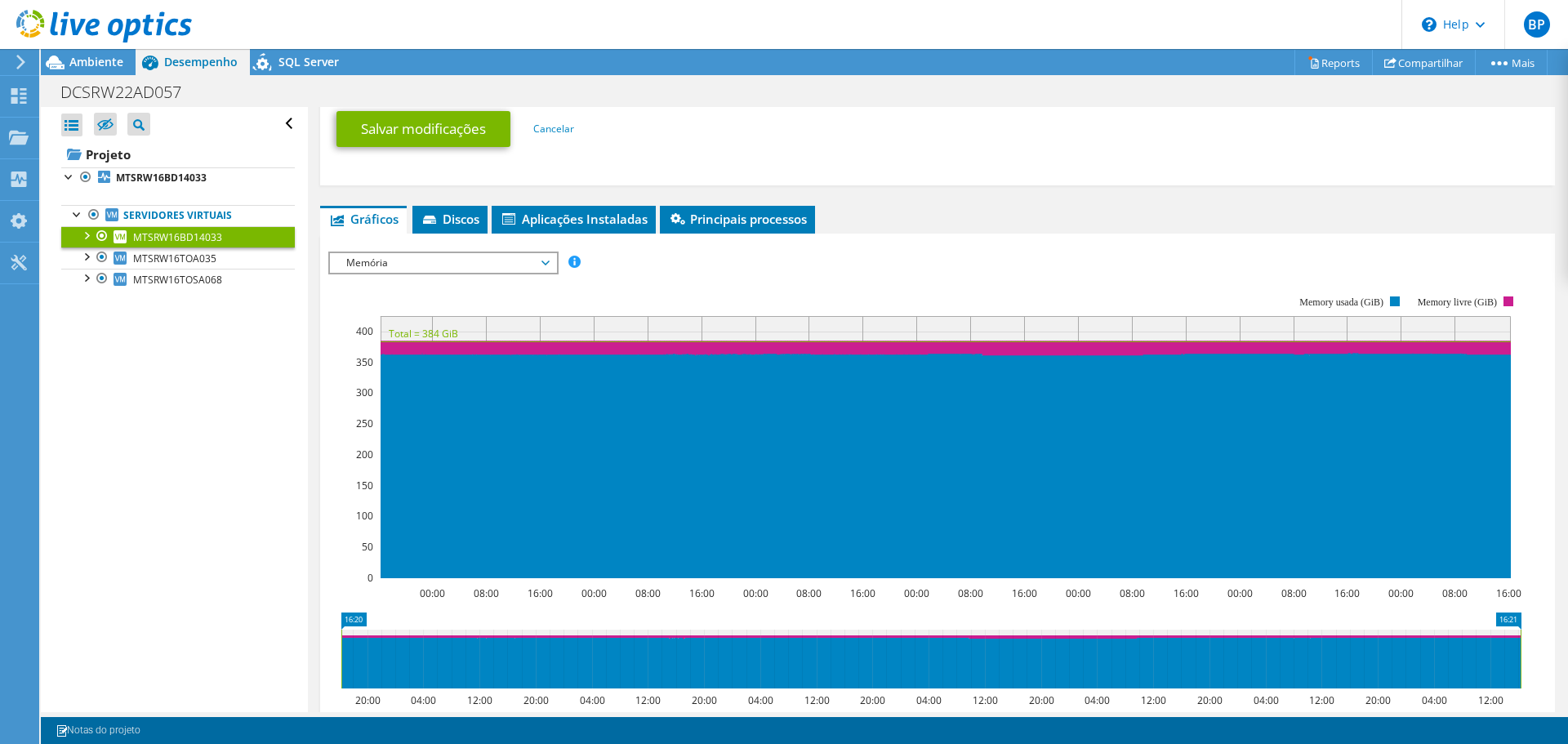
scroll to position [899, 0]
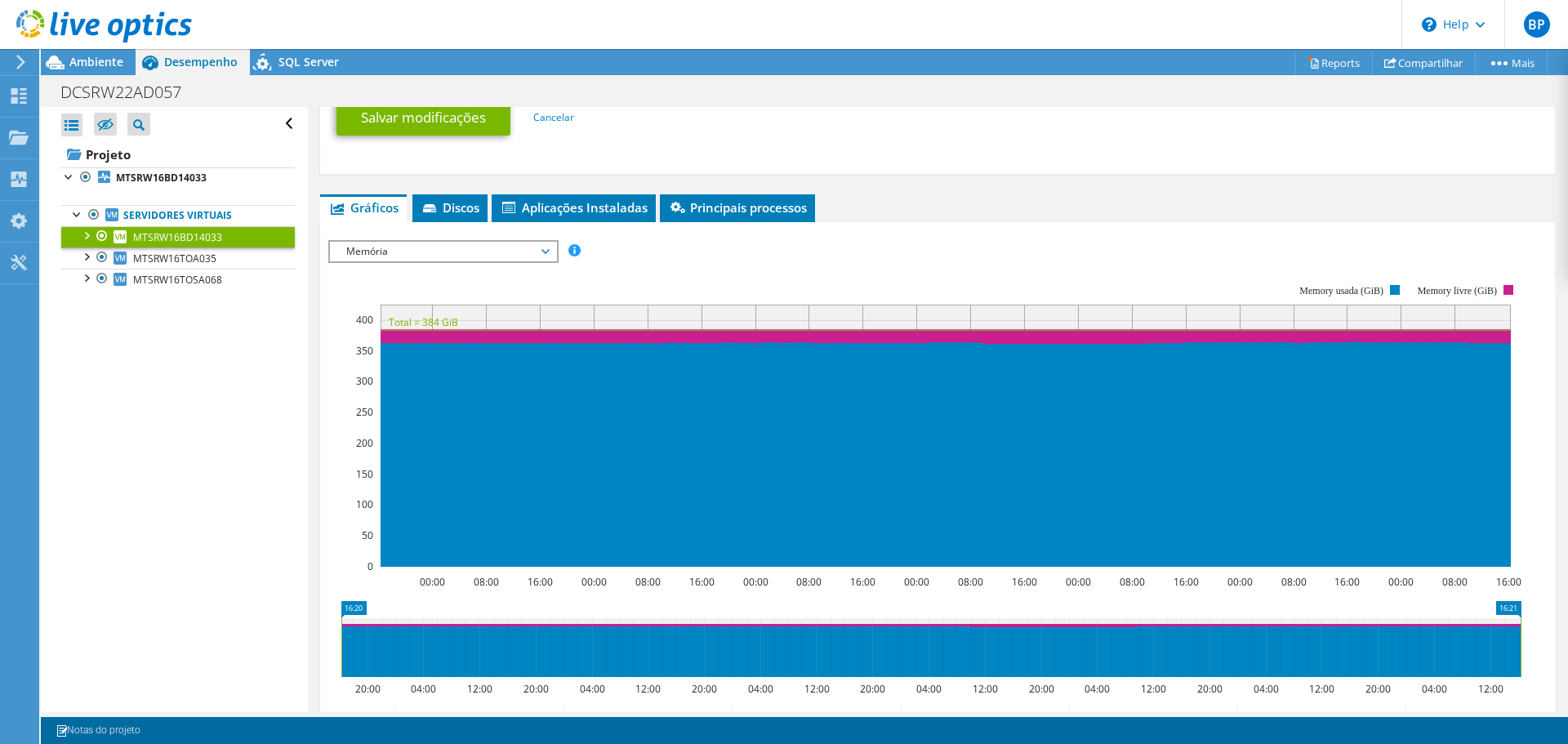
click at [449, 259] on span "Memória" at bounding box center [444, 251] width 210 height 20
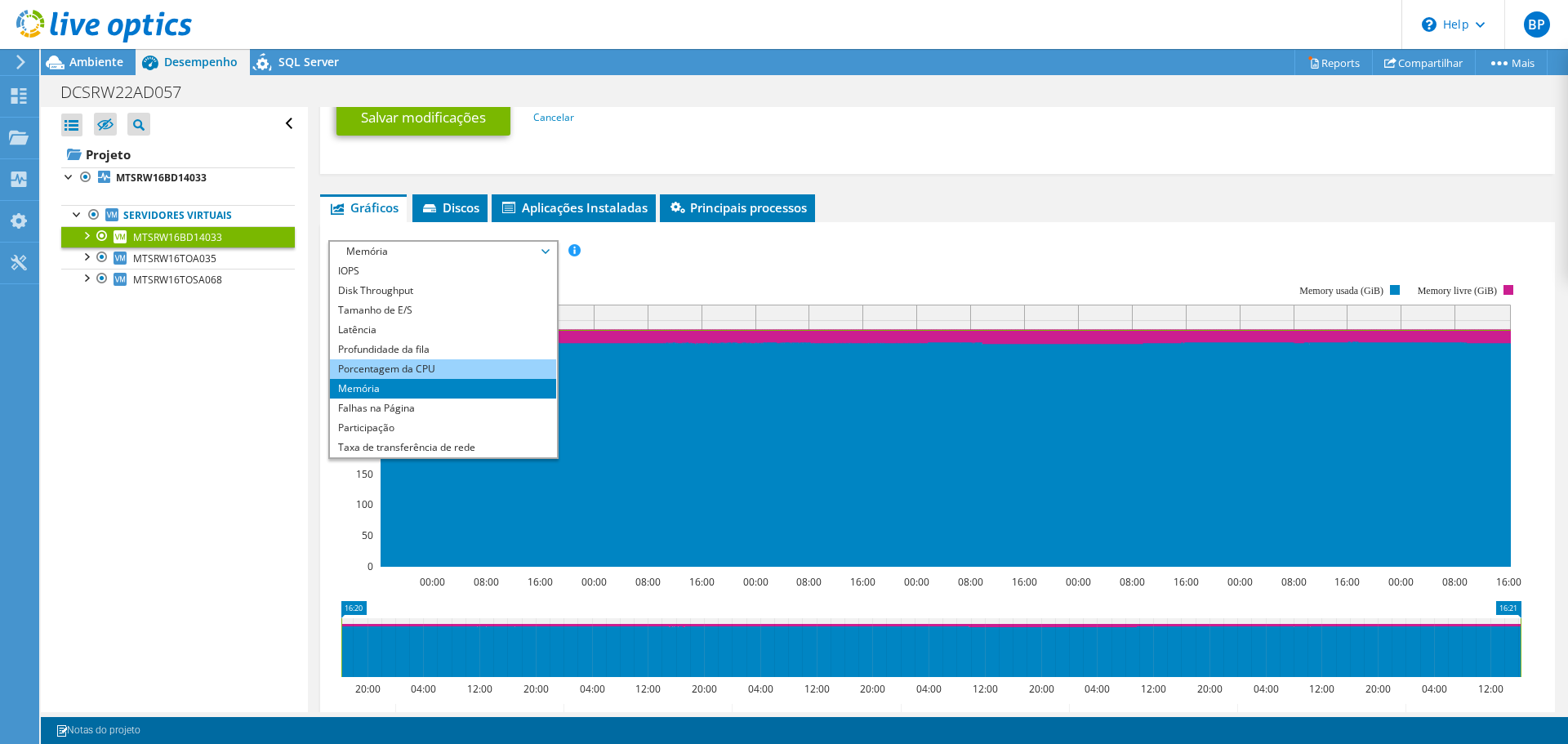
click at [334, 366] on li "Porcentagem da CPU" at bounding box center [443, 369] width 226 height 20
